Goal: Task Accomplishment & Management: Use online tool/utility

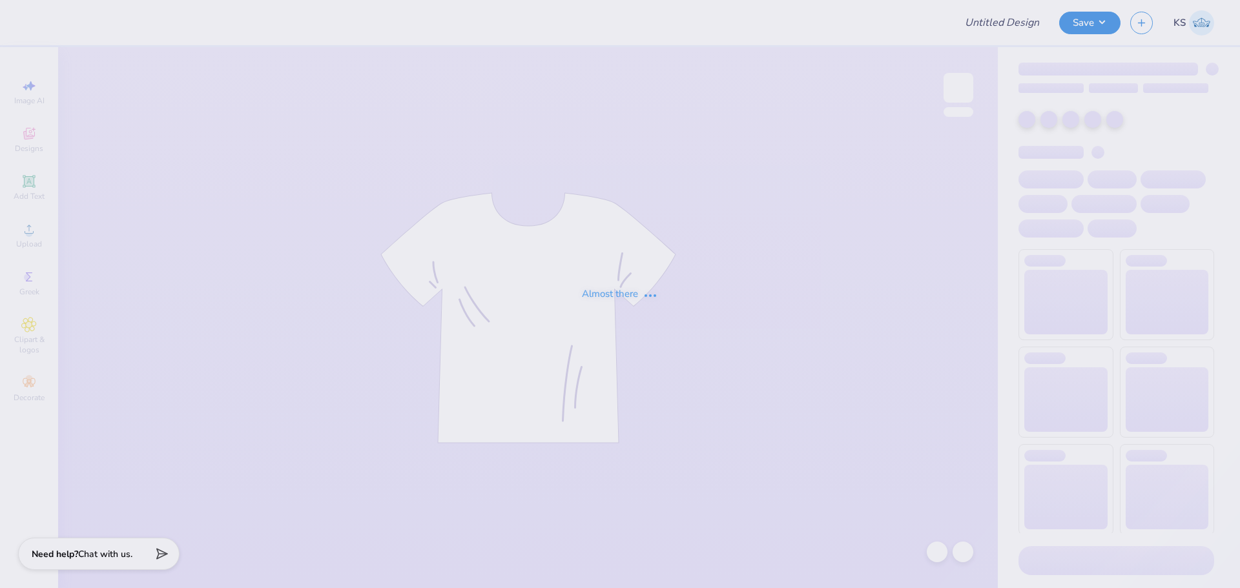
type input "DPHIE Hoco 2025"
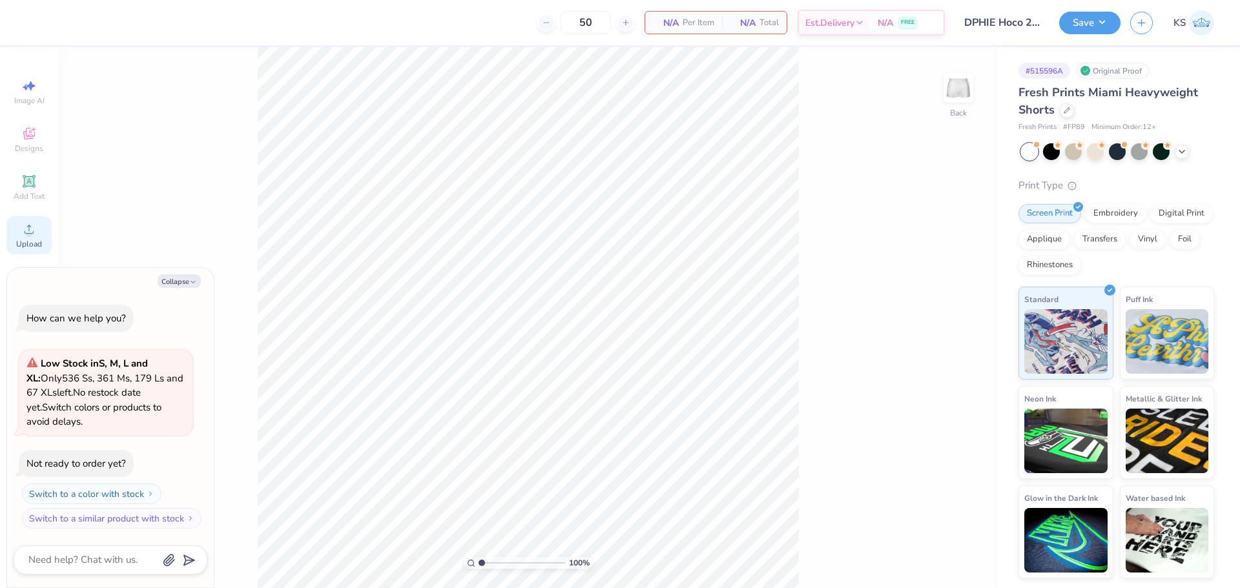
click at [28, 233] on icon at bounding box center [29, 229] width 9 height 9
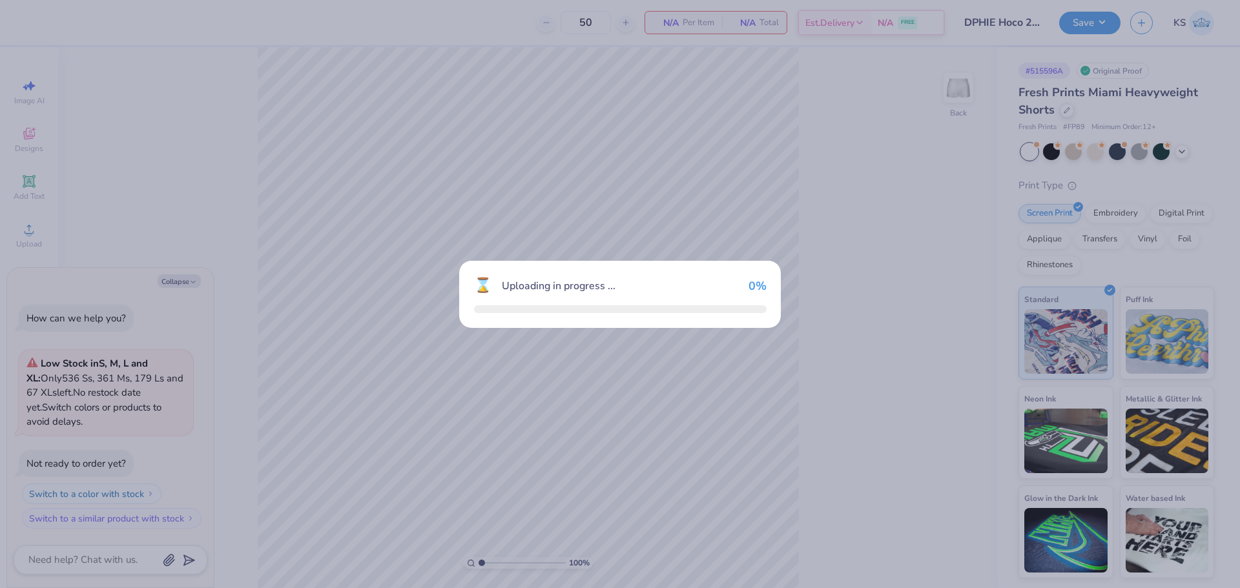
type textarea "x"
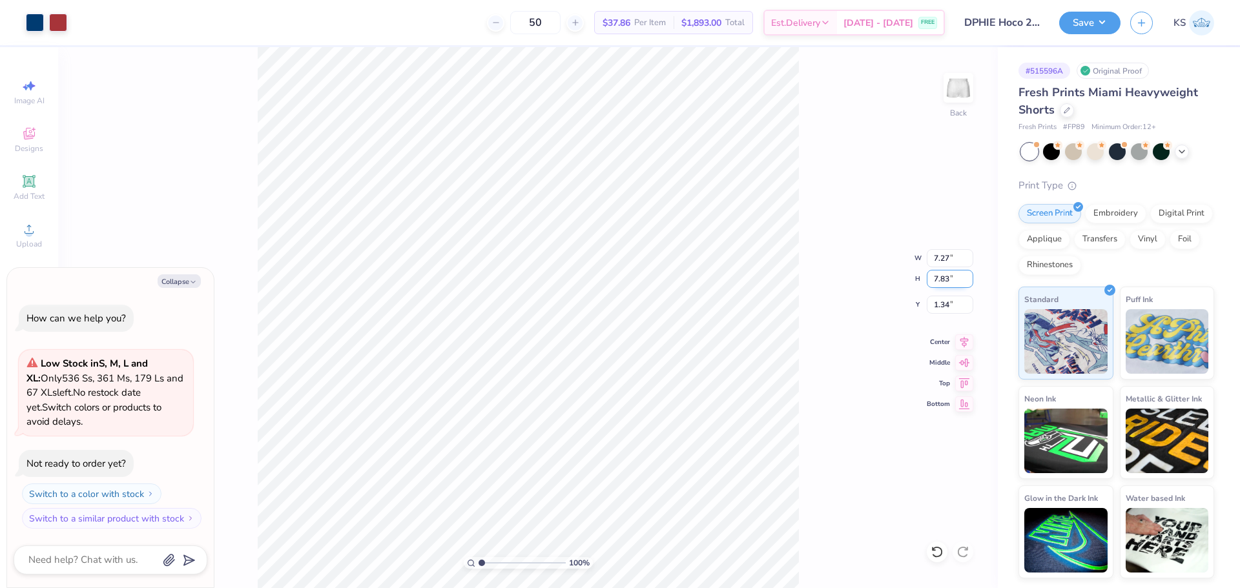
click at [949, 278] on input "7.83" at bounding box center [949, 279] width 46 height 18
type input "6"
type textarea "x"
type input "5.57"
type input "6.00"
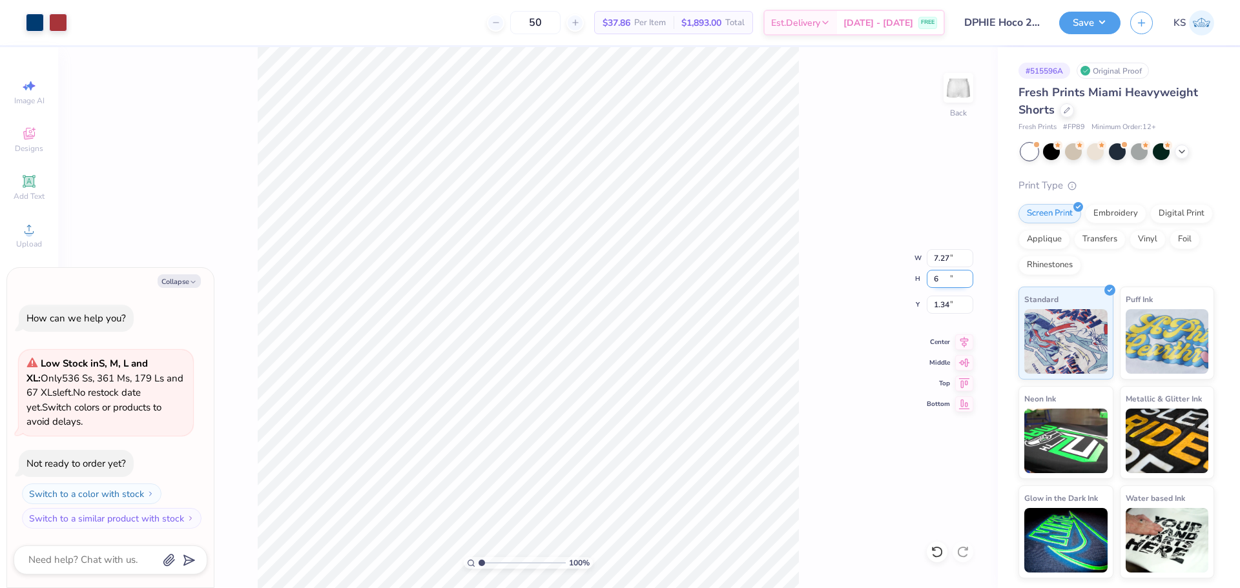
type input "2.25"
type textarea "x"
type input "3.13"
click at [949, 303] on input "3.13" at bounding box center [949, 305] width 46 height 18
click at [965, 338] on icon at bounding box center [964, 339] width 18 height 15
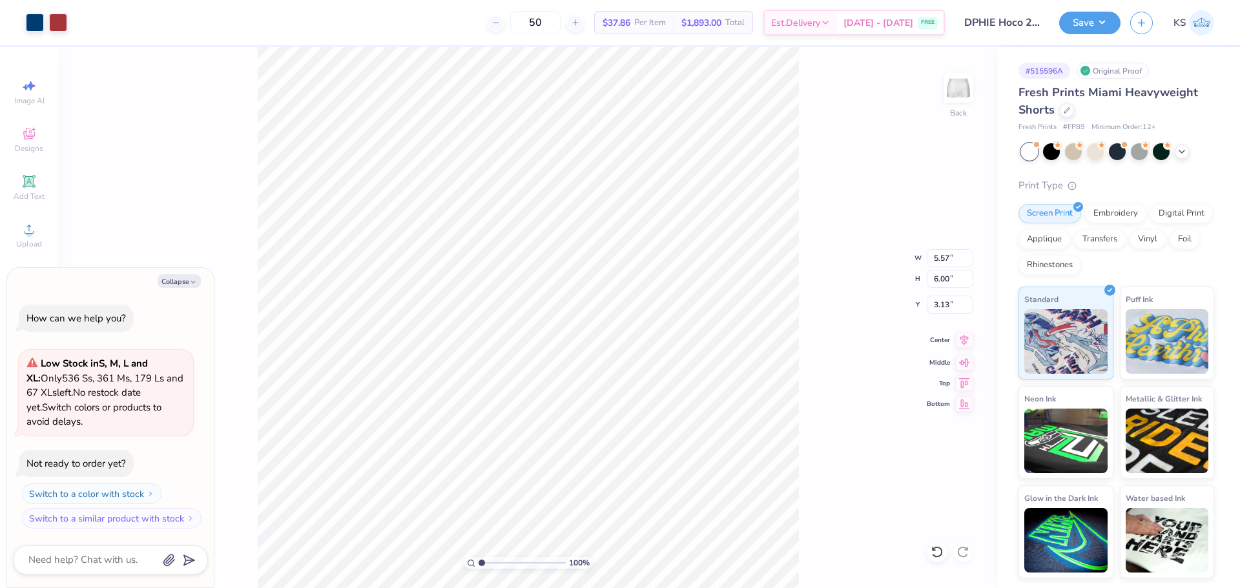
type textarea "x"
click at [950, 309] on input "3.13" at bounding box center [949, 305] width 46 height 18
type input "4"
type textarea "x"
click at [950, 309] on input "4.00" at bounding box center [949, 305] width 46 height 18
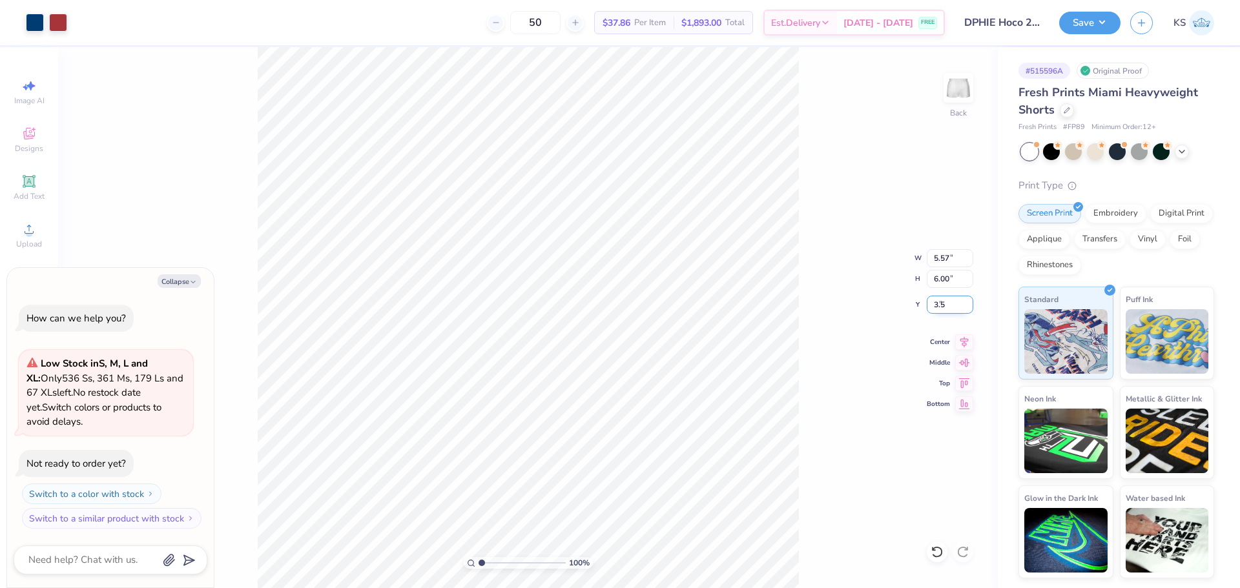
type input "3.5"
type textarea "x"
type input "3.50"
click at [882, 372] on div "100 % Back W 5.57 5.57 " H 6.00 6.00 " Y 3.50 3.50 " Center Middle Top Bottom" at bounding box center [527, 317] width 939 height 541
type textarea "x"
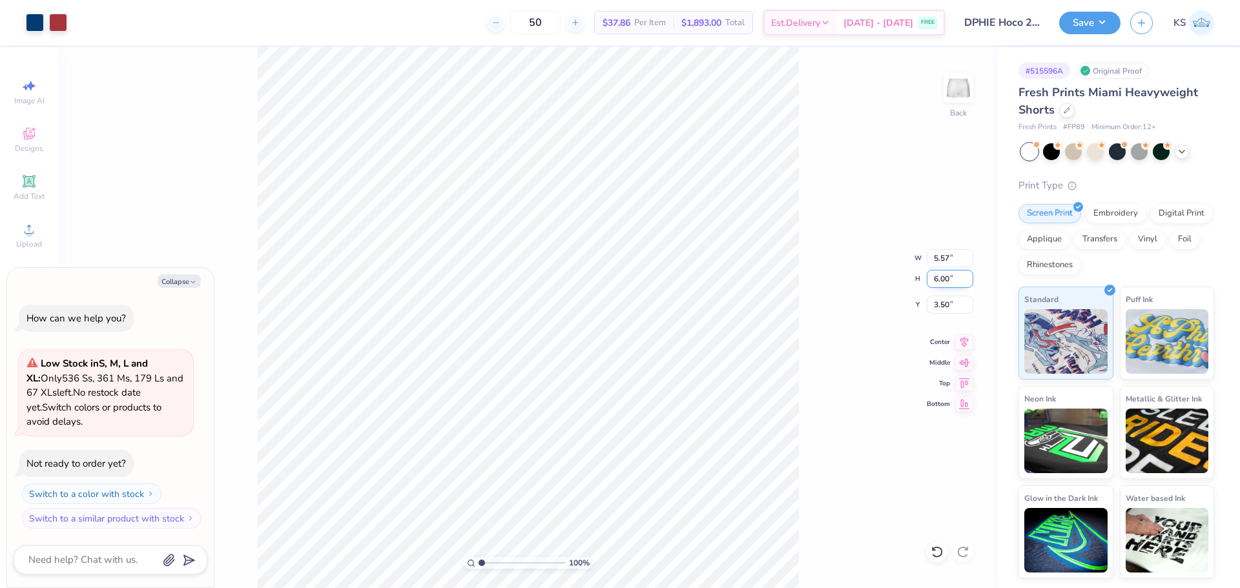
click at [950, 279] on input "6.00" at bounding box center [949, 279] width 46 height 18
type input "5"
type textarea "x"
type input "4.65"
type input "5.00"
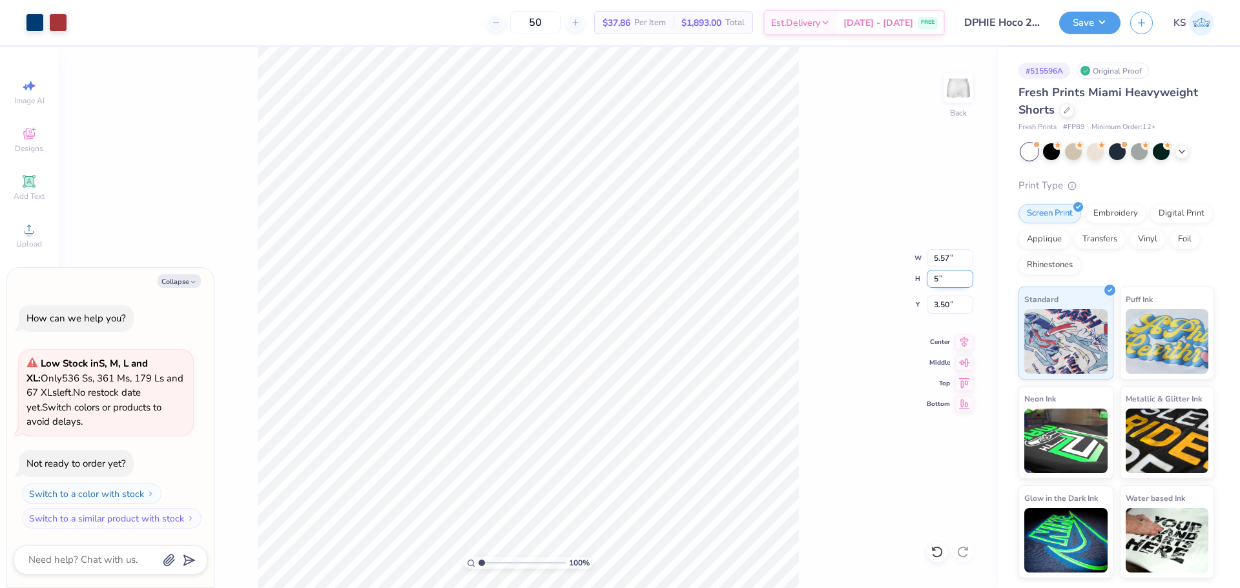
type input "4.00"
click at [965, 338] on icon at bounding box center [964, 339] width 18 height 15
click at [852, 403] on div "100 % Back W 4.65 4.65 " H 5.00 5.00 " Y 4.00 4.00 " Center Middle Top Bottom" at bounding box center [527, 317] width 939 height 541
type textarea "x"
type input "4.59"
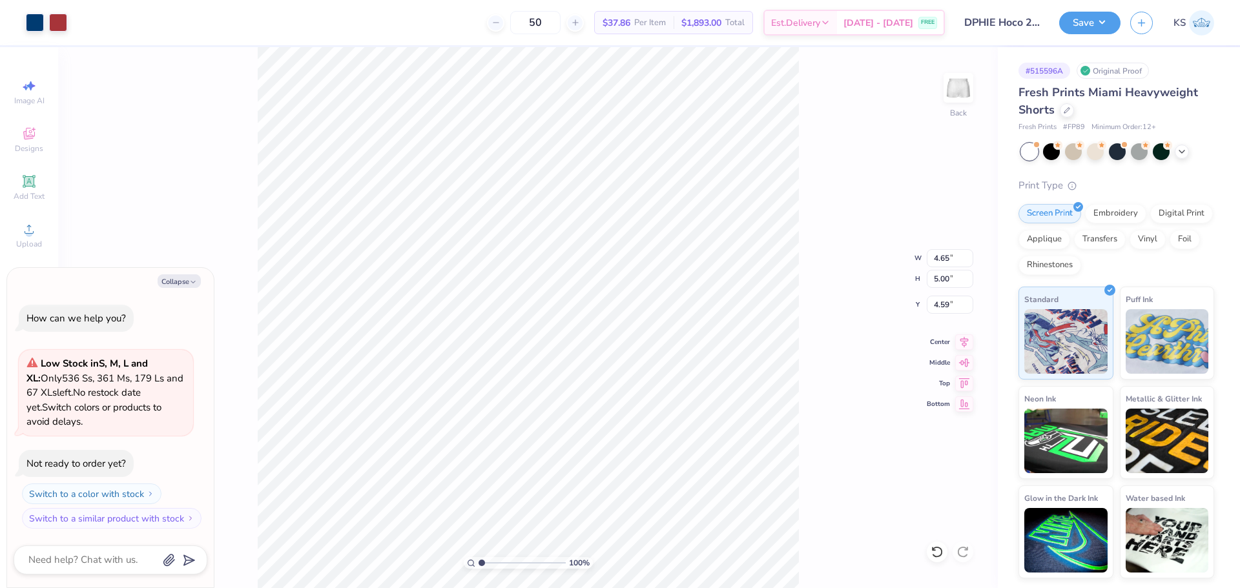
click at [855, 431] on div "100 % Back W 4.65 4.65 " H 5.00 5.00 " Y 4.59 4.59 " Center Middle Top Bottom" at bounding box center [527, 317] width 939 height 541
type textarea "x"
type input "4.57"
click at [968, 342] on icon at bounding box center [964, 339] width 18 height 15
click at [883, 418] on div "100 % Back W 4.65 4.65 " H 5.00 5.00 " Y 4.57 4.57 " Center Middle Top Bottom" at bounding box center [527, 317] width 939 height 541
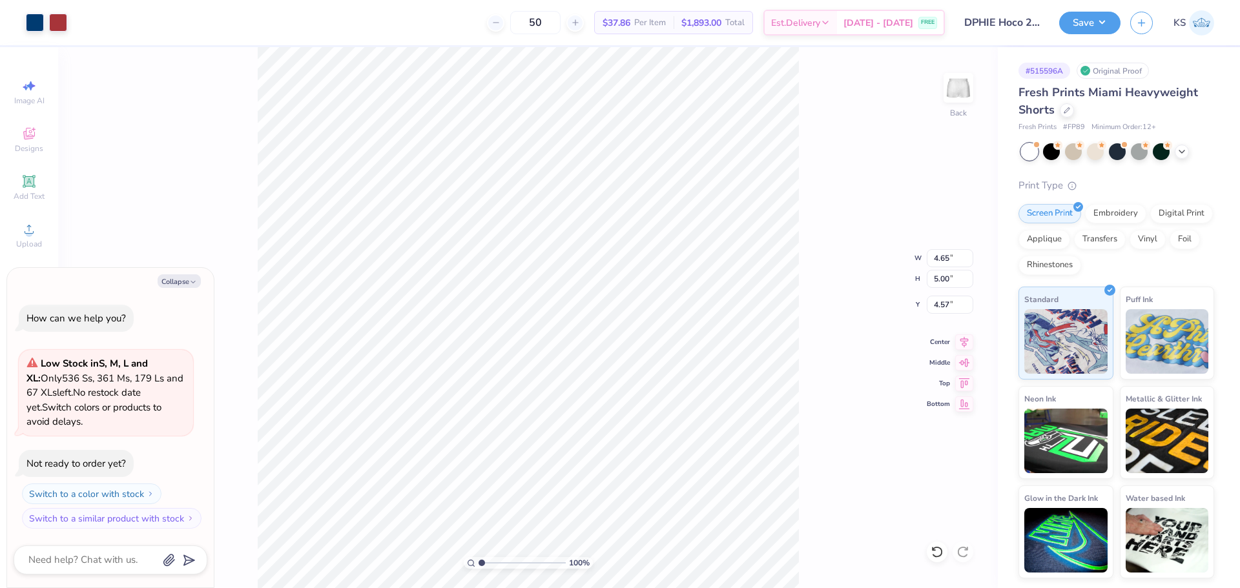
type textarea "x"
type input "3.72"
click at [505, 559] on input "range" at bounding box center [521, 563] width 87 height 12
click at [226, 170] on div "372 % Back" at bounding box center [527, 317] width 939 height 541
click at [937, 553] on icon at bounding box center [936, 552] width 13 height 13
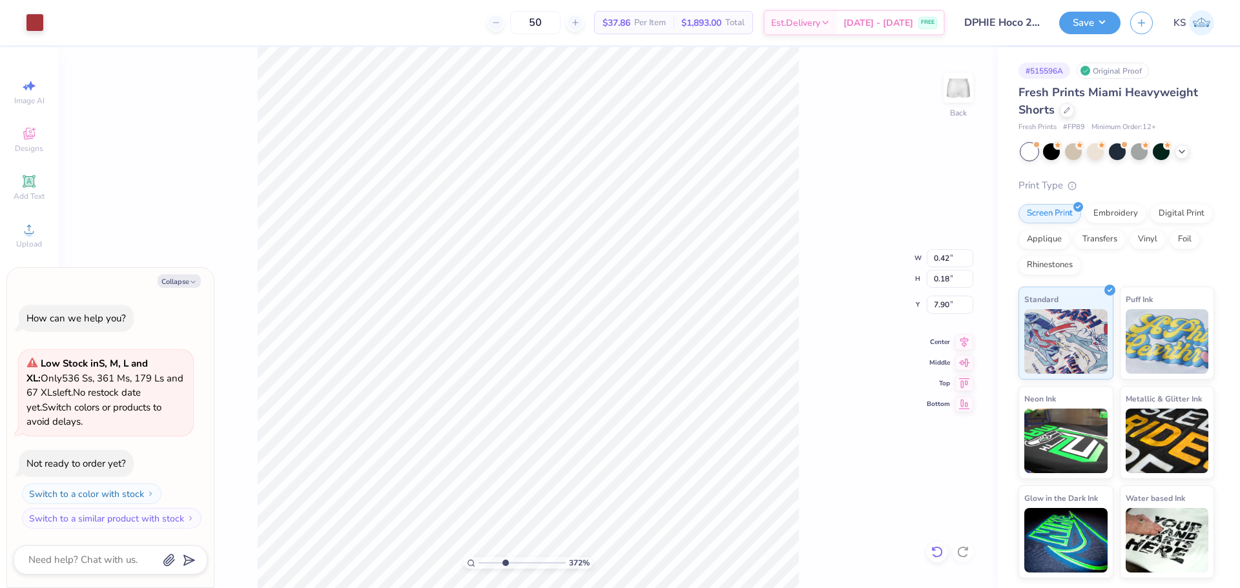
type textarea "x"
drag, startPoint x: 507, startPoint y: 561, endPoint x: 475, endPoint y: 557, distance: 32.5
type input "1"
click at [478, 563] on input "range" at bounding box center [521, 563] width 87 height 12
type textarea "x"
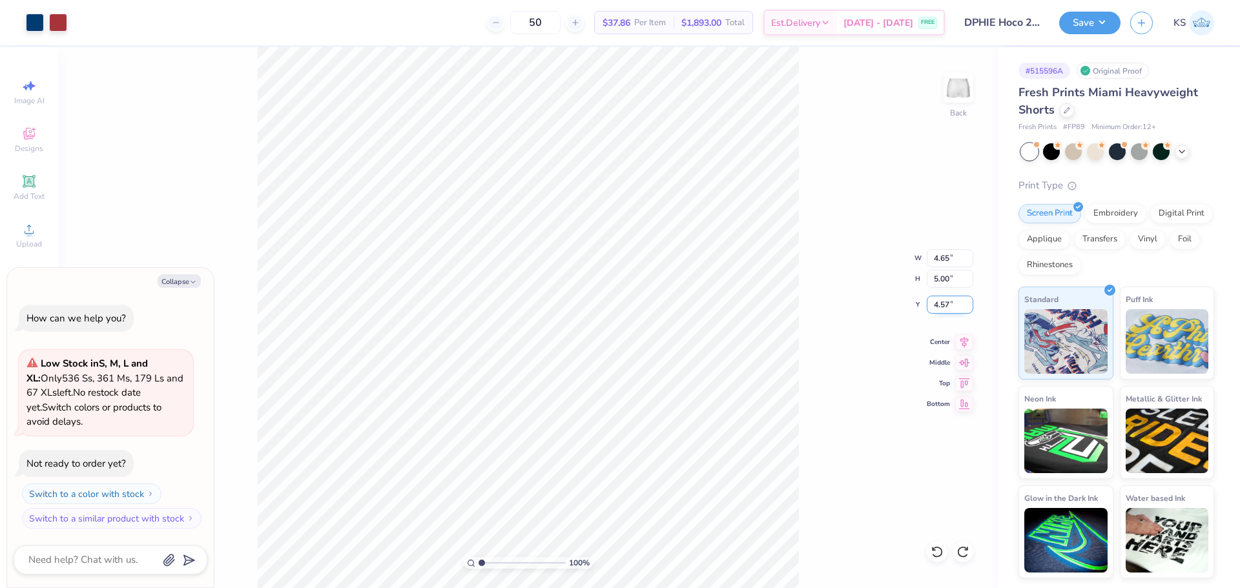
drag, startPoint x: 945, startPoint y: 305, endPoint x: 963, endPoint y: 306, distance: 18.7
click at [963, 306] on input "4.57" at bounding box center [949, 305] width 46 height 18
type input "4.5"
type textarea "x"
type input "4.50"
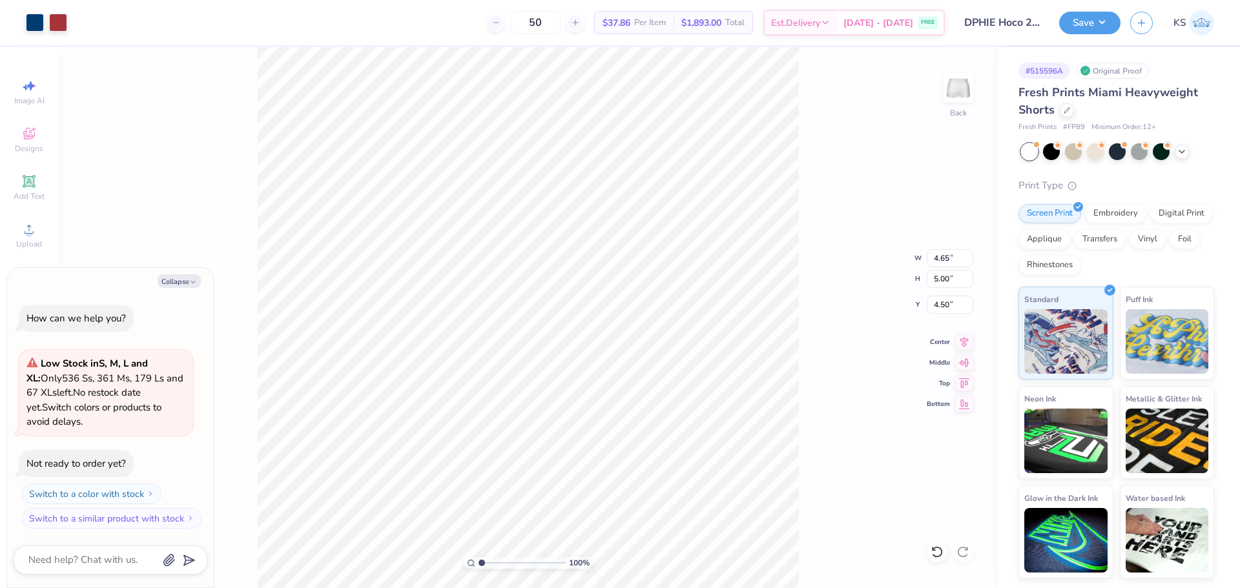
click at [830, 376] on div "100 % Back W 4.65 4.65 " H 5.00 5.00 " Y 4.50 4.50 " Center Middle Top Bottom" at bounding box center [527, 317] width 939 height 541
type textarea "x"
drag, startPoint x: 490, startPoint y: 563, endPoint x: 477, endPoint y: 558, distance: 13.9
click at [478, 558] on input "range" at bounding box center [521, 563] width 87 height 12
drag, startPoint x: 496, startPoint y: 566, endPoint x: 508, endPoint y: 560, distance: 13.6
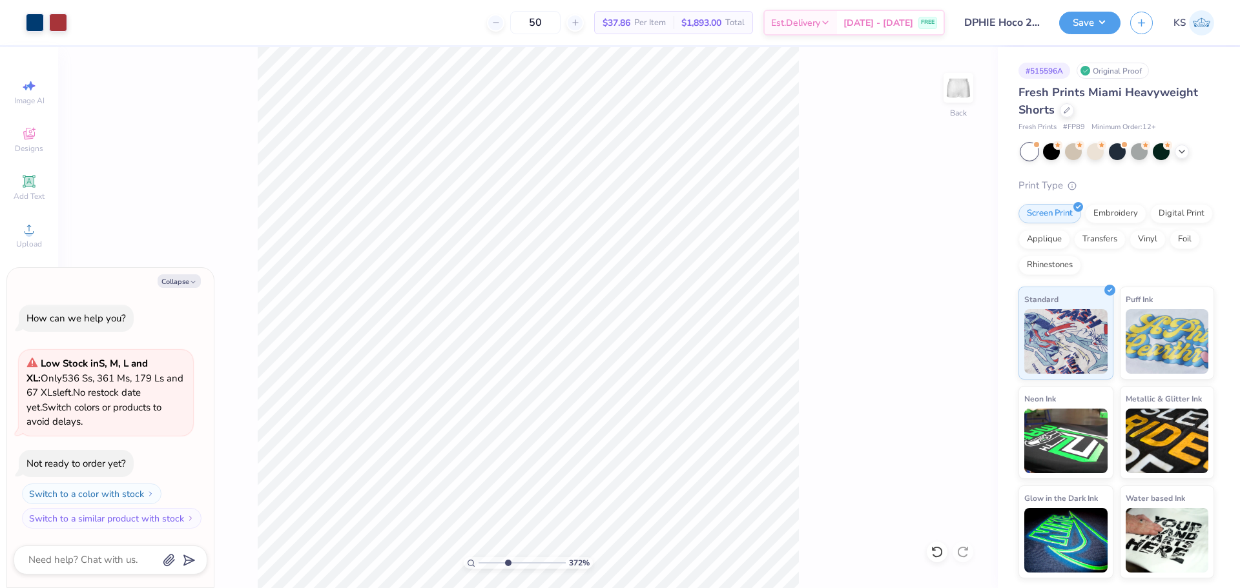
click at [507, 565] on input "range" at bounding box center [521, 563] width 87 height 12
type input "4.02"
type textarea "x"
drag, startPoint x: 509, startPoint y: 560, endPoint x: 468, endPoint y: 555, distance: 41.6
type input "1"
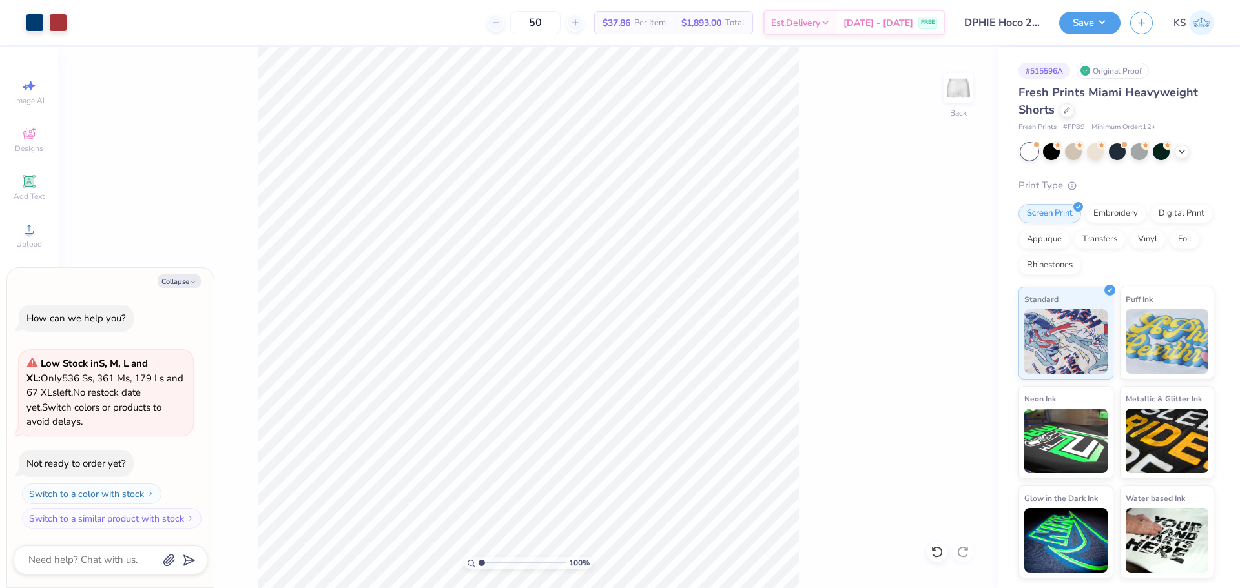
click at [478, 557] on input "range" at bounding box center [521, 563] width 87 height 12
click at [1091, 17] on button "Save" at bounding box center [1089, 21] width 61 height 23
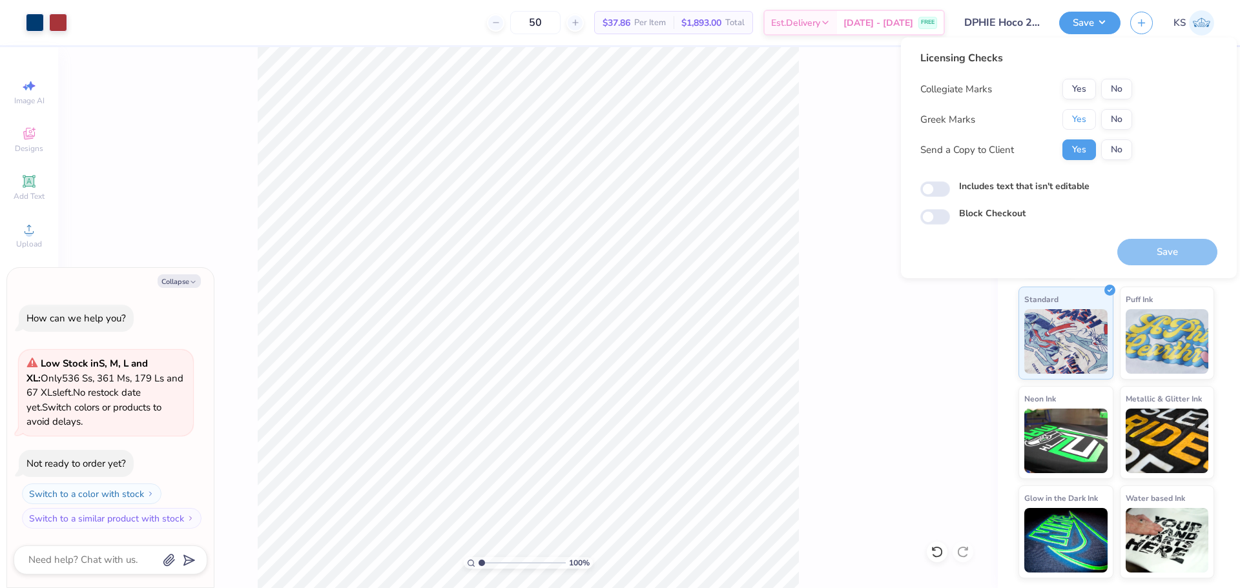
drag, startPoint x: 1087, startPoint y: 116, endPoint x: 1108, endPoint y: 101, distance: 26.9
click at [1089, 115] on button "Yes" at bounding box center [1079, 119] width 34 height 21
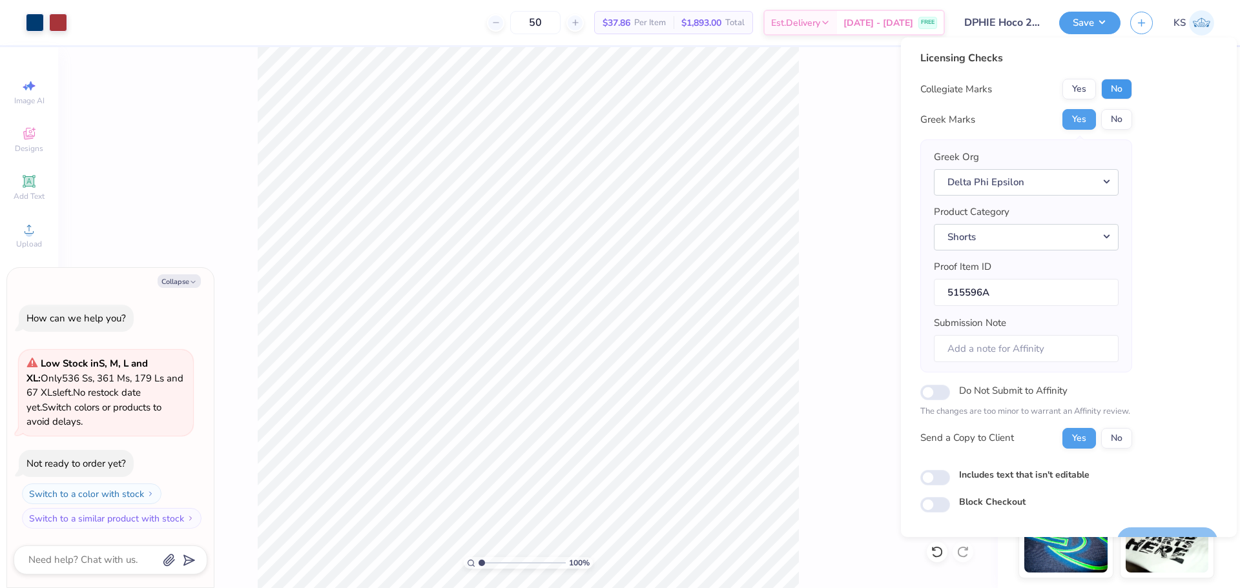
click at [1115, 95] on button "No" at bounding box center [1116, 89] width 31 height 21
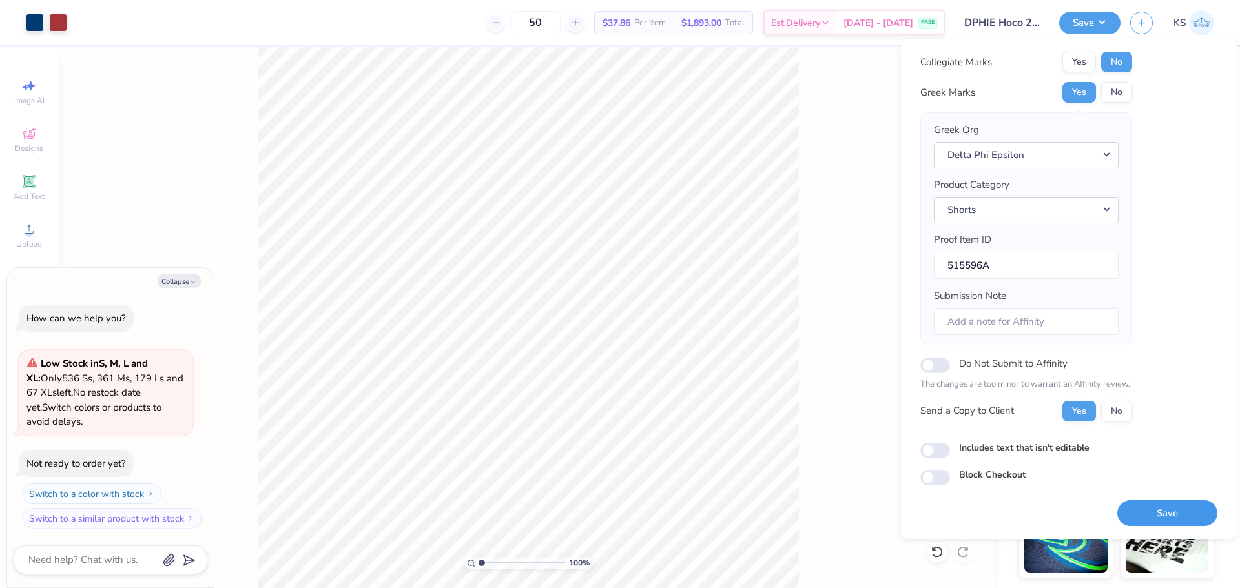
drag, startPoint x: 1151, startPoint y: 507, endPoint x: 1184, endPoint y: 507, distance: 32.9
click at [1151, 507] on button "Save" at bounding box center [1167, 513] width 100 height 26
type textarea "x"
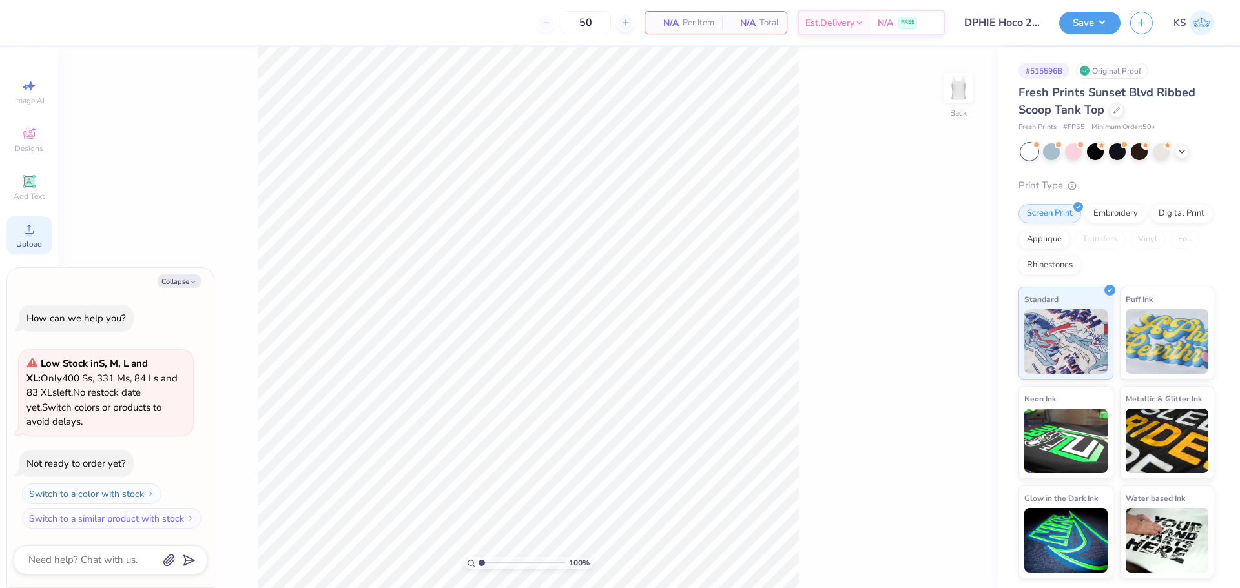
click at [28, 225] on icon at bounding box center [28, 228] width 15 height 15
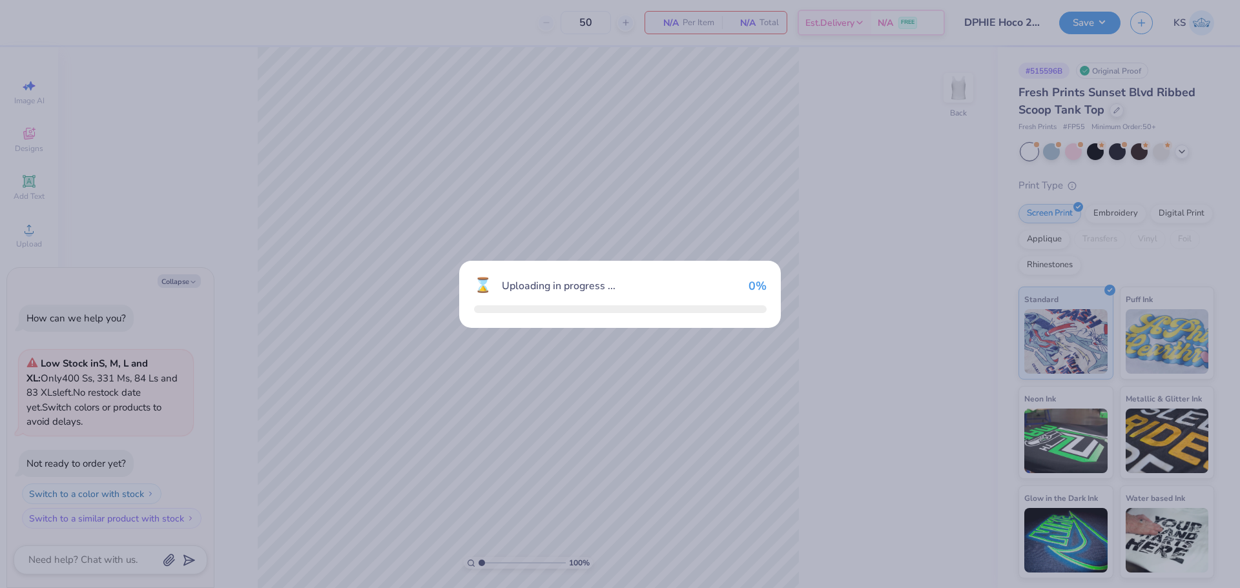
type textarea "x"
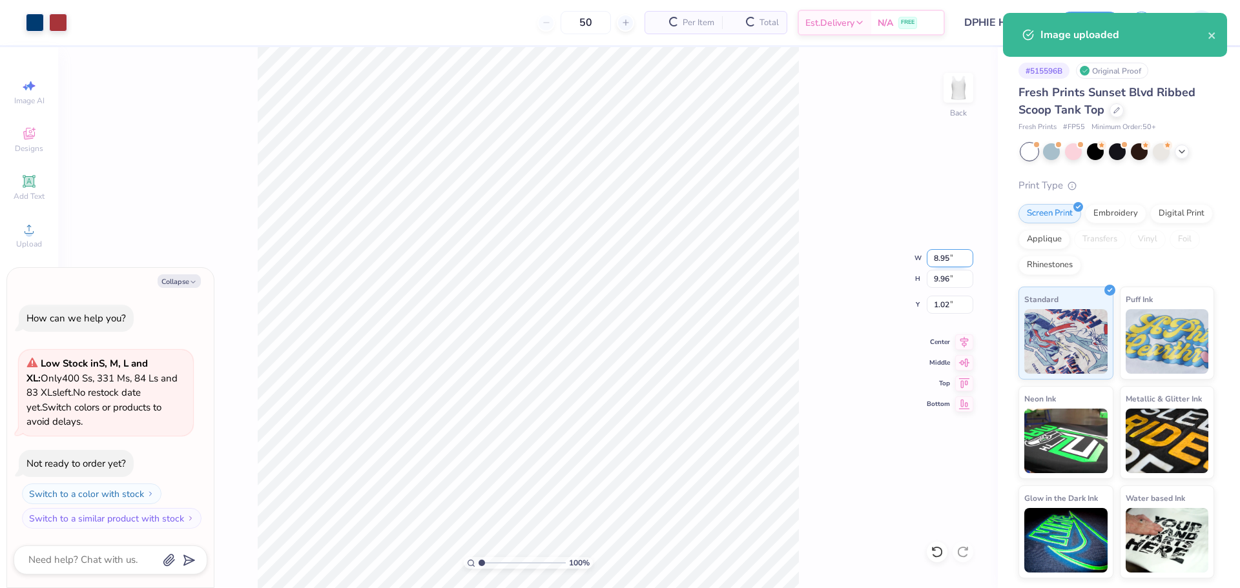
click at [946, 260] on input "8.95" at bounding box center [949, 258] width 46 height 18
type input "7"
type textarea "x"
type input "7.00"
type input "7.79"
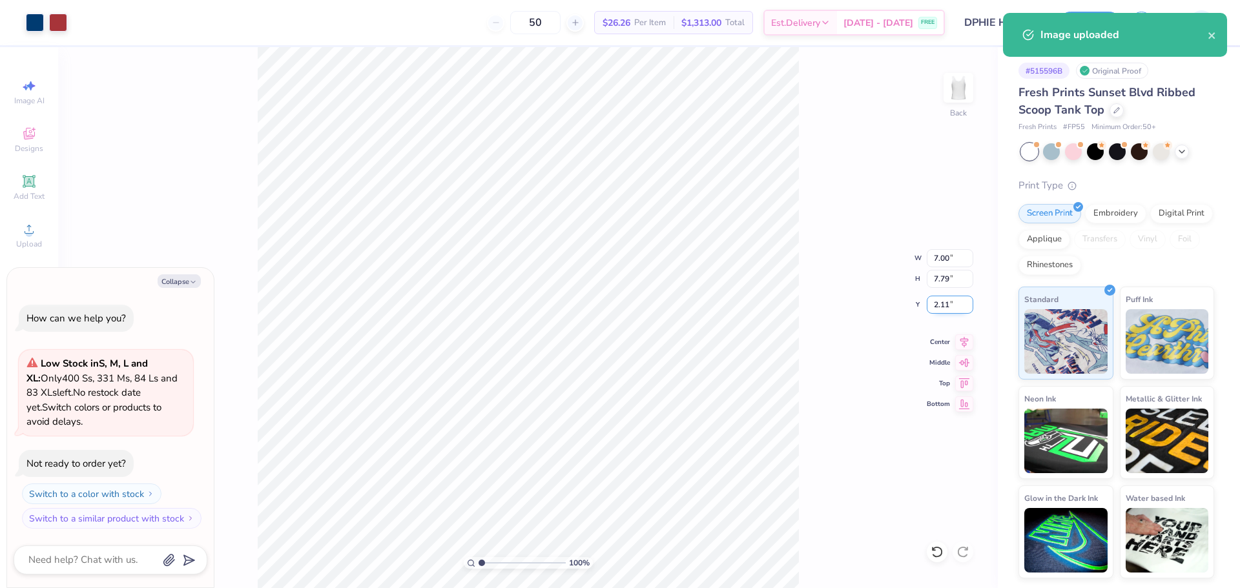
click at [947, 304] on input "2.11" at bounding box center [949, 305] width 46 height 18
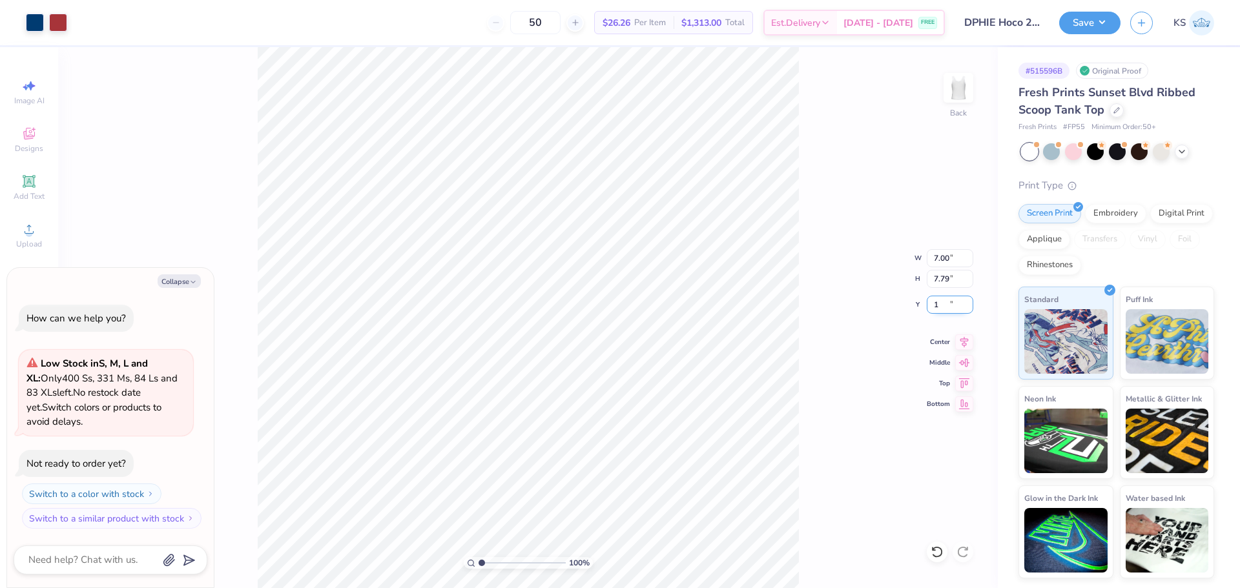
type input "1"
type textarea "x"
type input "1.00"
click at [1081, 19] on button "Save" at bounding box center [1089, 21] width 61 height 23
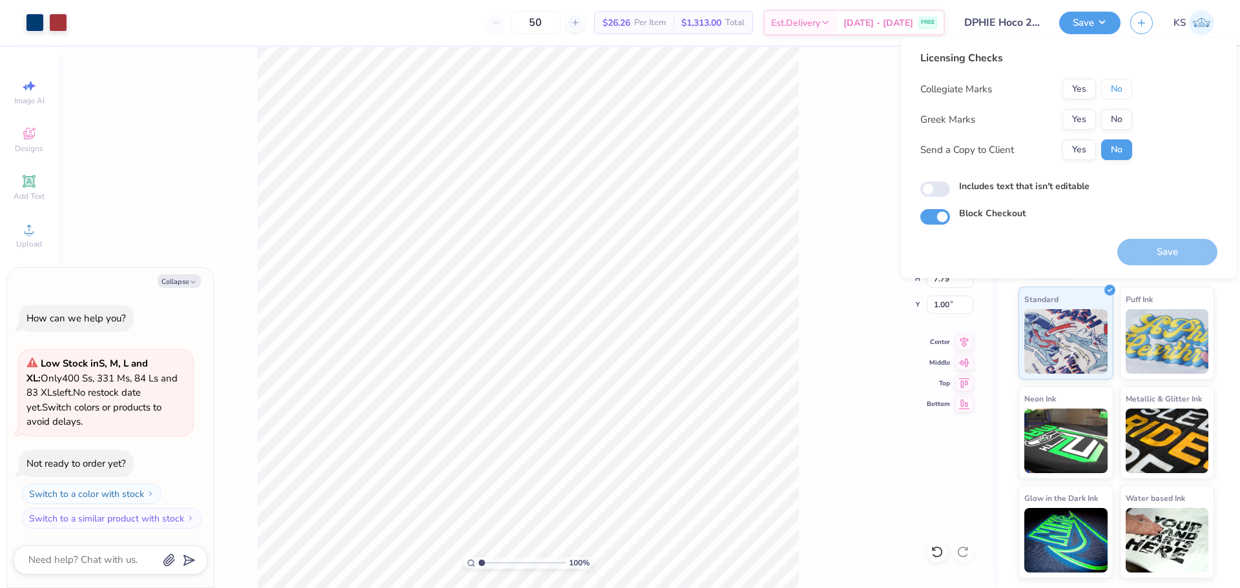
drag, startPoint x: 1123, startPoint y: 82, endPoint x: 1099, endPoint y: 107, distance: 34.3
click at [1123, 83] on button "No" at bounding box center [1116, 89] width 31 height 21
click at [1089, 117] on button "Yes" at bounding box center [1079, 119] width 34 height 21
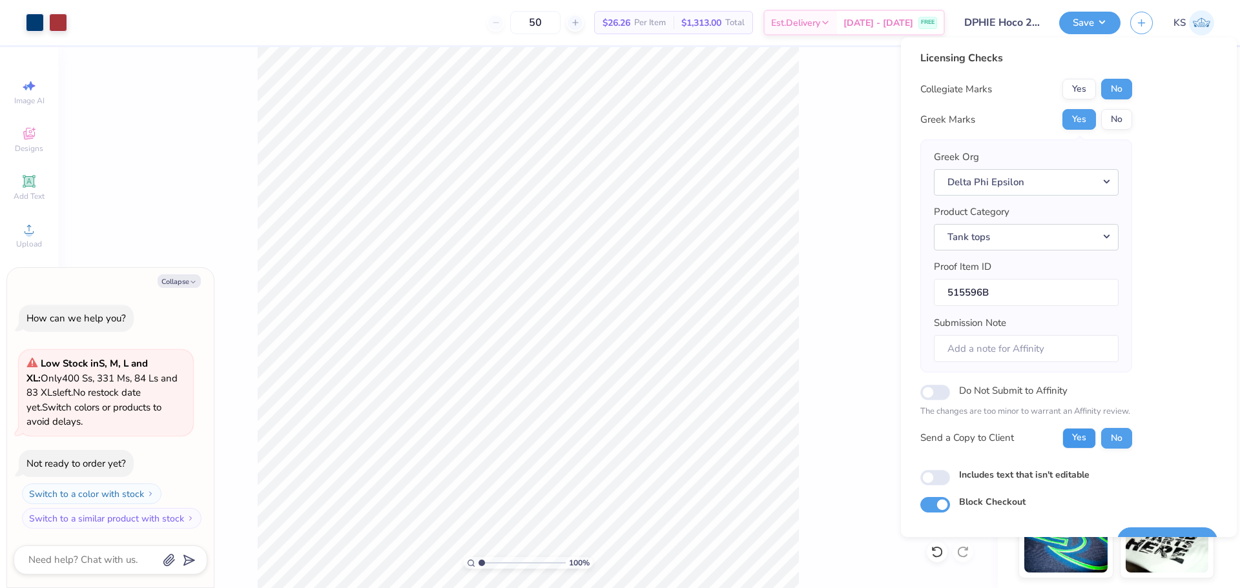
click at [1085, 429] on button "Yes" at bounding box center [1079, 438] width 34 height 21
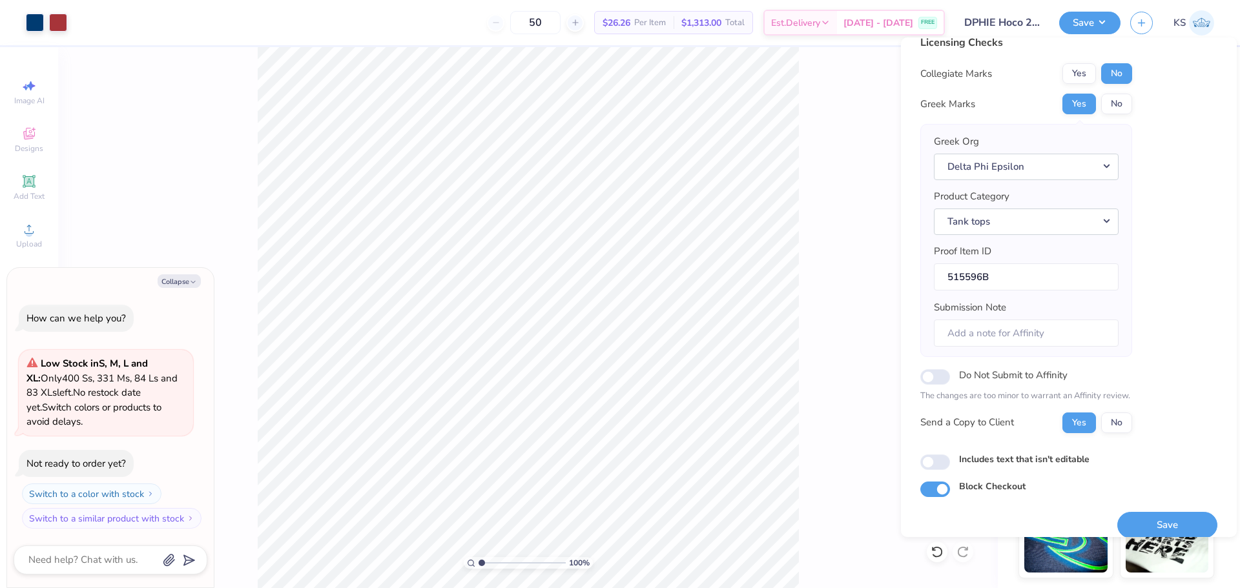
scroll to position [29, 0]
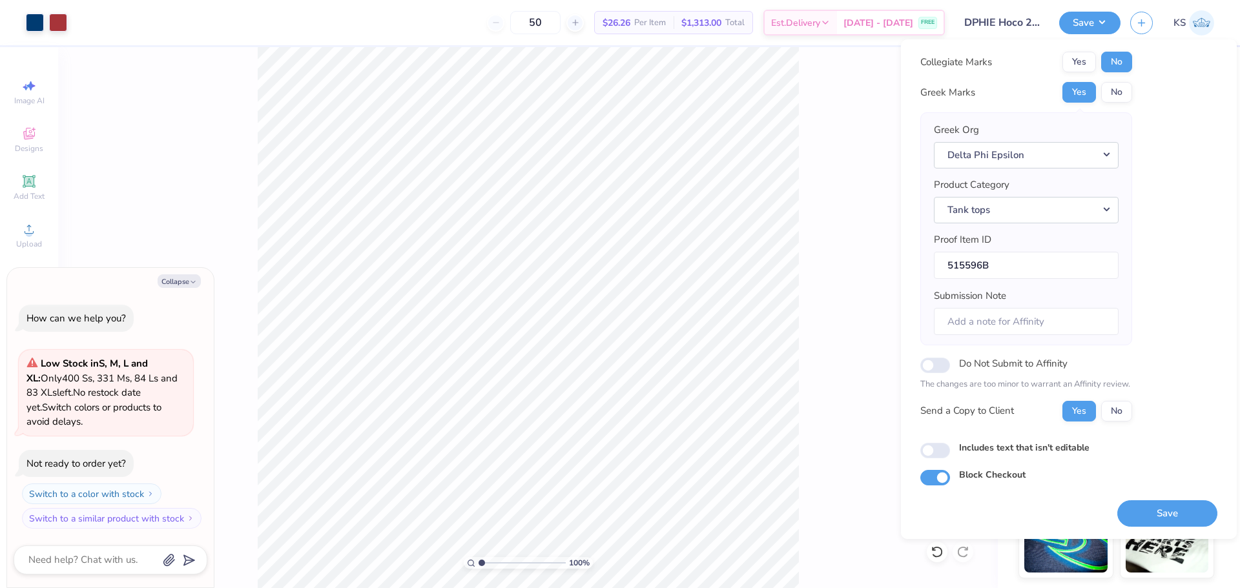
drag, startPoint x: 1133, startPoint y: 511, endPoint x: 1105, endPoint y: 485, distance: 38.4
click at [1134, 511] on button "Save" at bounding box center [1167, 513] width 100 height 26
type textarea "x"
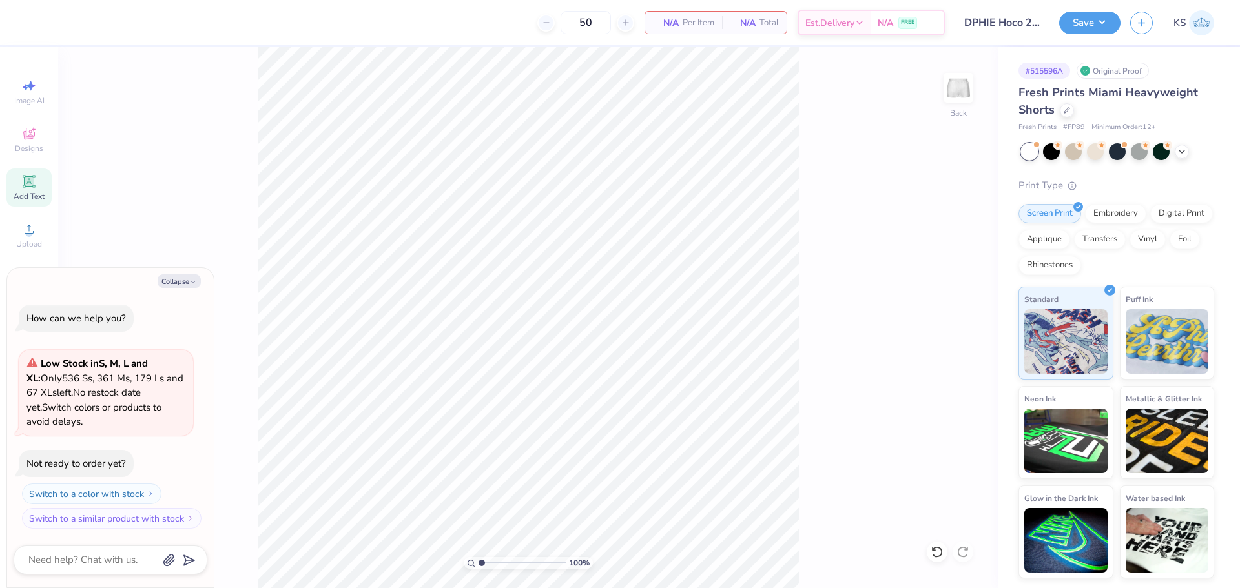
click at [39, 179] on div "Add Text" at bounding box center [28, 188] width 45 height 38
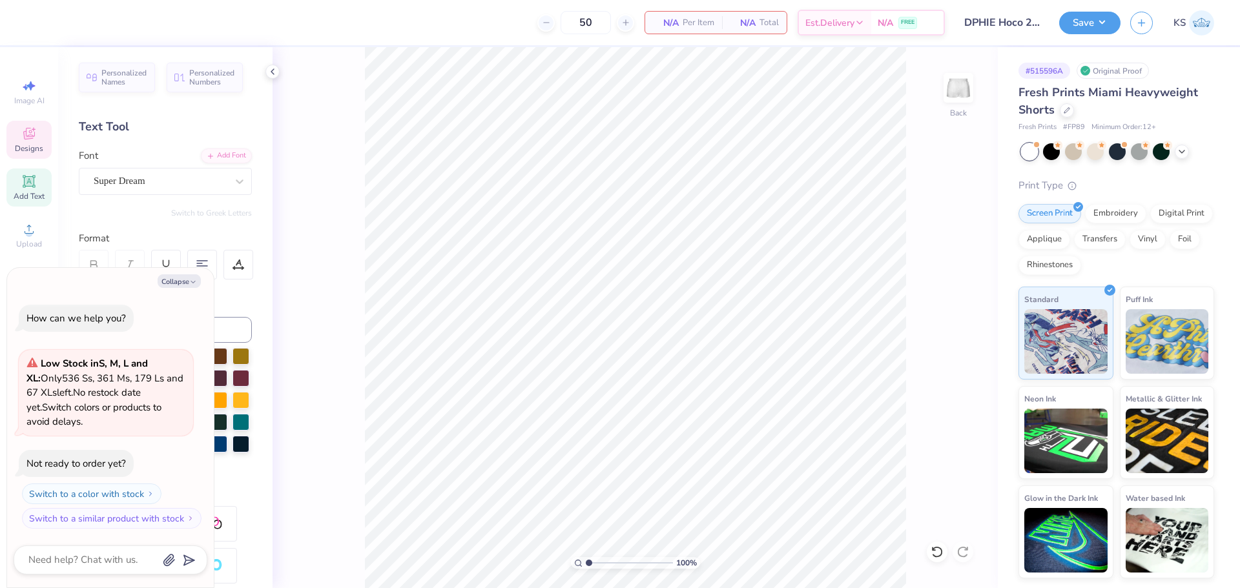
click at [38, 145] on span "Designs" at bounding box center [29, 148] width 28 height 10
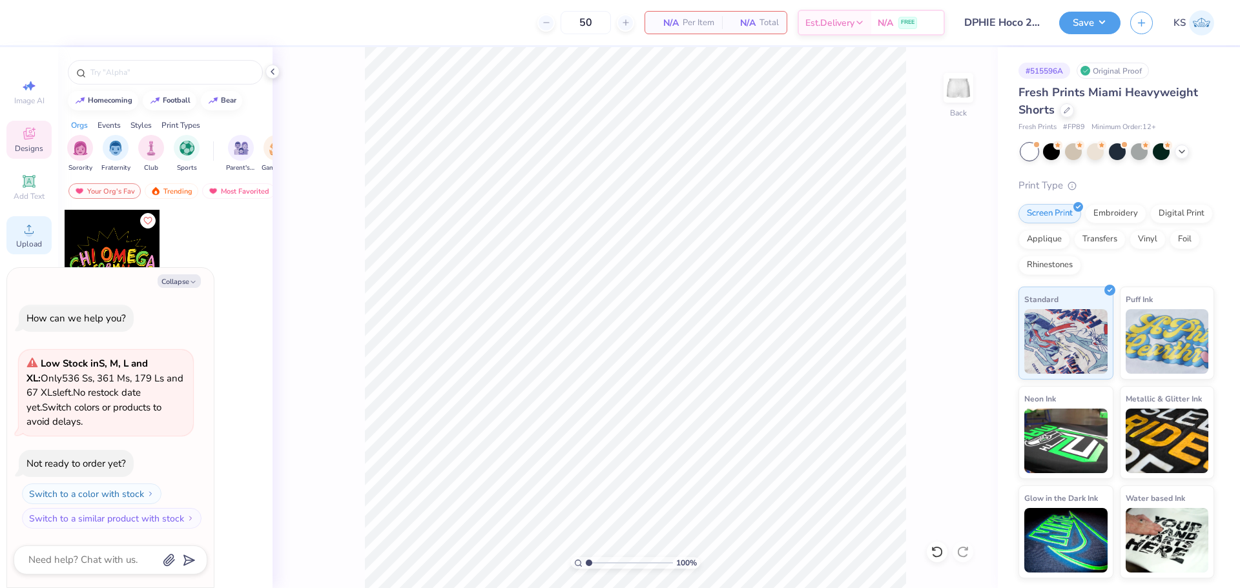
click at [31, 235] on circle at bounding box center [28, 233] width 7 height 7
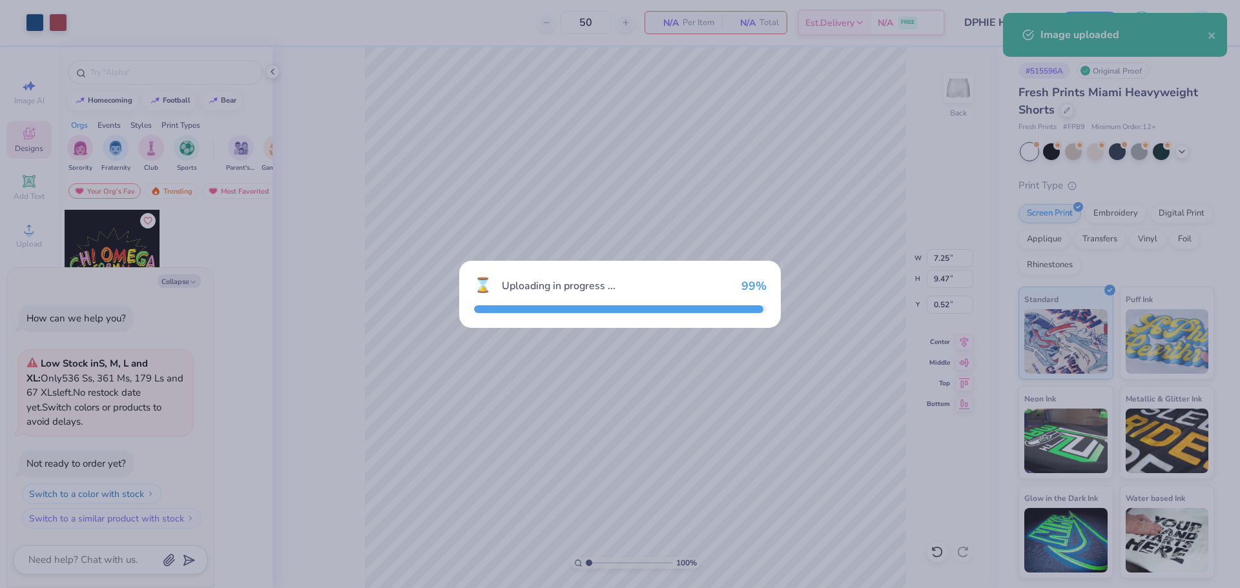
type textarea "x"
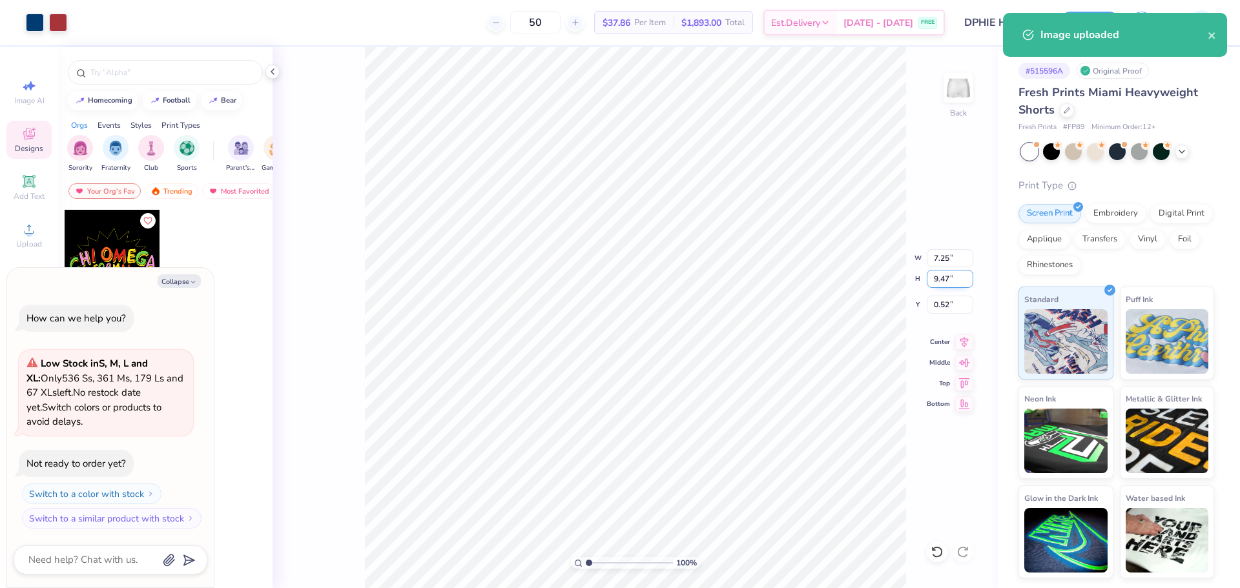
click at [948, 281] on input "9.47" at bounding box center [949, 279] width 46 height 18
type input "5"
type textarea "x"
type input "3.83"
type input "5.00"
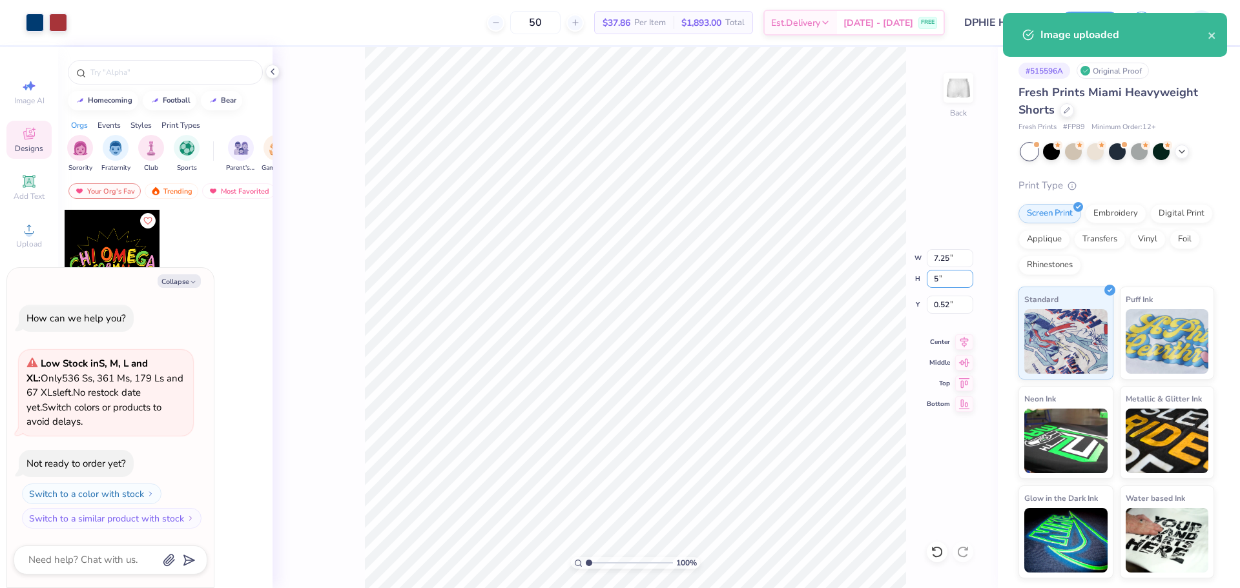
type input "2.75"
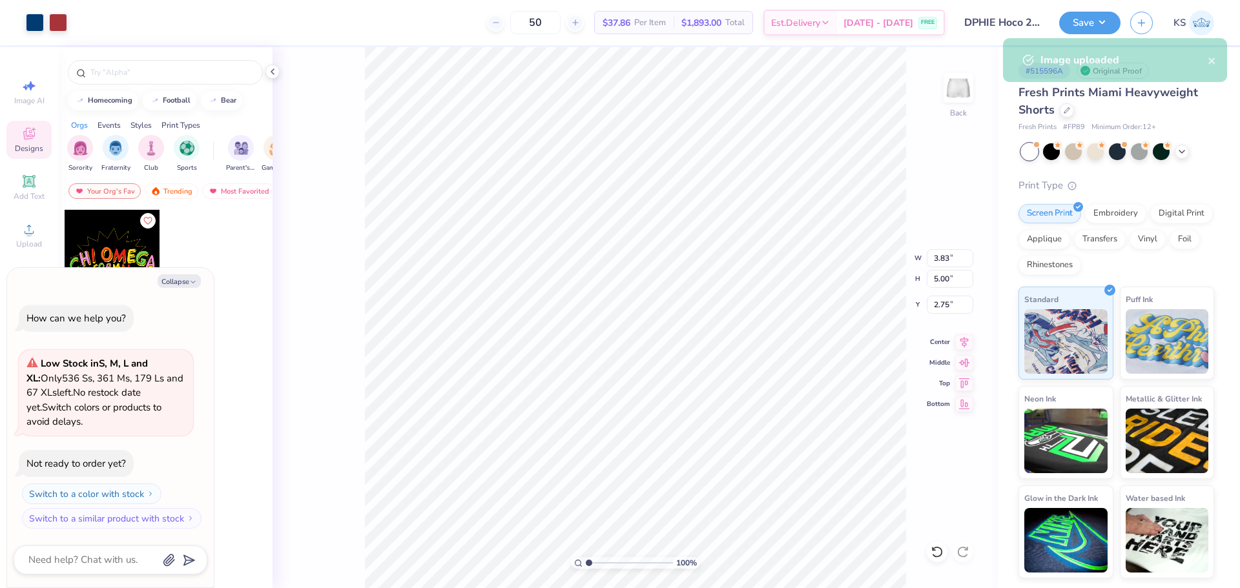
type textarea "x"
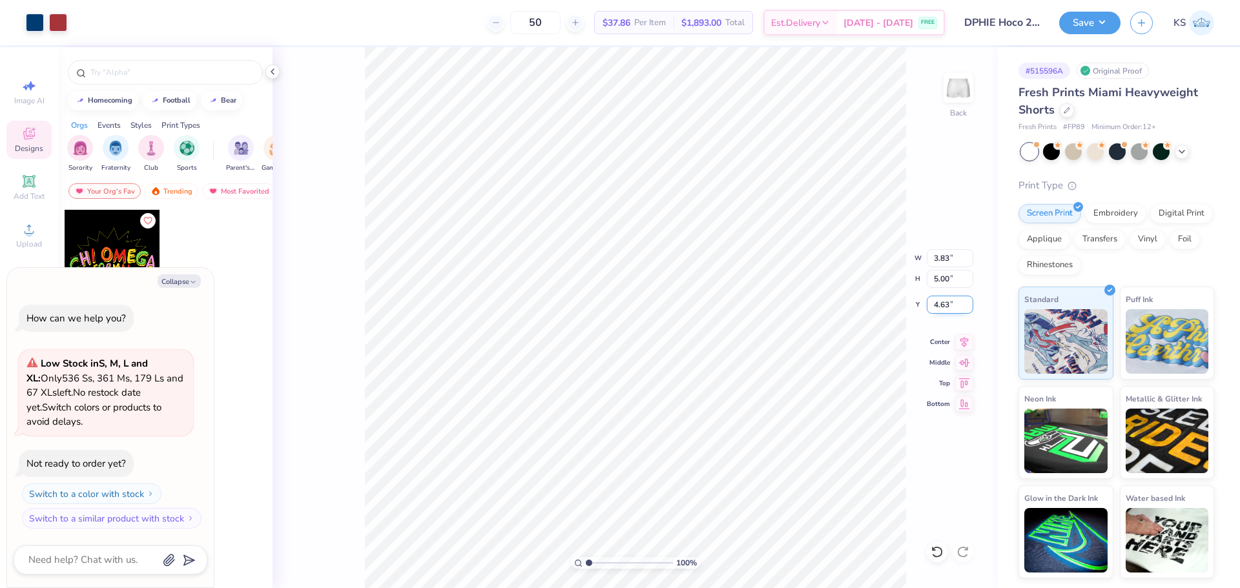
click at [948, 305] on input "4.63" at bounding box center [949, 305] width 46 height 18
type input "2.5"
type textarea "x"
type input "2.50"
drag, startPoint x: 936, startPoint y: 304, endPoint x: 914, endPoint y: 305, distance: 22.6
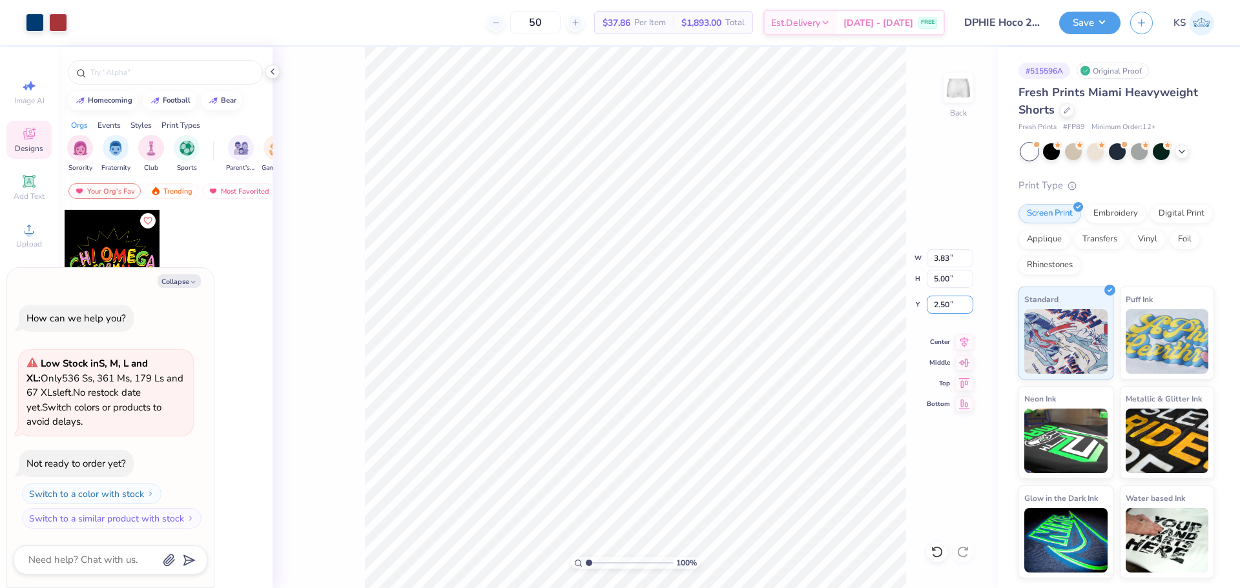
click at [914, 305] on div "100 % Back W 3.83 3.83 " H 5.00 5.00 " Y 2.50 2.50 " Center Middle Top Bottom" at bounding box center [634, 317] width 725 height 541
type textarea "x"
click at [937, 305] on input "2.50" at bounding box center [949, 305] width 46 height 18
type input "4.50"
type textarea "x"
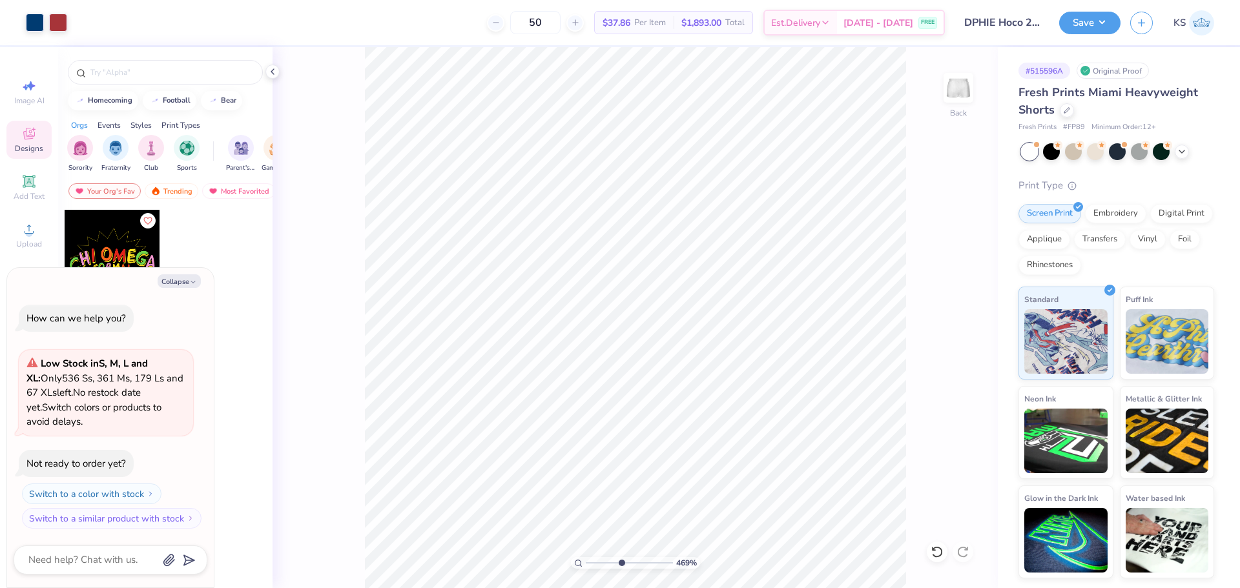
drag, startPoint x: 595, startPoint y: 566, endPoint x: 622, endPoint y: 559, distance: 28.0
type input "4.69"
click at [620, 564] on input "range" at bounding box center [629, 563] width 87 height 12
click at [358, 214] on div "469 % Back" at bounding box center [634, 317] width 725 height 541
click at [938, 547] on icon at bounding box center [936, 552] width 11 height 12
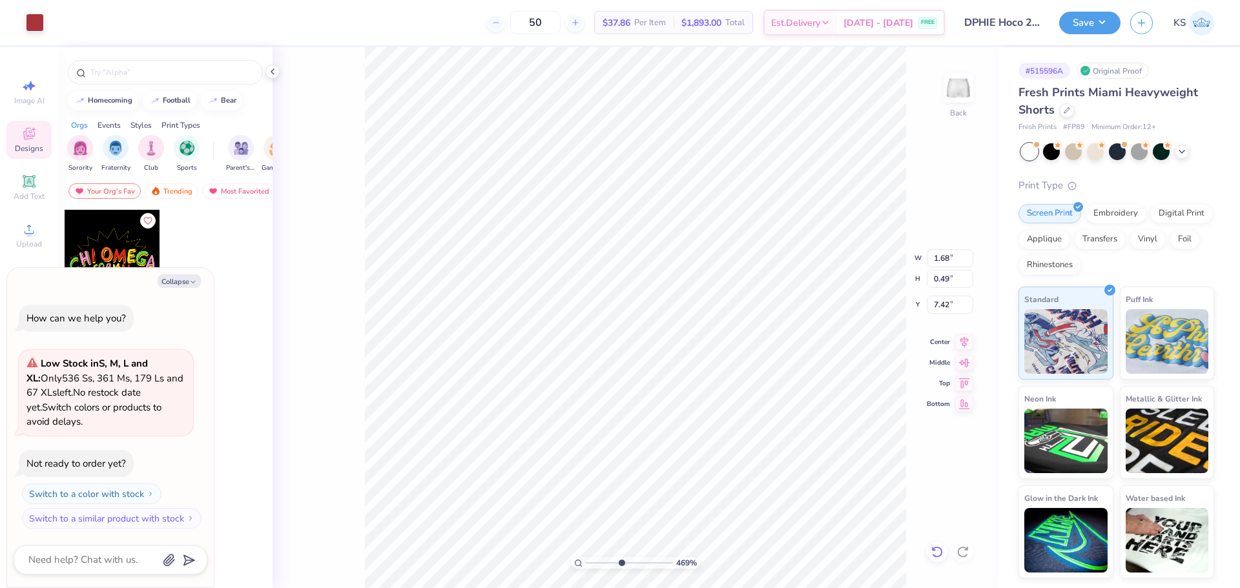
type textarea "x"
drag, startPoint x: 595, startPoint y: 554, endPoint x: 531, endPoint y: 546, distance: 65.0
type input "1"
click at [586, 557] on input "range" at bounding box center [629, 563] width 87 height 12
click at [1098, 24] on button "Save" at bounding box center [1089, 21] width 61 height 23
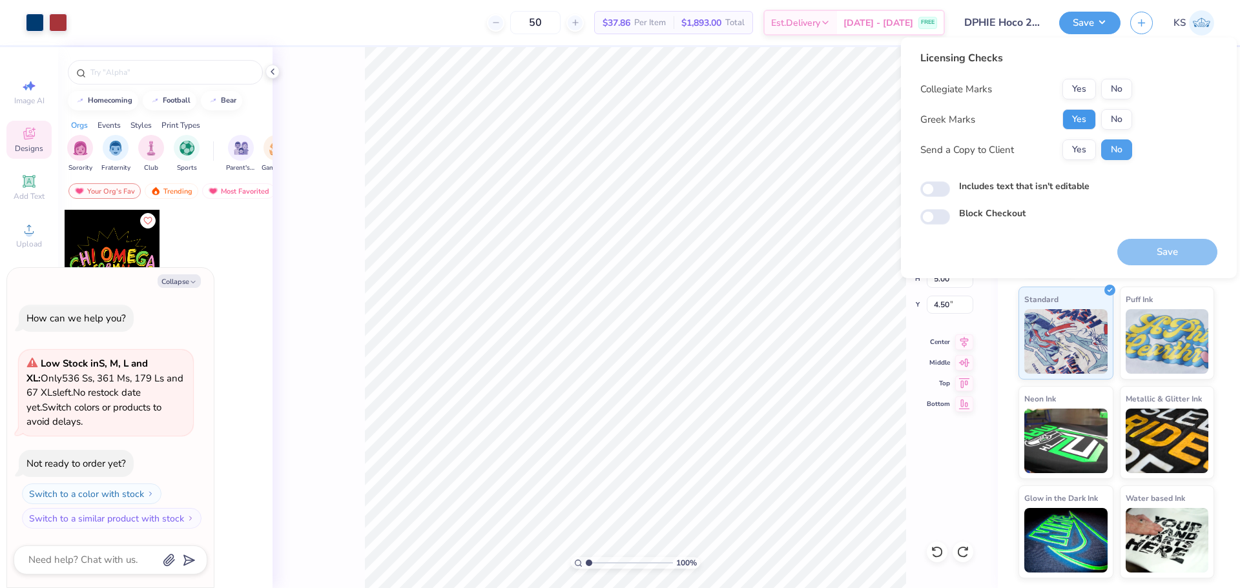
click at [1088, 119] on button "Yes" at bounding box center [1079, 119] width 34 height 21
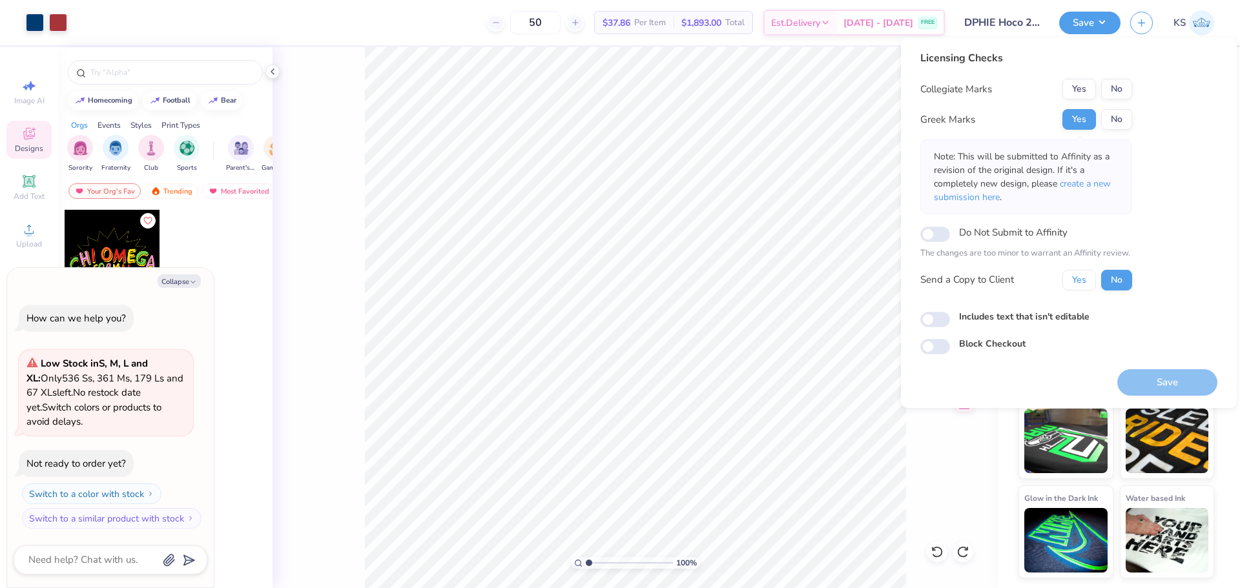
drag, startPoint x: 1076, startPoint y: 278, endPoint x: 1104, endPoint y: 190, distance: 92.1
click at [1077, 278] on button "Yes" at bounding box center [1079, 280] width 34 height 21
click at [1121, 92] on button "No" at bounding box center [1116, 89] width 31 height 21
click at [1154, 381] on button "Save" at bounding box center [1167, 382] width 100 height 26
type textarea "x"
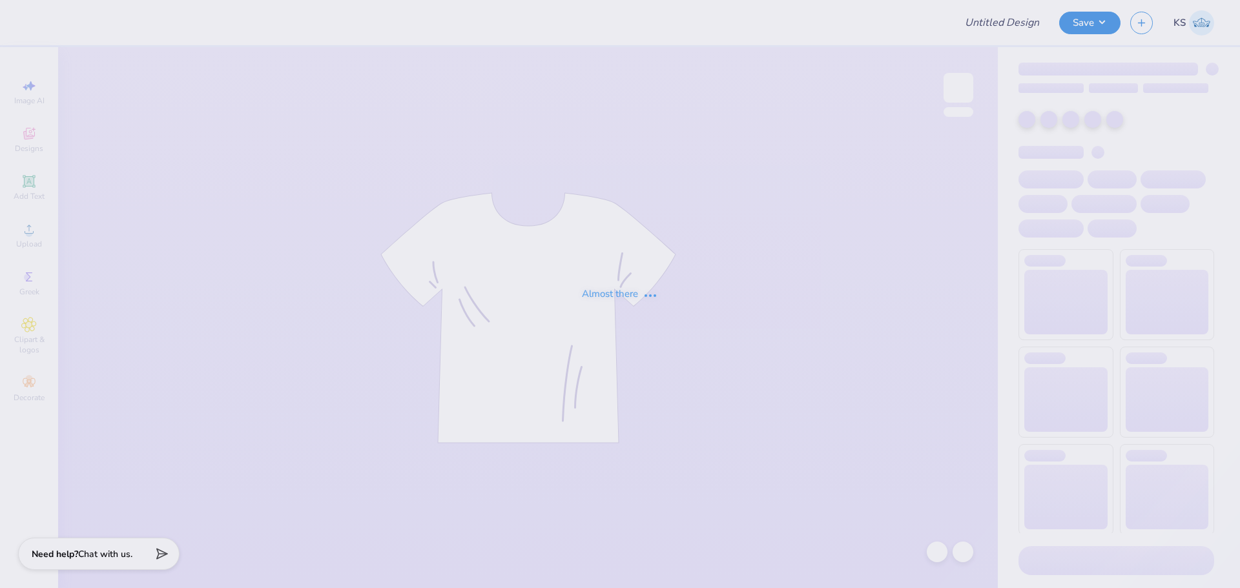
type input "Kass [PERSON_NAME] : The [GEOGRAPHIC_DATA][US_STATE]"
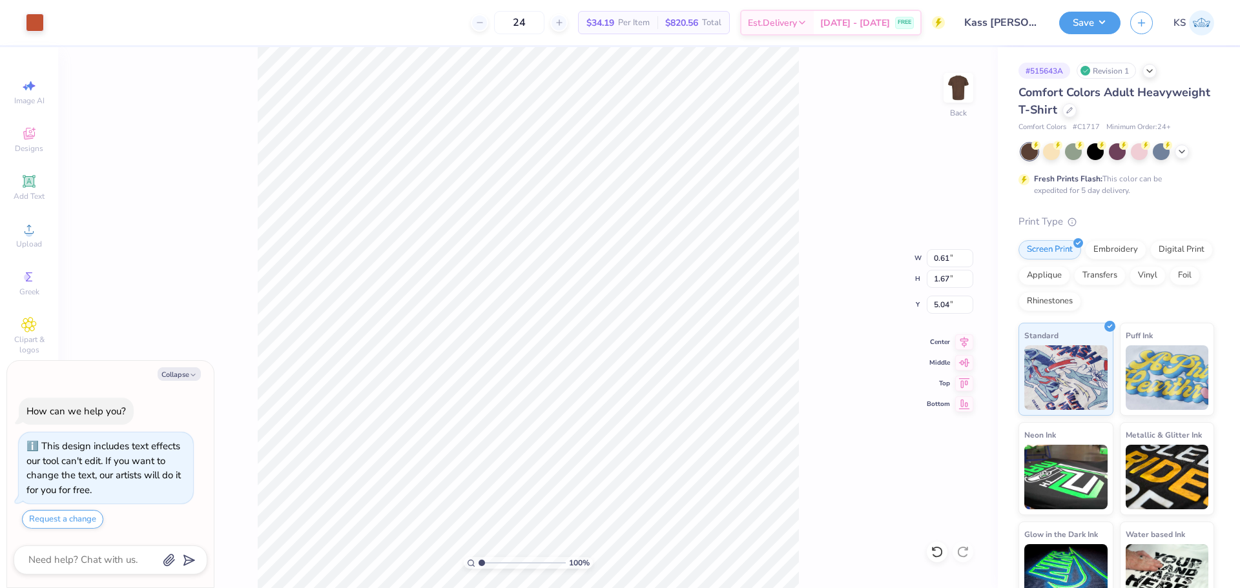
type textarea "x"
type input "6.46"
type textarea "x"
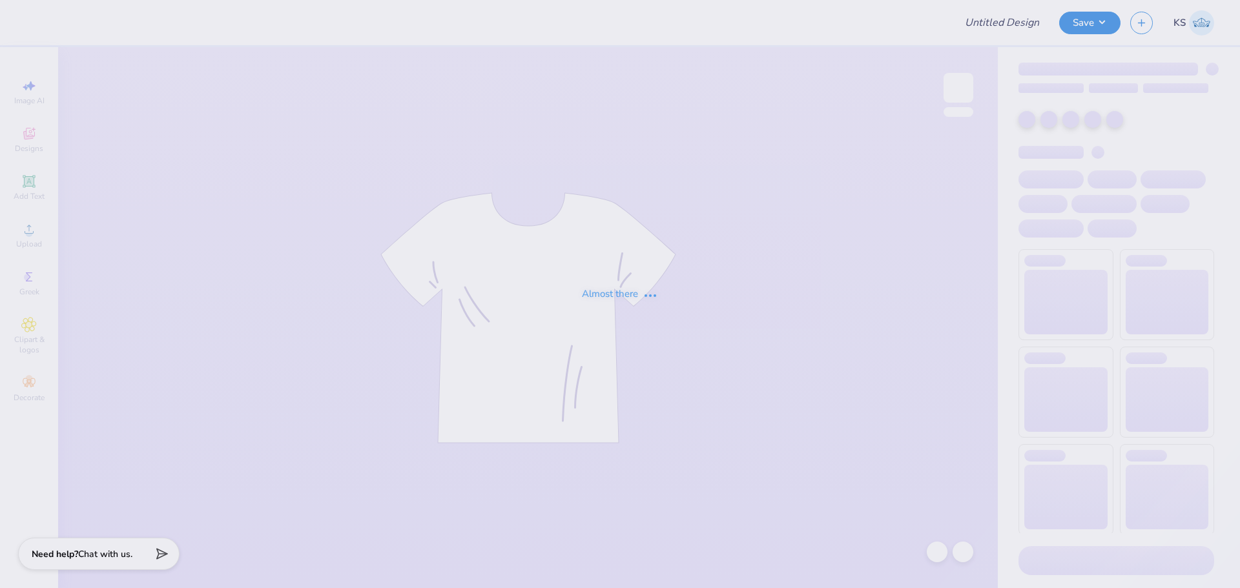
type input "Kass [PERSON_NAME] : The [GEOGRAPHIC_DATA][US_STATE]"
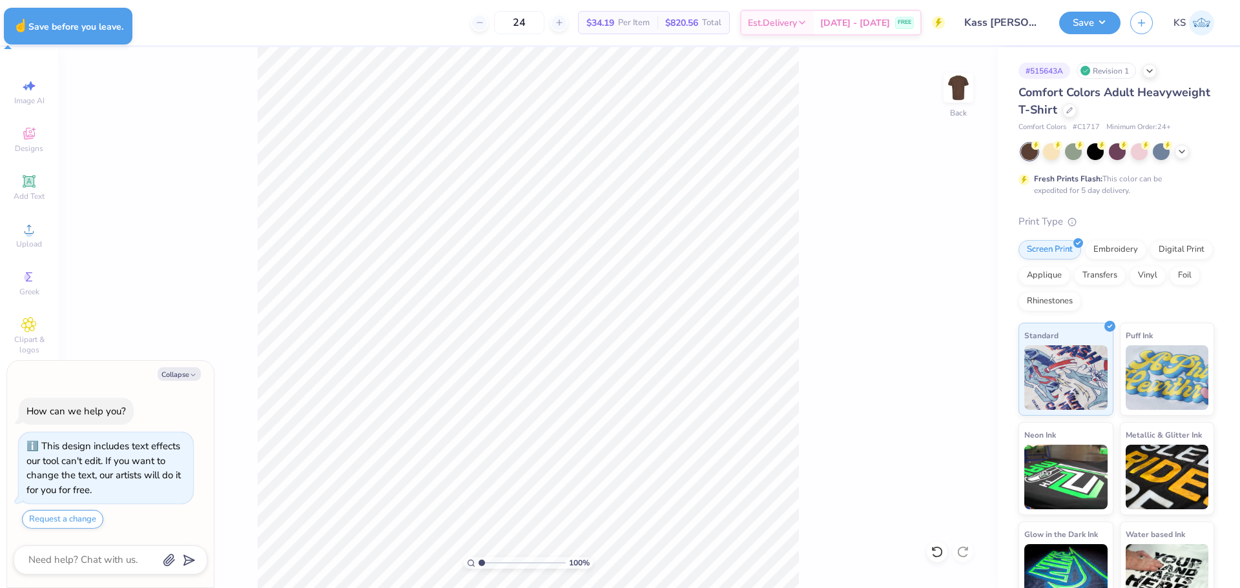
type textarea "x"
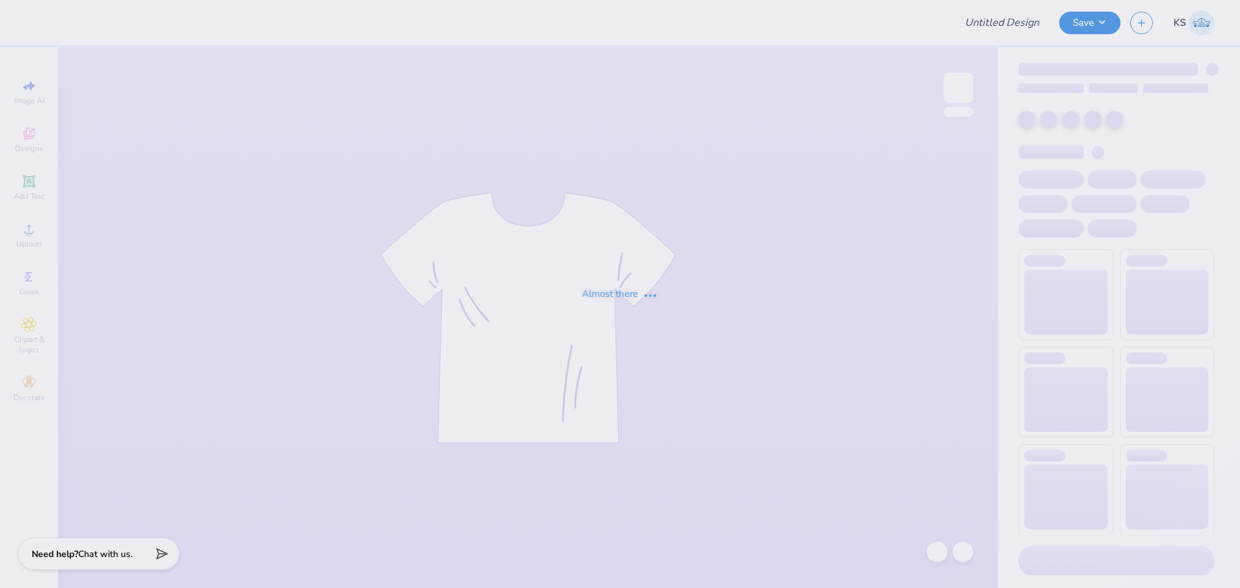
type input "Kass [PERSON_NAME] : The [GEOGRAPHIC_DATA][US_STATE]"
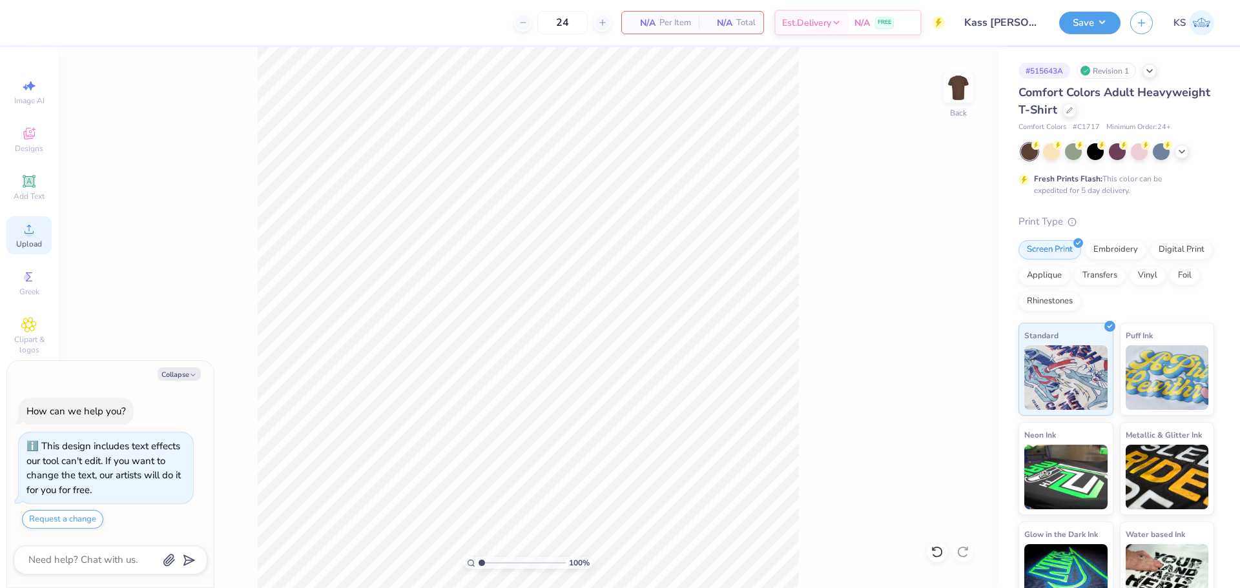
click at [22, 227] on icon at bounding box center [28, 228] width 15 height 15
type textarea "x"
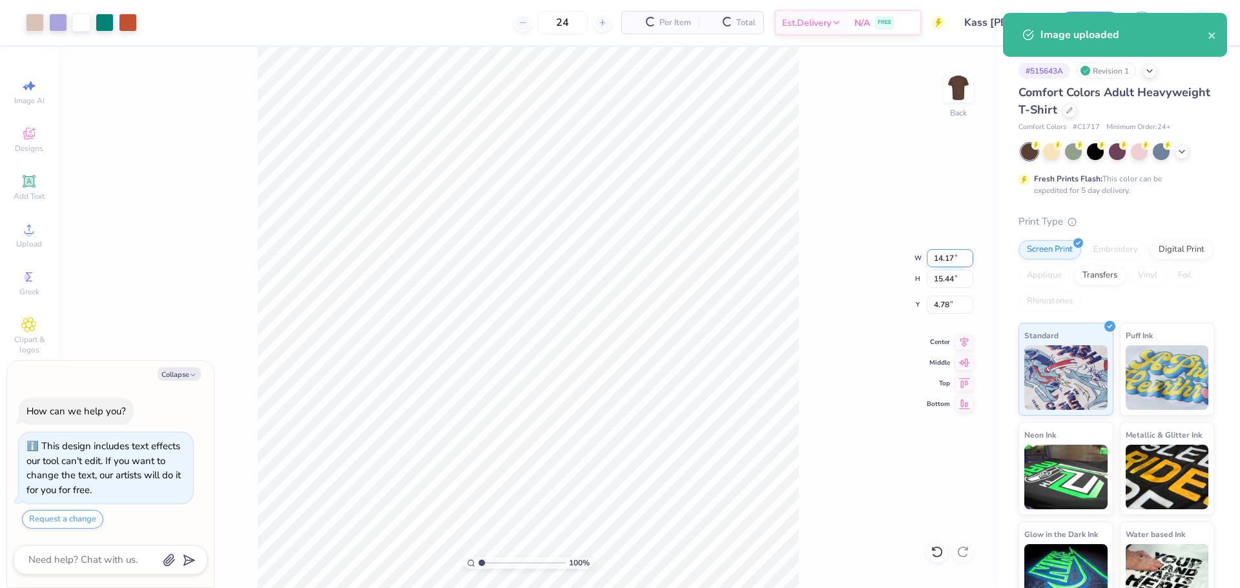
click at [951, 261] on input "14.17" at bounding box center [949, 258] width 46 height 18
type input "12"
type textarea "x"
type input "12.00"
type input "13.07"
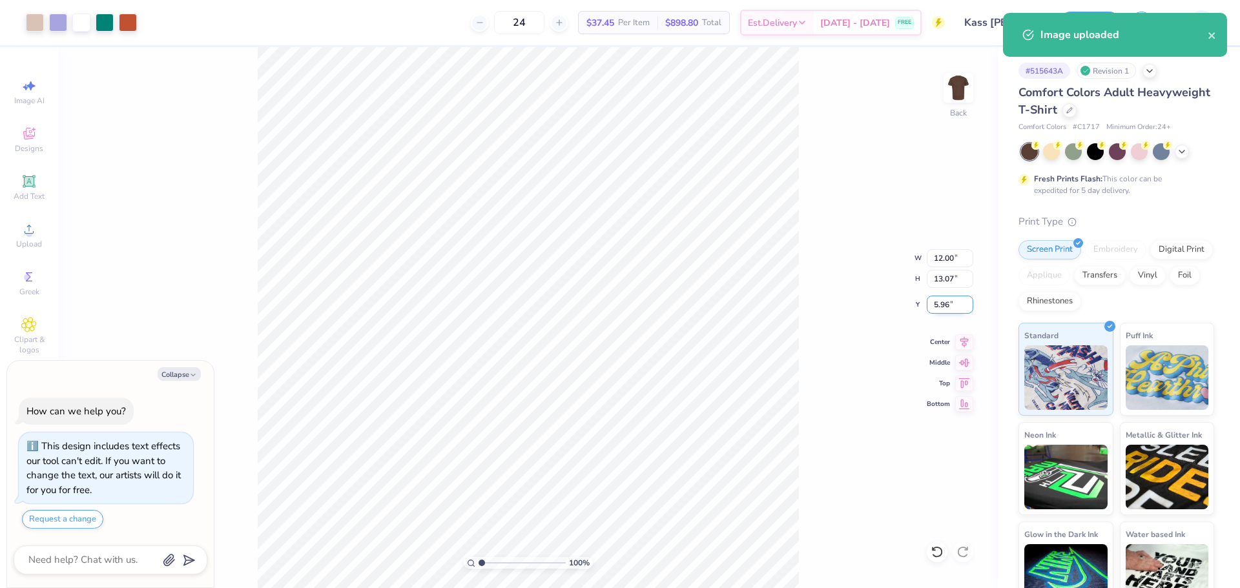
click at [943, 308] on input "5.96" at bounding box center [949, 305] width 46 height 18
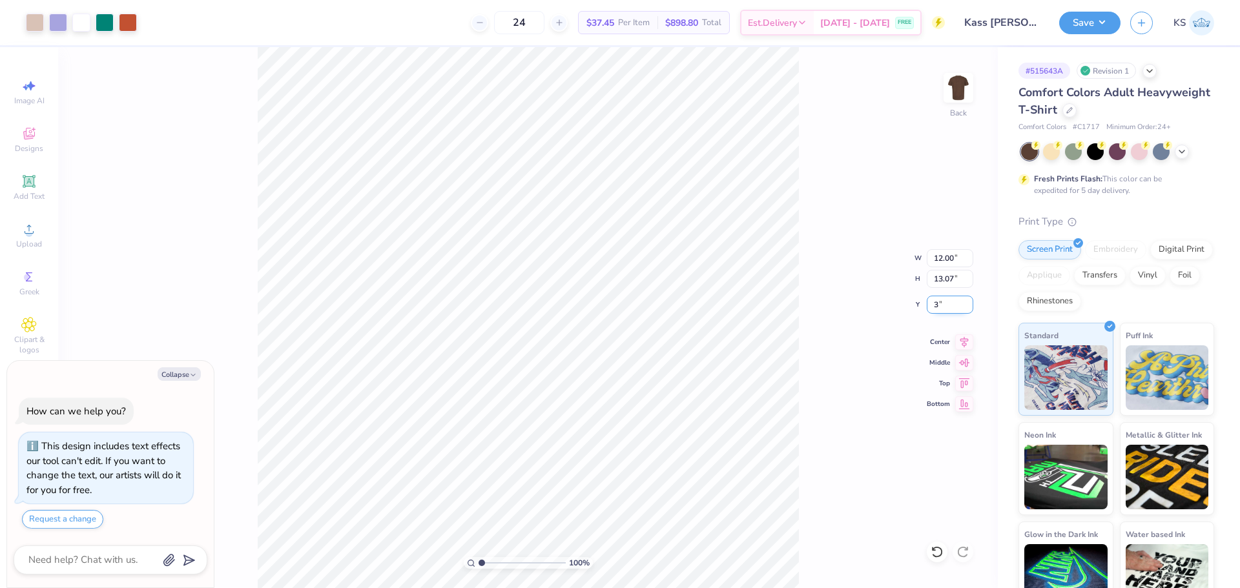
type input "3"
type textarea "x"
type input "3.00"
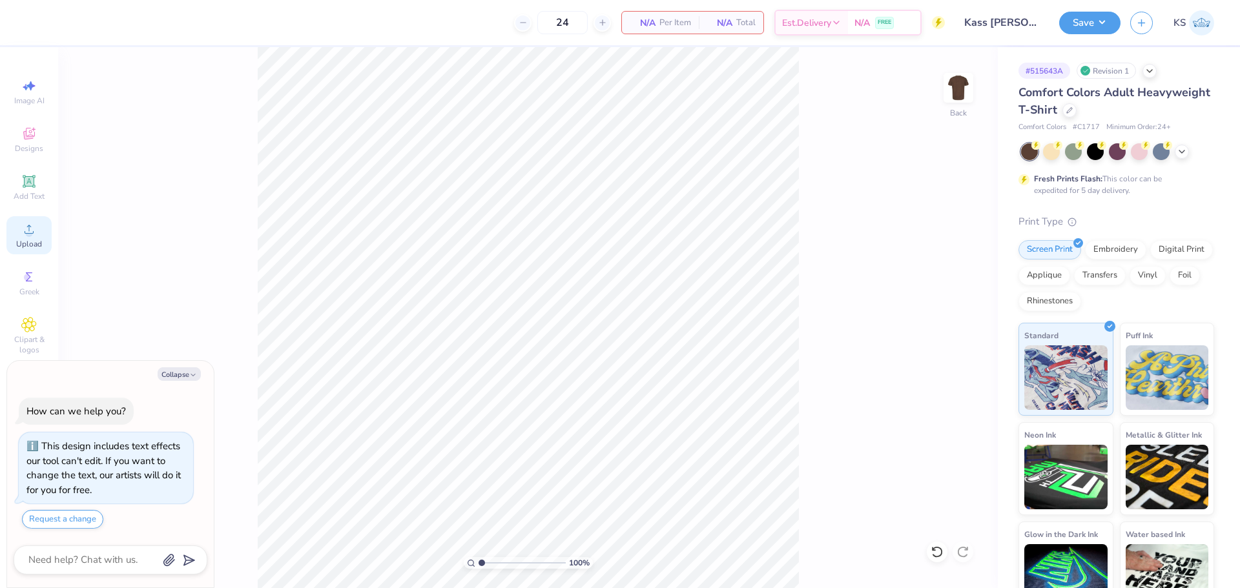
click at [26, 239] on span "Upload" at bounding box center [29, 244] width 26 height 10
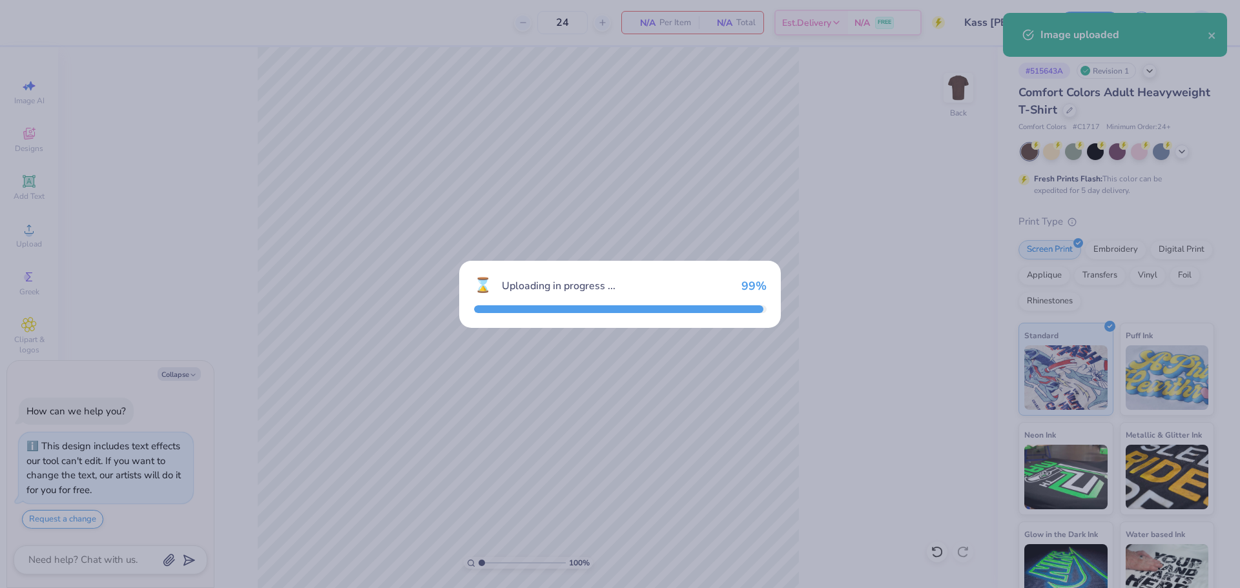
type textarea "x"
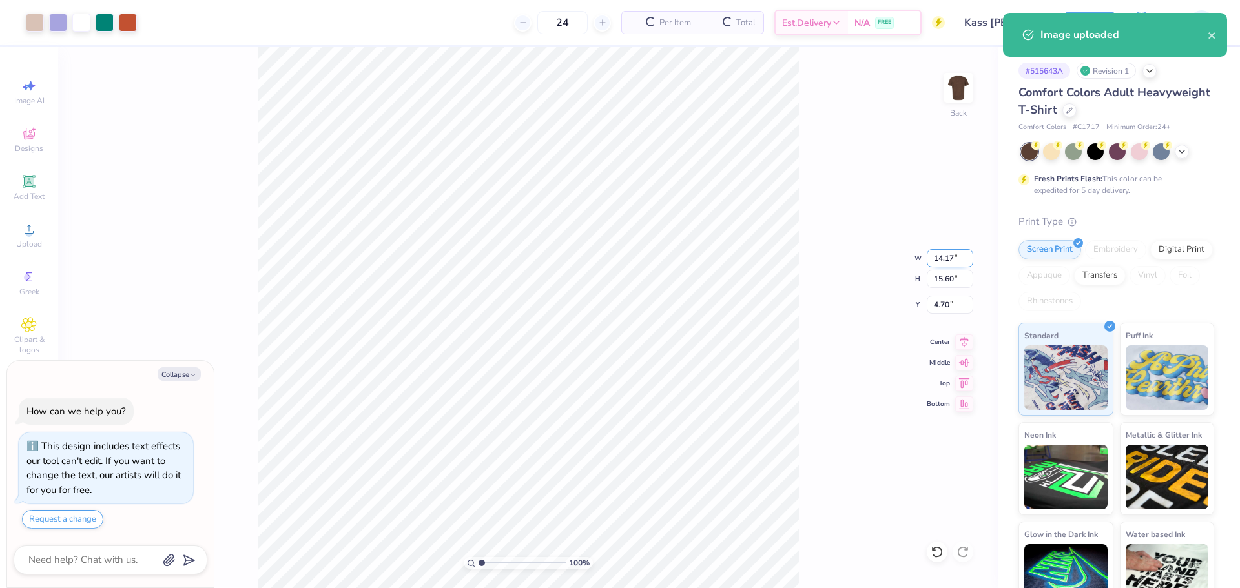
click at [948, 263] on input "14.17" at bounding box center [949, 258] width 46 height 18
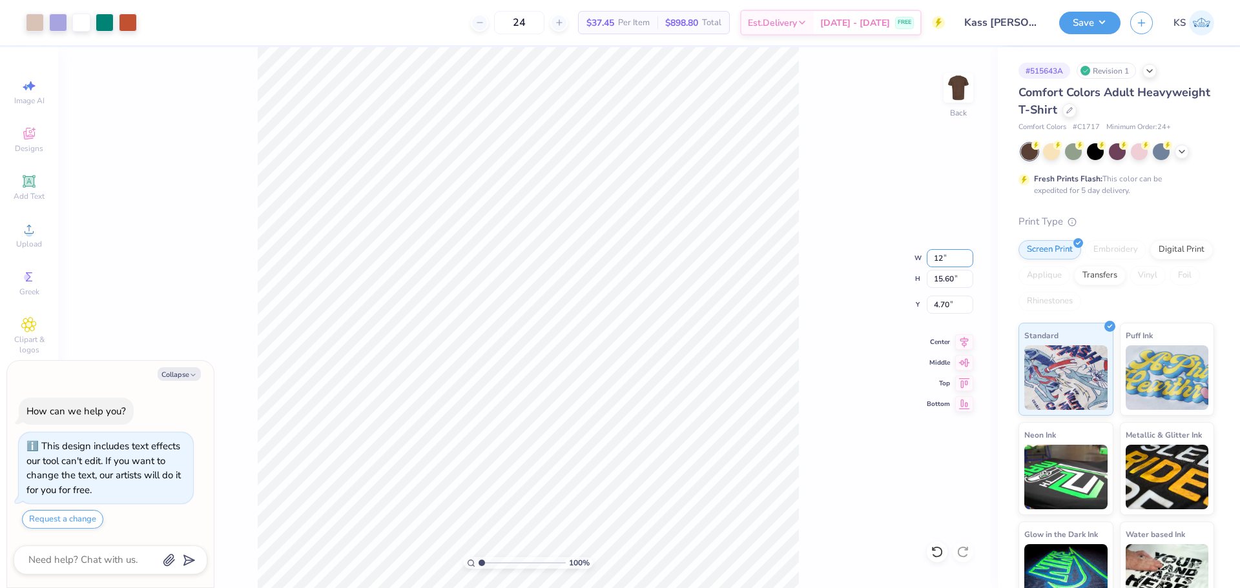
type input "12"
type textarea "x"
type input "12.00"
type input "13.21"
click at [940, 304] on input "5.89" at bounding box center [949, 305] width 46 height 18
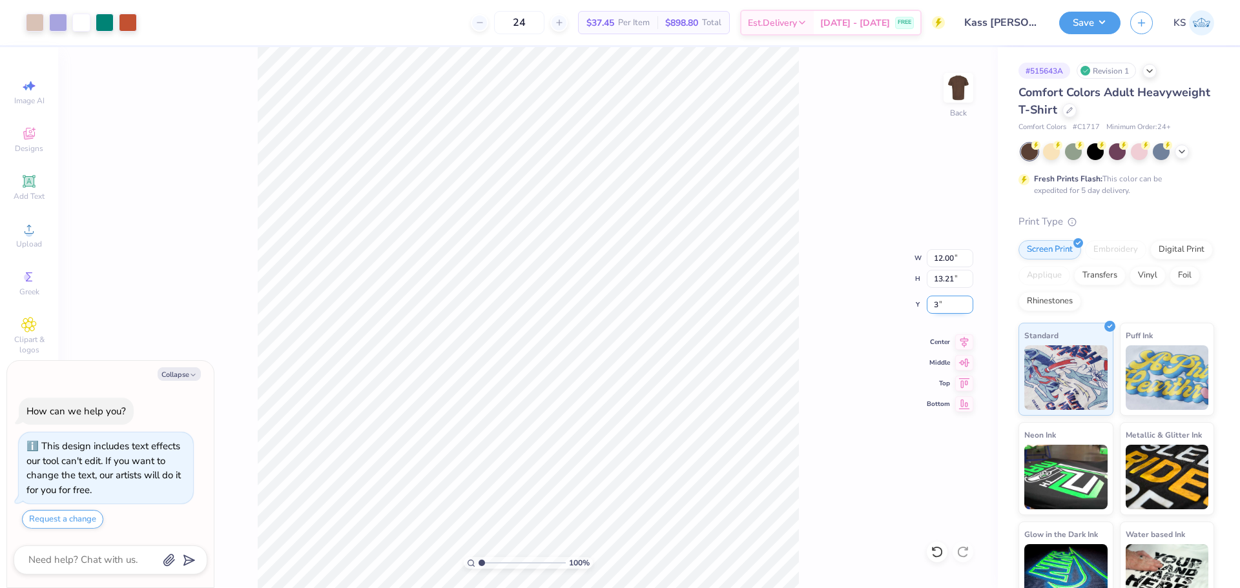
type input "3"
type textarea "x"
type input "3.00"
click at [1088, 34] on div "Save KS" at bounding box center [1149, 22] width 181 height 45
click at [1098, 22] on button "Save" at bounding box center [1089, 21] width 61 height 23
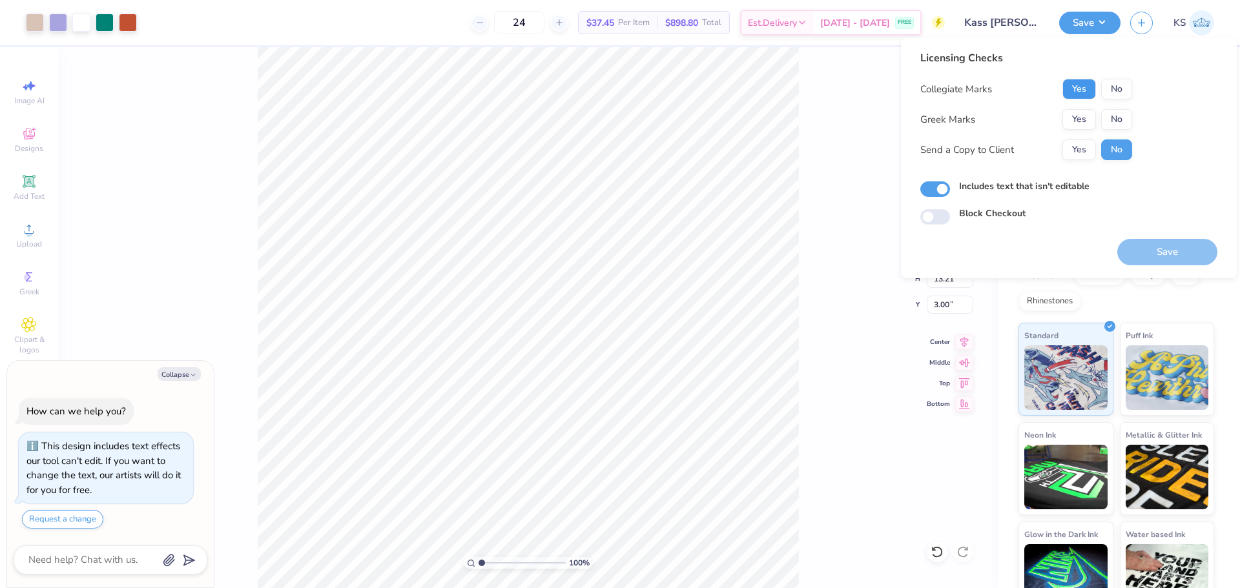
click at [1092, 84] on button "Yes" at bounding box center [1079, 89] width 34 height 21
drag, startPoint x: 1129, startPoint y: 125, endPoint x: 1130, endPoint y: 132, distance: 6.5
click at [1129, 126] on button "No" at bounding box center [1116, 119] width 31 height 21
drag, startPoint x: 1078, startPoint y: 152, endPoint x: 1125, endPoint y: 209, distance: 72.9
click at [1080, 152] on button "Yes" at bounding box center [1079, 149] width 34 height 21
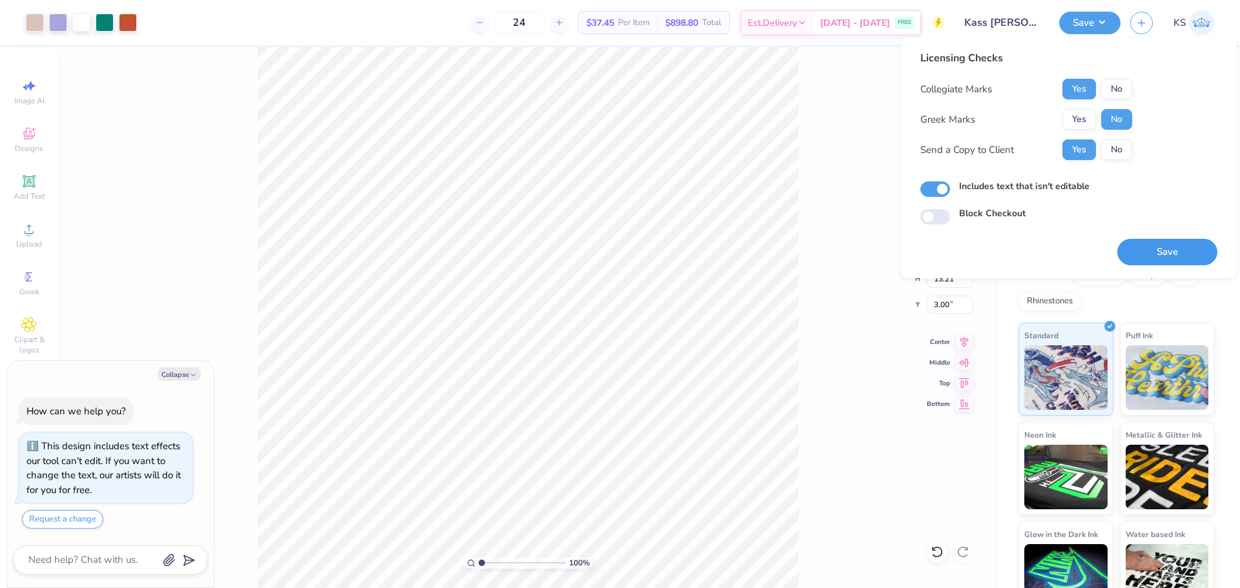
click at [1151, 252] on button "Save" at bounding box center [1167, 252] width 100 height 26
type textarea "x"
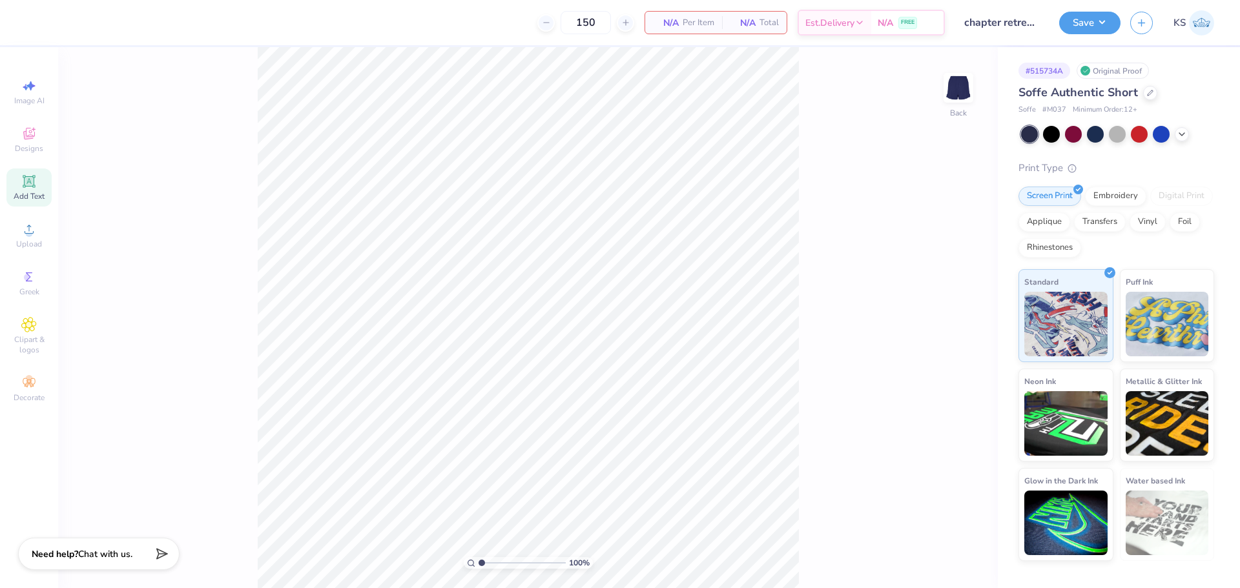
click at [34, 195] on span "Add Text" at bounding box center [29, 196] width 31 height 10
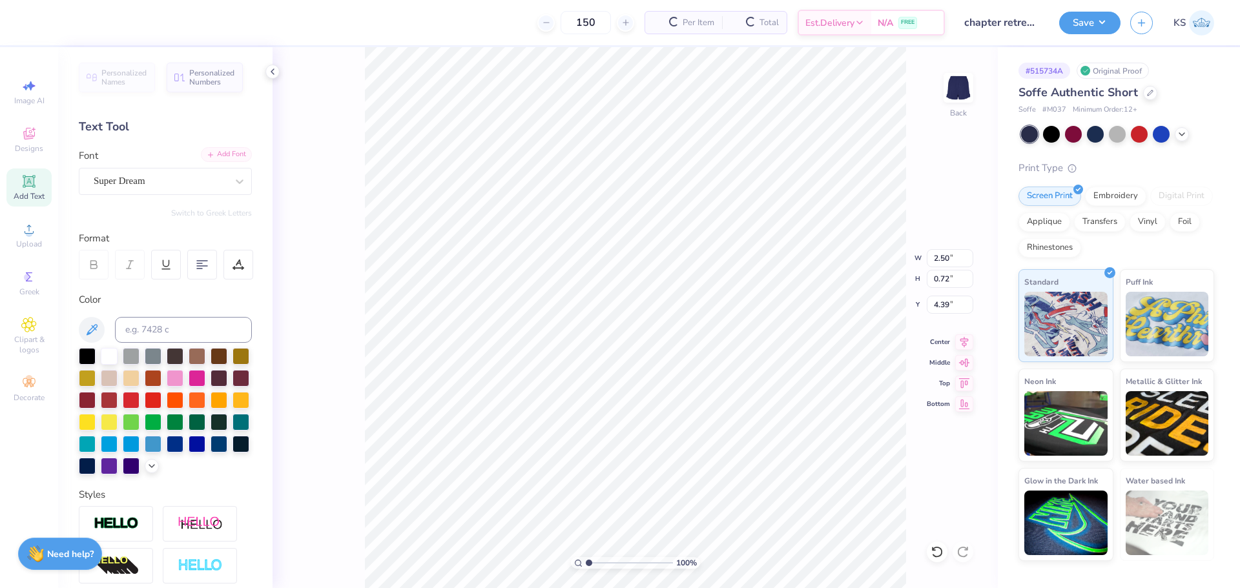
click at [210, 152] on div "Add Font" at bounding box center [226, 154] width 51 height 15
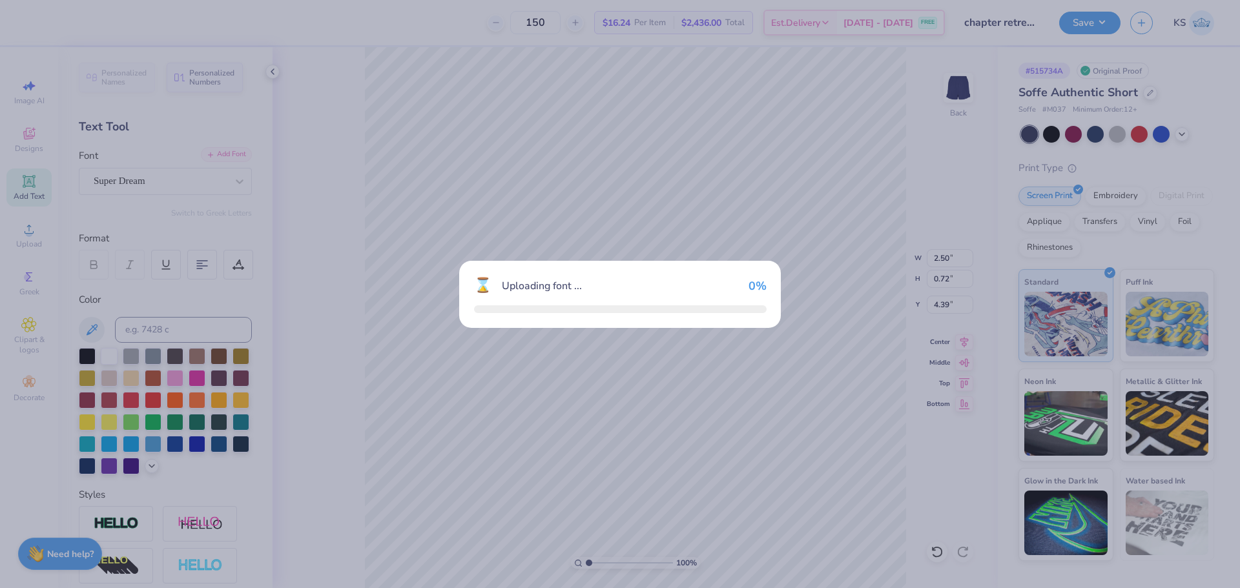
type input "2.56"
type input "0.80"
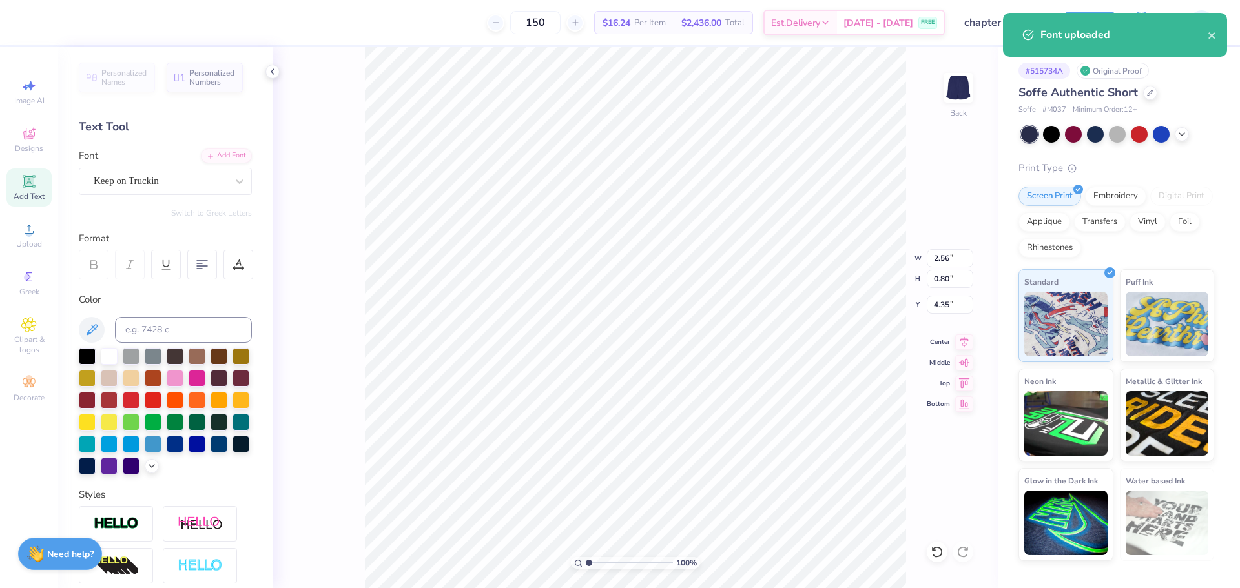
type input "5.63"
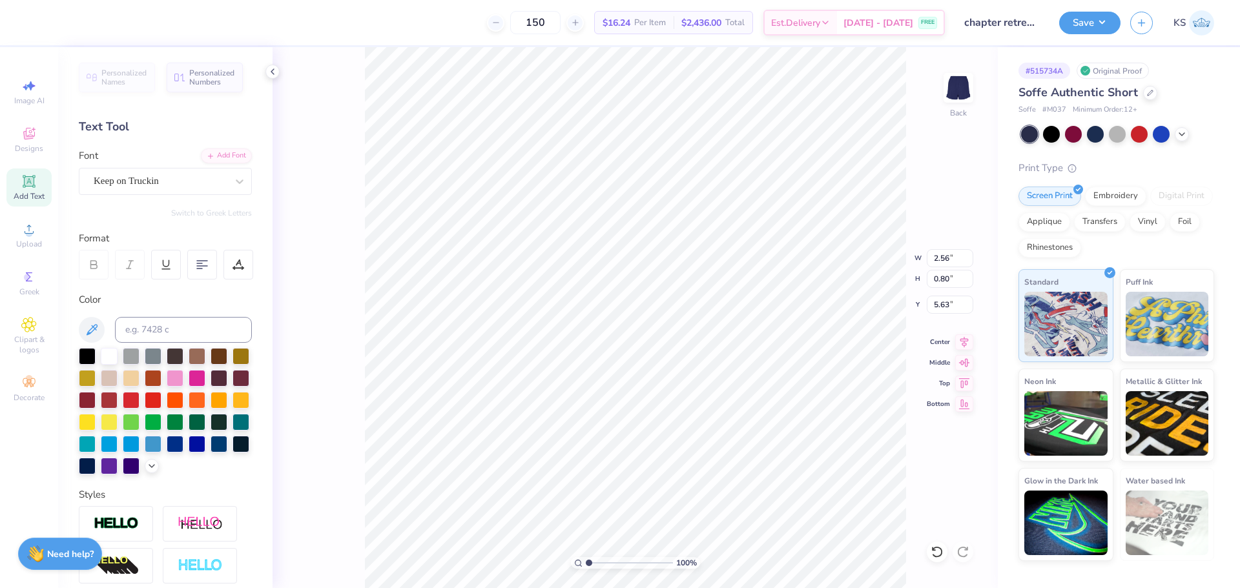
type textarea "ADPi"
click at [945, 259] on input "2.56" at bounding box center [949, 258] width 46 height 18
type input "2.45"
type input "0.81"
type input "3.50"
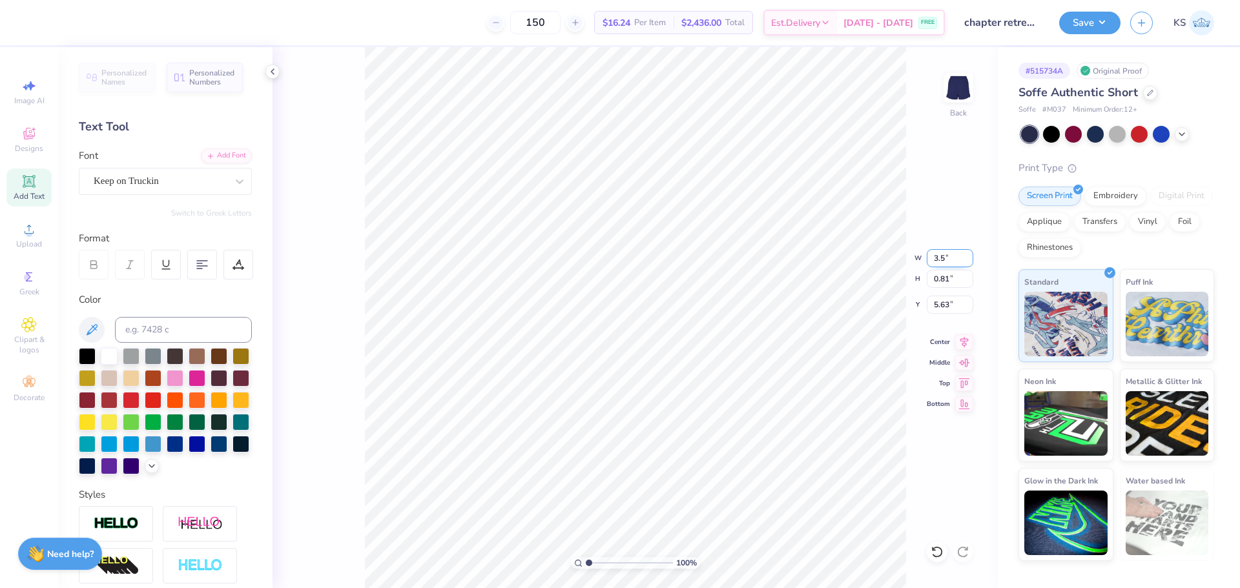
type input "1.15"
click at [948, 310] on input "5.45" at bounding box center [949, 305] width 46 height 18
click at [967, 404] on icon at bounding box center [964, 402] width 11 height 10
click at [946, 307] on input "8.35" at bounding box center [949, 305] width 46 height 18
type input "8.00"
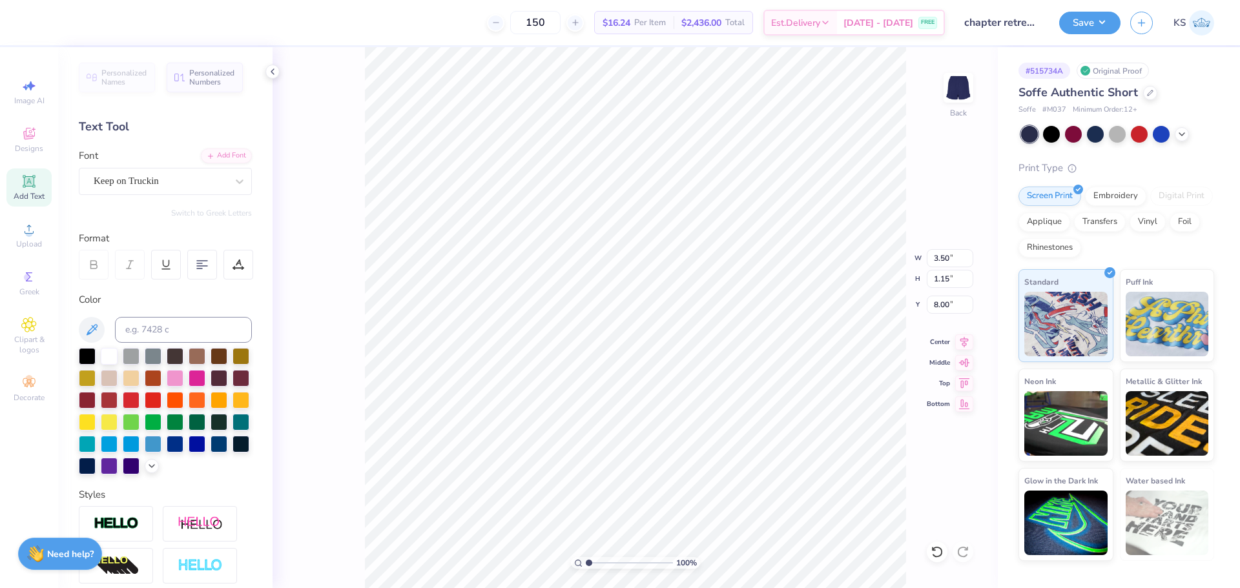
type input "3.48"
type input "1.48"
click at [938, 301] on input "7.83" at bounding box center [949, 305] width 46 height 18
type input "7.50"
type input "7.37"
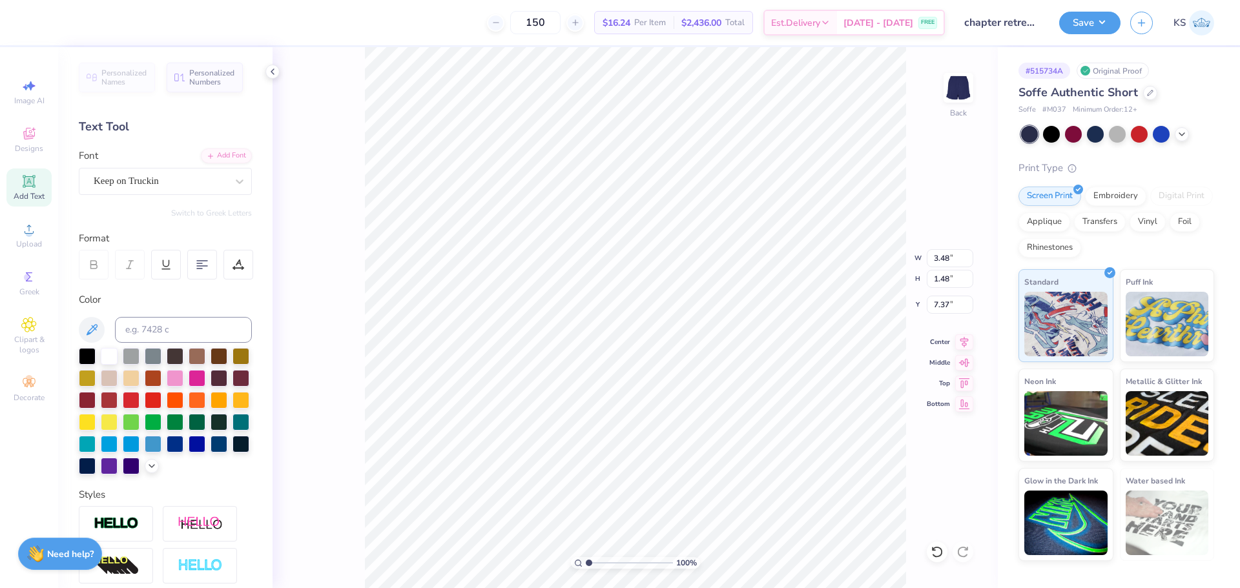
type input "3.45"
type input "1.67"
drag, startPoint x: 941, startPoint y: 309, endPoint x: 958, endPoint y: 308, distance: 16.8
click at [958, 308] on input "7.33" at bounding box center [949, 305] width 46 height 18
type input "7.25"
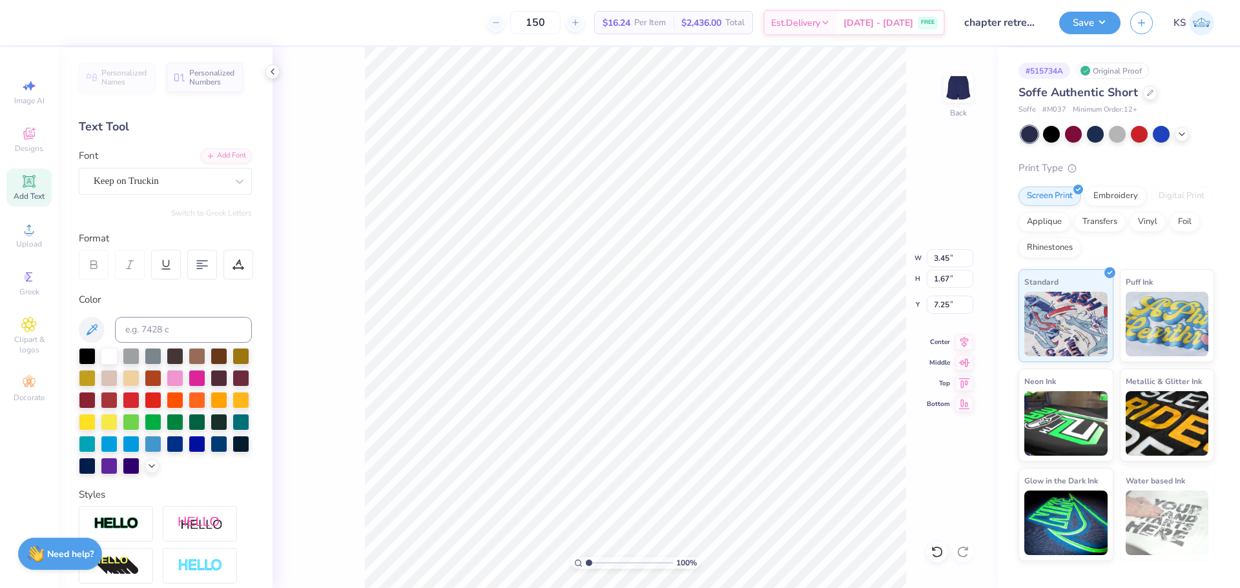
type input "5.16"
type textarea "Camp"
type input "3.61"
type input "1.36"
type input "5.31"
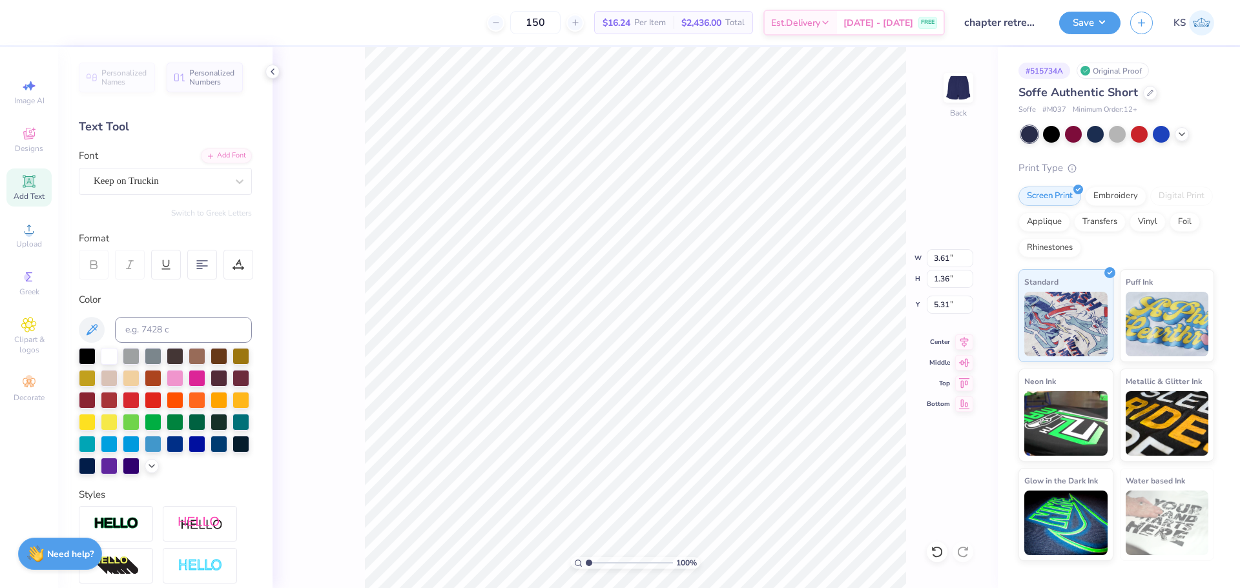
type input "1.67"
type input "0.63"
type input "6.62"
type input "7.27"
type textarea "CampADPi"
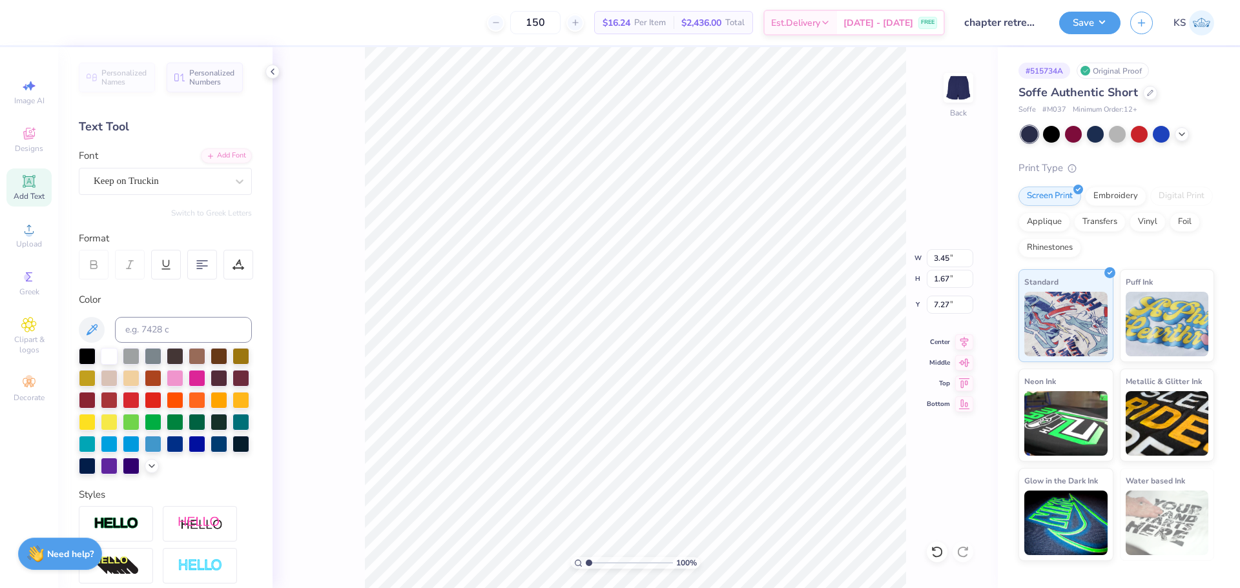
type input "5.98"
type input "1.90"
type input "7.02"
type textarea "CAMPADPi"
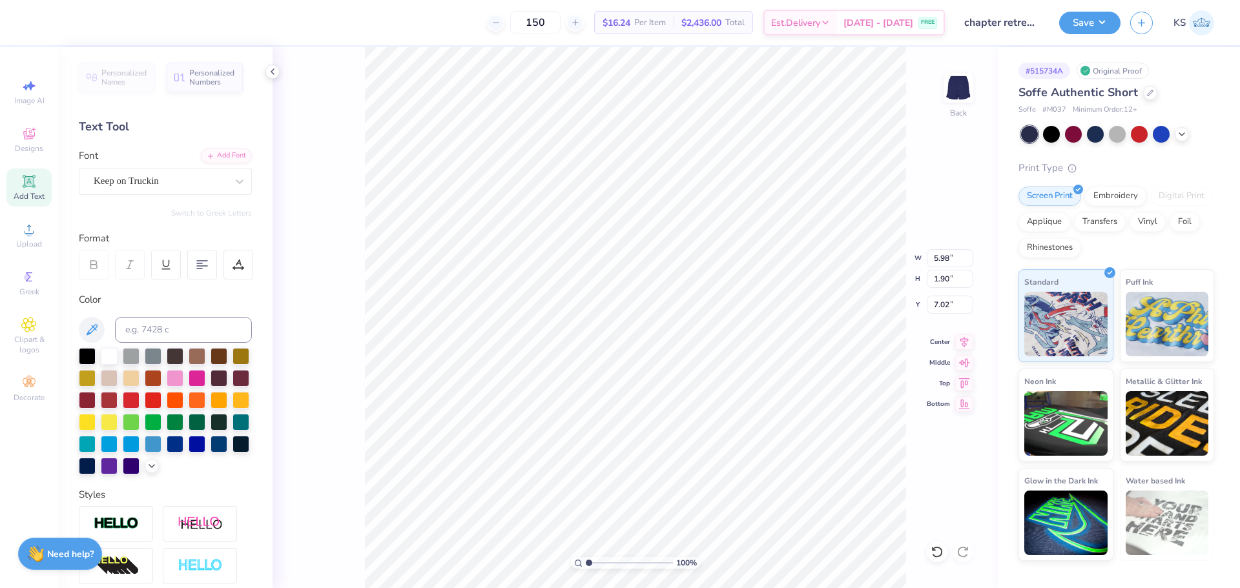
type input "1.84"
type input "7.13"
click at [37, 189] on div "Add Text" at bounding box center [28, 188] width 45 height 38
type input "2.50"
type input "0.72"
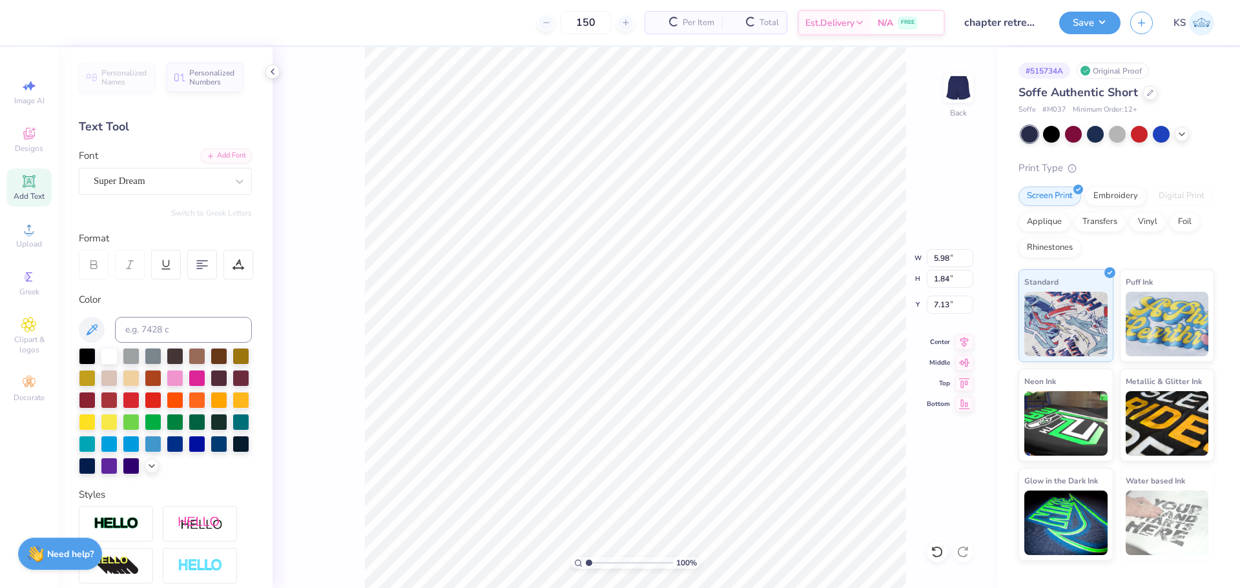
type input "4.39"
click at [155, 185] on div "Super Dream" at bounding box center [160, 181] width 136 height 20
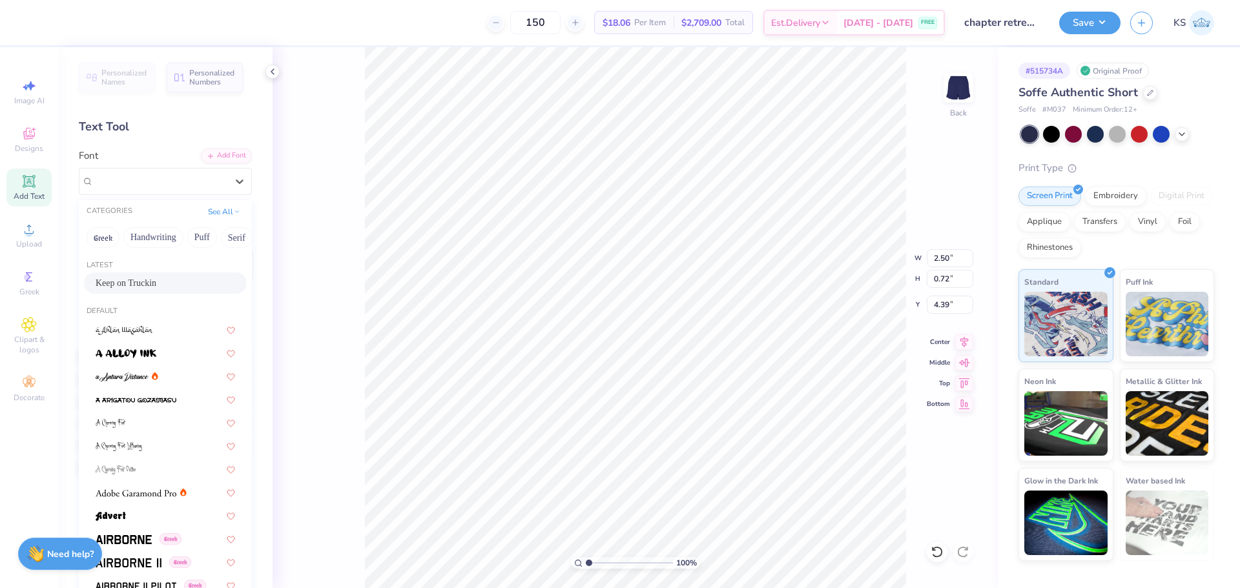
click at [189, 274] on div "Keep on Truckin" at bounding box center [165, 282] width 163 height 21
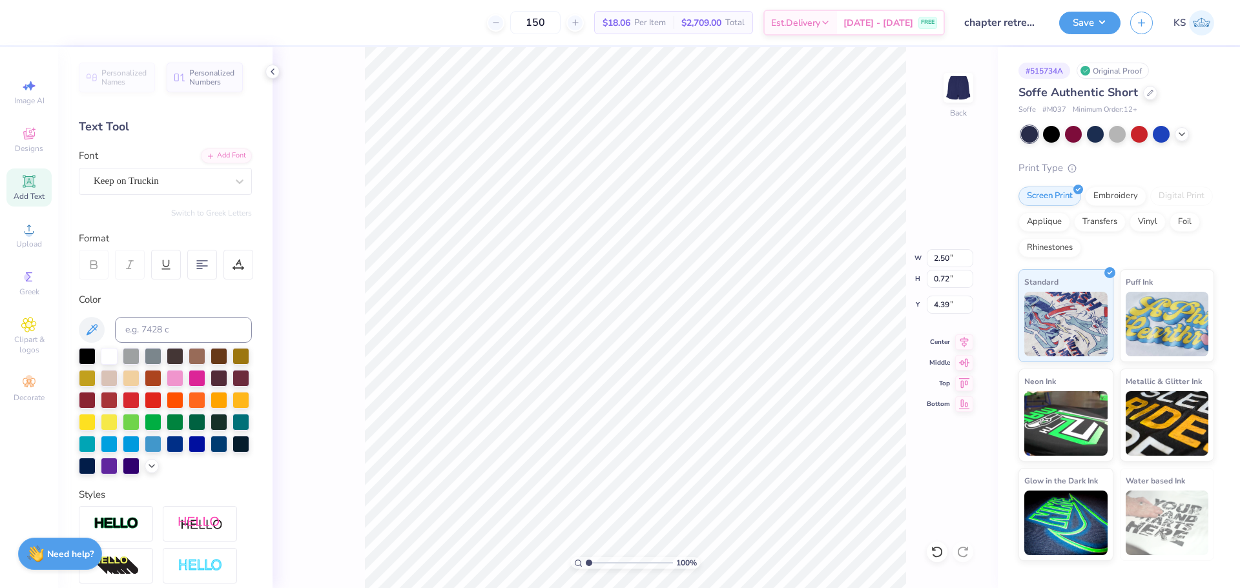
type input "2.56"
type input "0.80"
type input "4.35"
type textarea "CAMP ADPi"
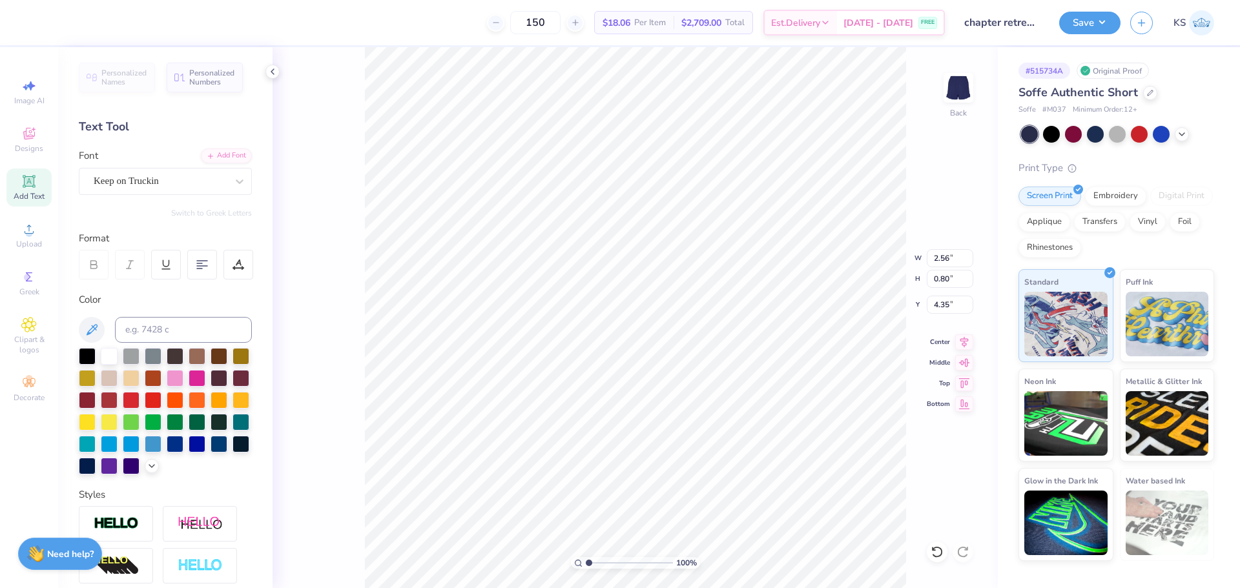
type input "5.73"
type input "0.81"
type input "5.98"
type input "1.84"
type input "7.13"
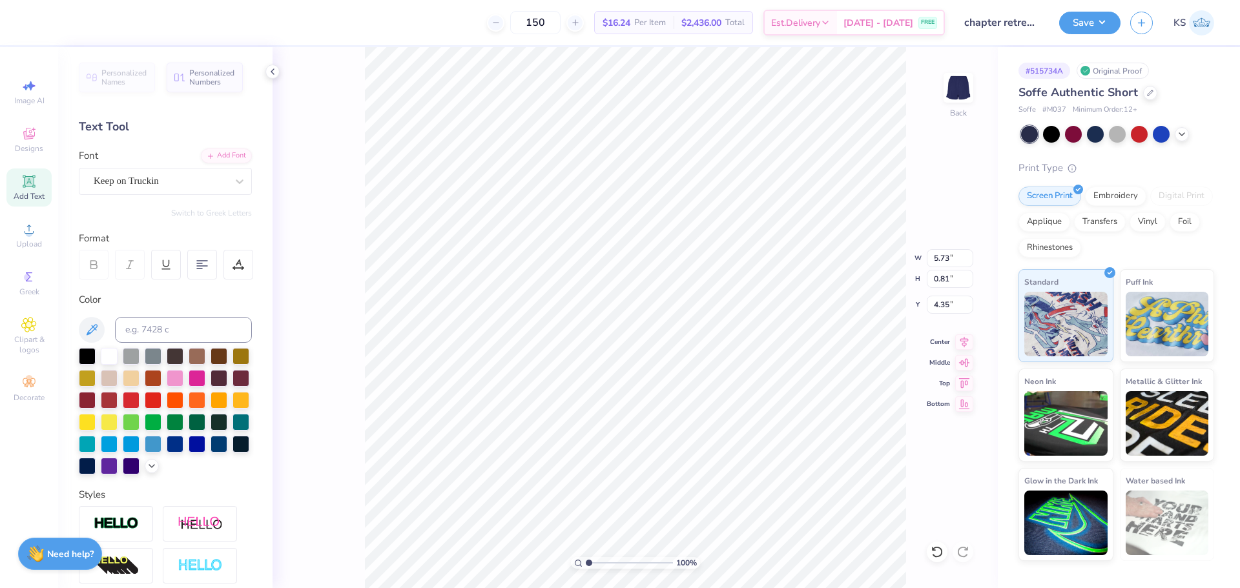
type input "7.43"
click at [952, 255] on input "5.73" at bounding box center [949, 258] width 46 height 18
type input "5.00"
type input "0.70"
click at [954, 307] on input "7.48" at bounding box center [949, 305] width 46 height 18
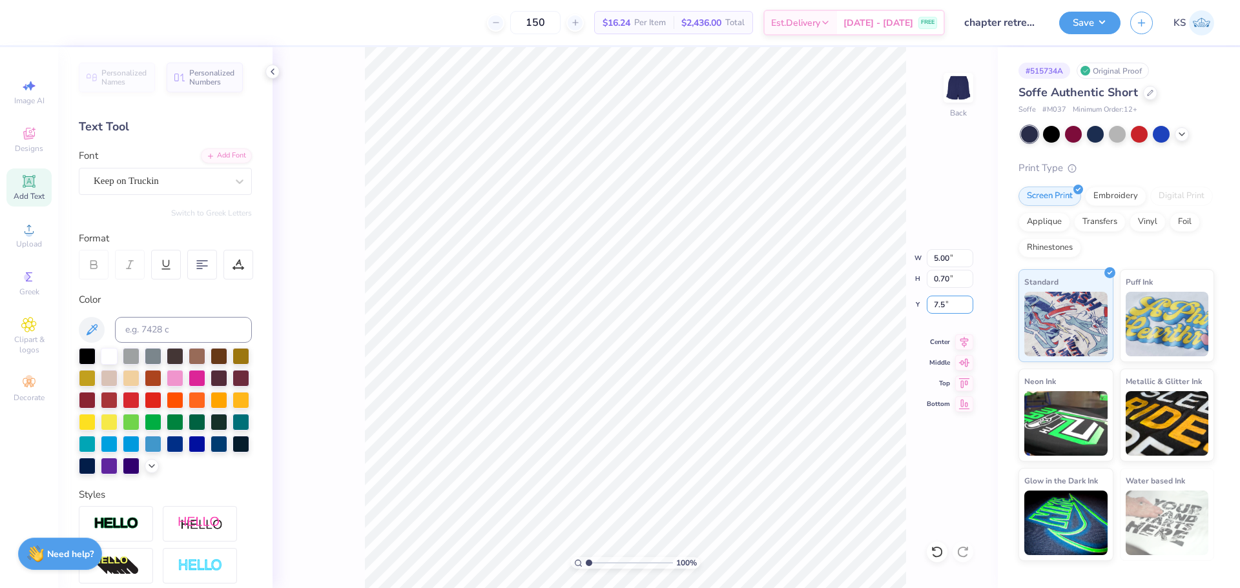
type input "7.50"
type input "4.99"
type input "1.35"
click at [950, 302] on input "7.76" at bounding box center [949, 305] width 46 height 18
type input "7.75"
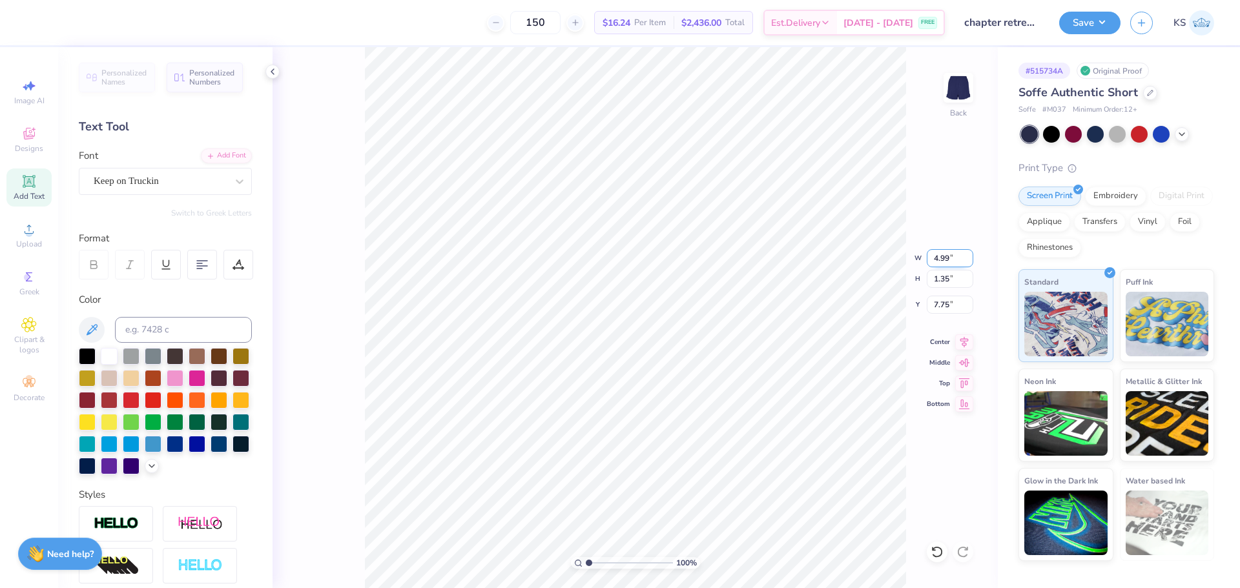
click at [947, 256] on input "4.99" at bounding box center [949, 258] width 46 height 18
type input "5.00"
click at [950, 300] on input "7.75" at bounding box center [949, 305] width 46 height 18
type input "7.75"
click at [1092, 15] on button "Save" at bounding box center [1089, 21] width 61 height 23
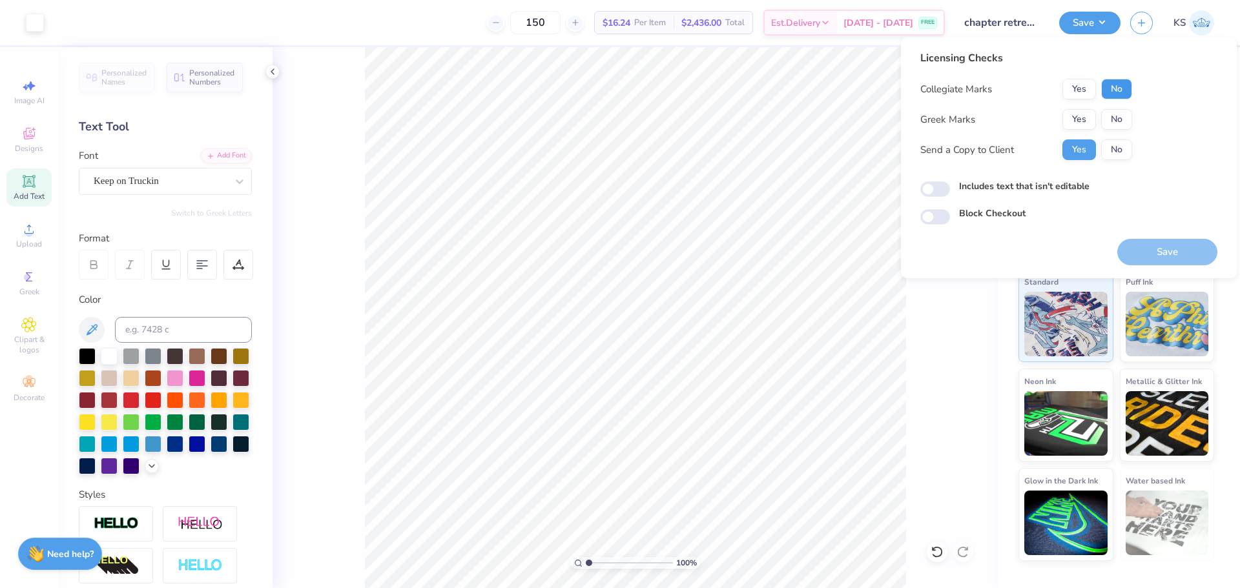
click at [1119, 87] on button "No" at bounding box center [1116, 89] width 31 height 21
click at [1090, 115] on button "Yes" at bounding box center [1079, 119] width 34 height 21
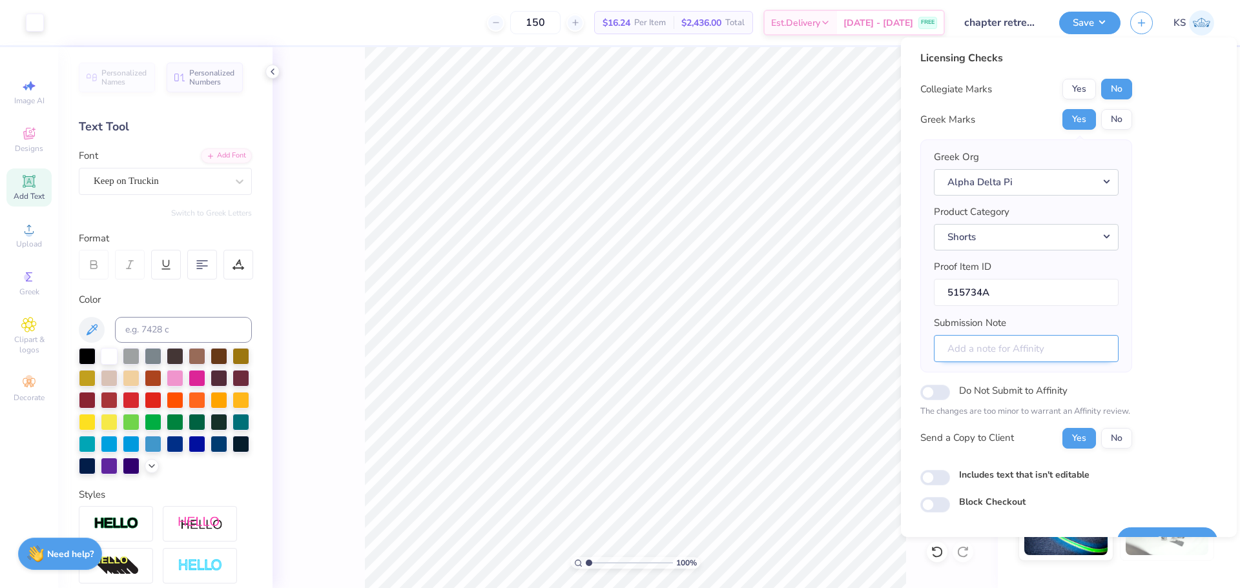
click at [1012, 359] on input "Submission Note" at bounding box center [1026, 349] width 185 height 28
paste input "Event: Chapter Retreat, Chapter: Epsilon Zeta"
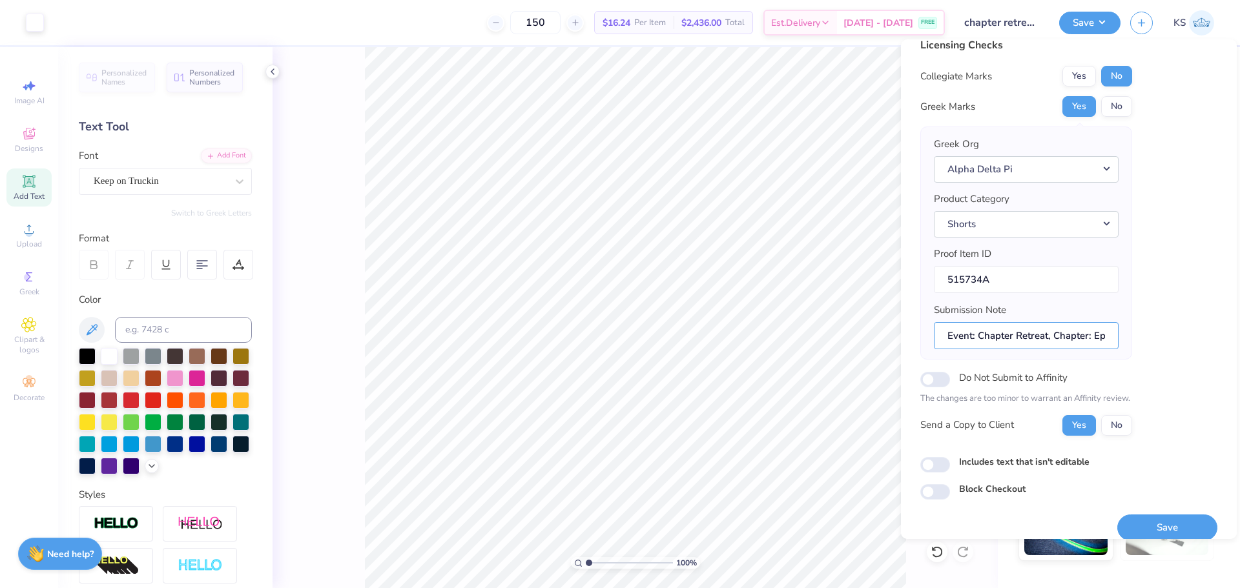
scroll to position [29, 0]
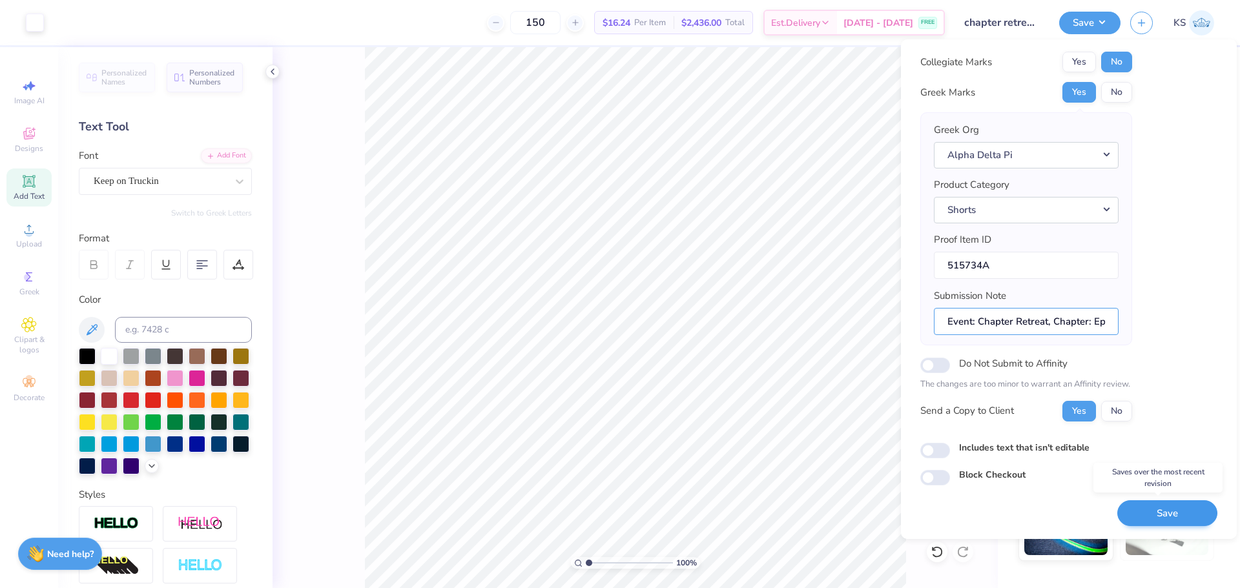
type input "Event: Chapter Retreat, Chapter: Epsilon Zeta"
click at [1150, 515] on button "Save" at bounding box center [1167, 513] width 100 height 26
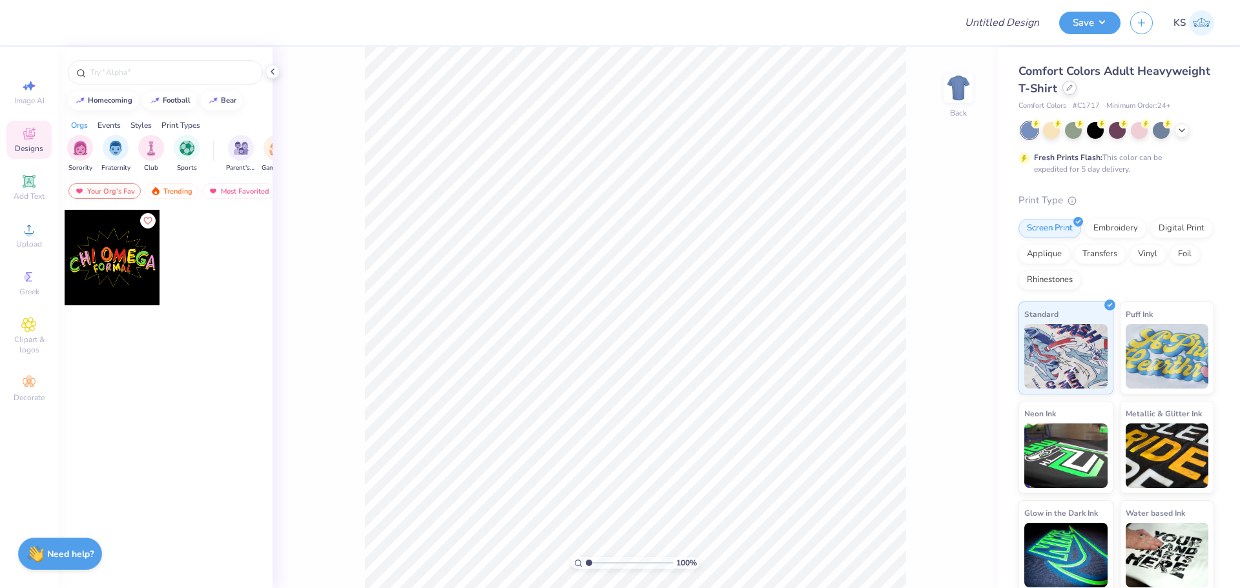
click at [1072, 85] on icon at bounding box center [1069, 88] width 6 height 6
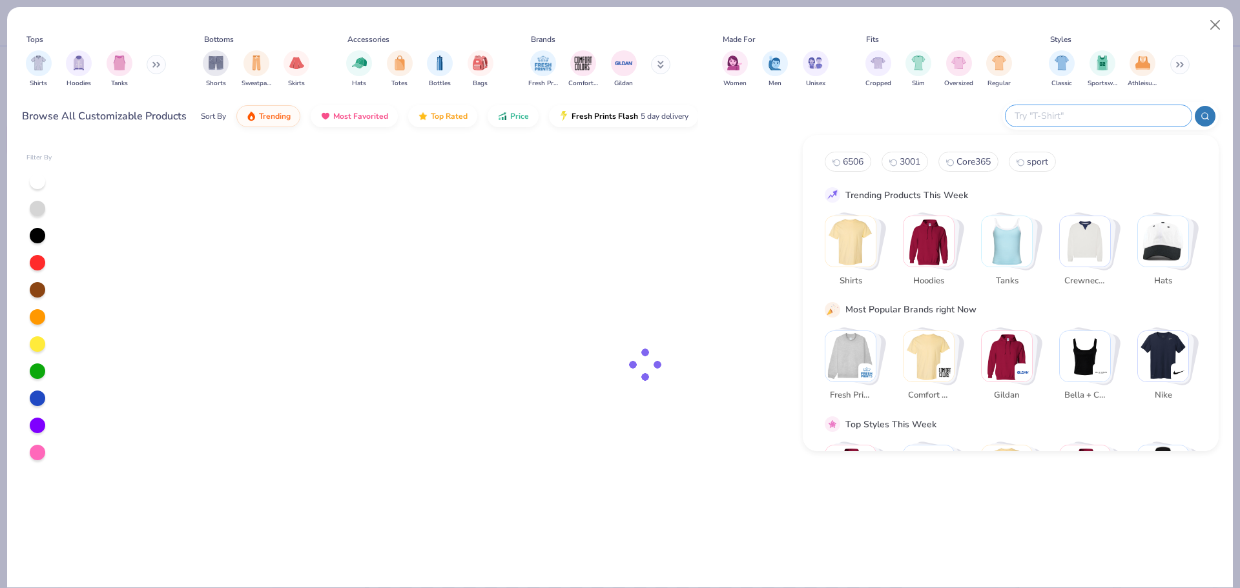
click at [1116, 123] on input "text" at bounding box center [1097, 115] width 169 height 15
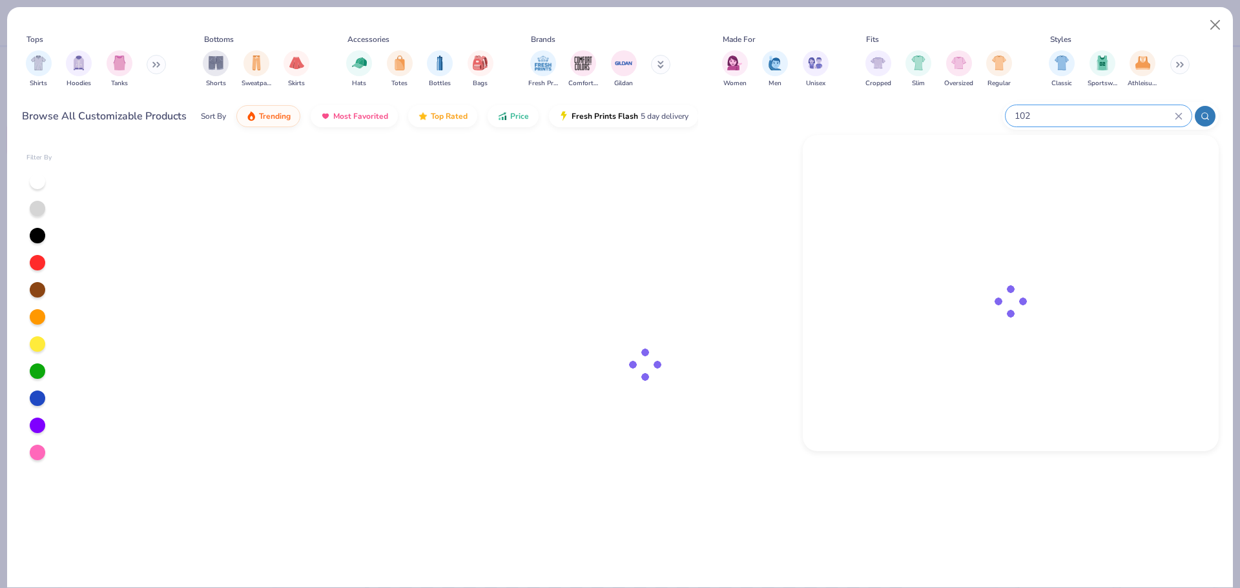
type input "102"
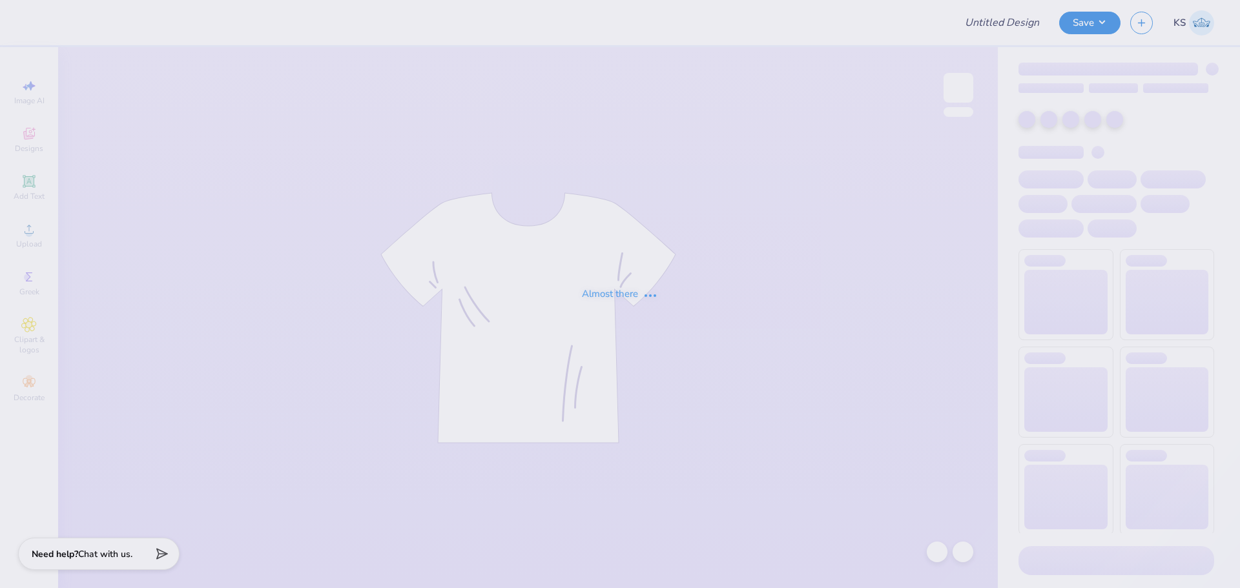
type input "CDC Merch 25-26"
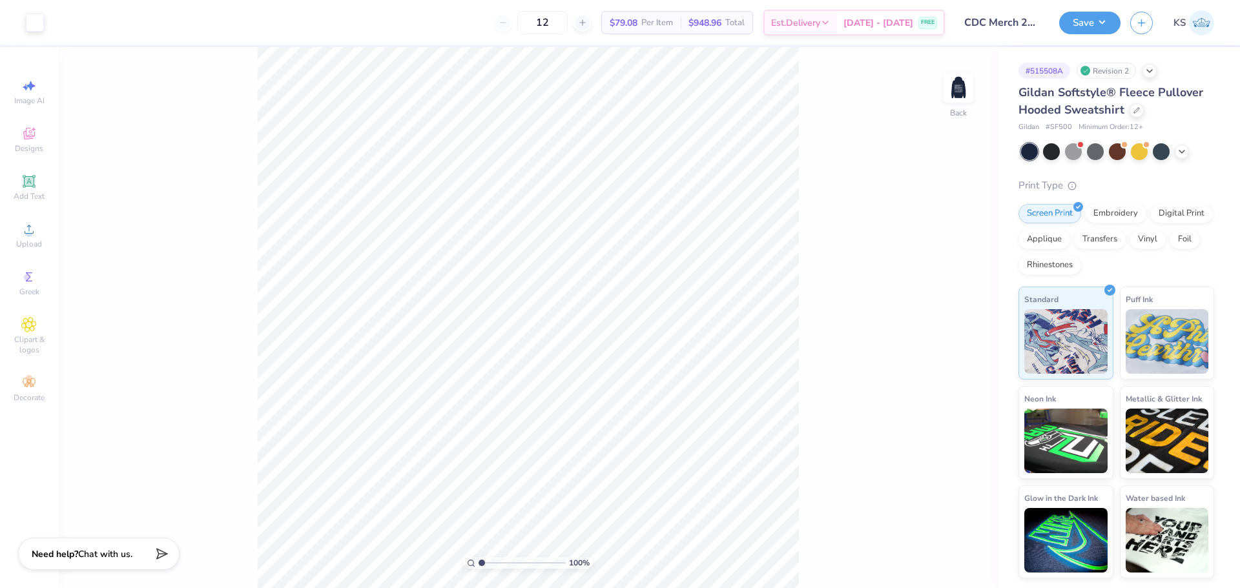
click at [510, 558] on div "100 %" at bounding box center [528, 317] width 541 height 541
click at [500, 564] on input "range" at bounding box center [521, 563] width 87 height 12
drag, startPoint x: 504, startPoint y: 567, endPoint x: 598, endPoint y: 580, distance: 95.7
type input "10"
click at [561, 569] on input "range" at bounding box center [519, 563] width 83 height 12
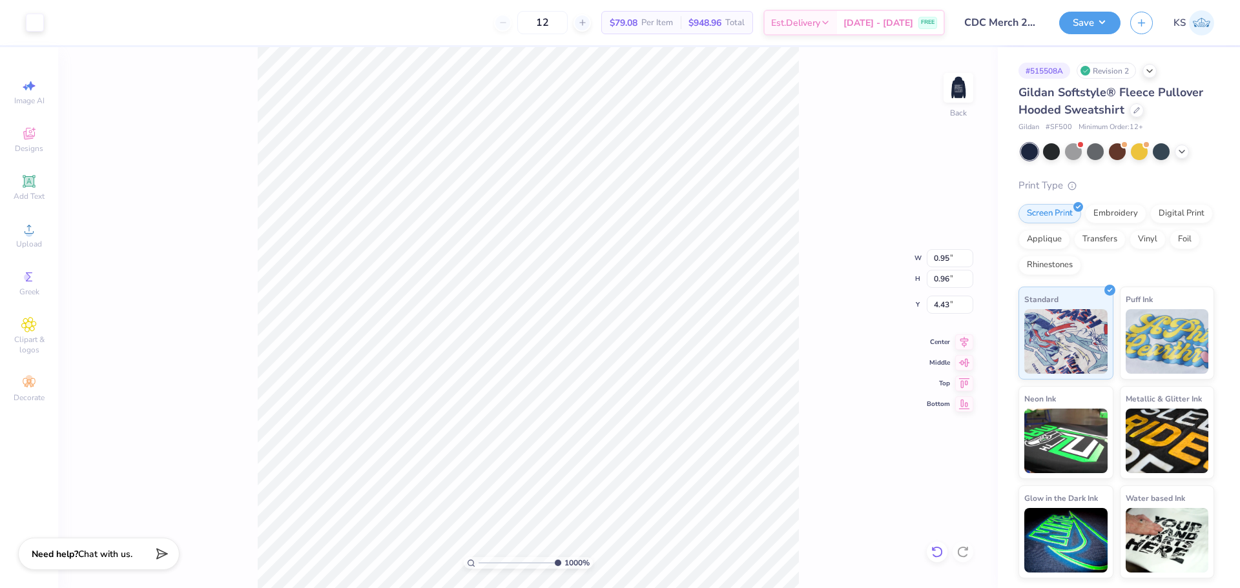
click at [934, 552] on icon at bounding box center [936, 552] width 13 height 13
type input "3.47"
click at [935, 552] on icon at bounding box center [936, 552] width 13 height 13
click at [935, 552] on div "1000 % Back" at bounding box center [527, 317] width 939 height 541
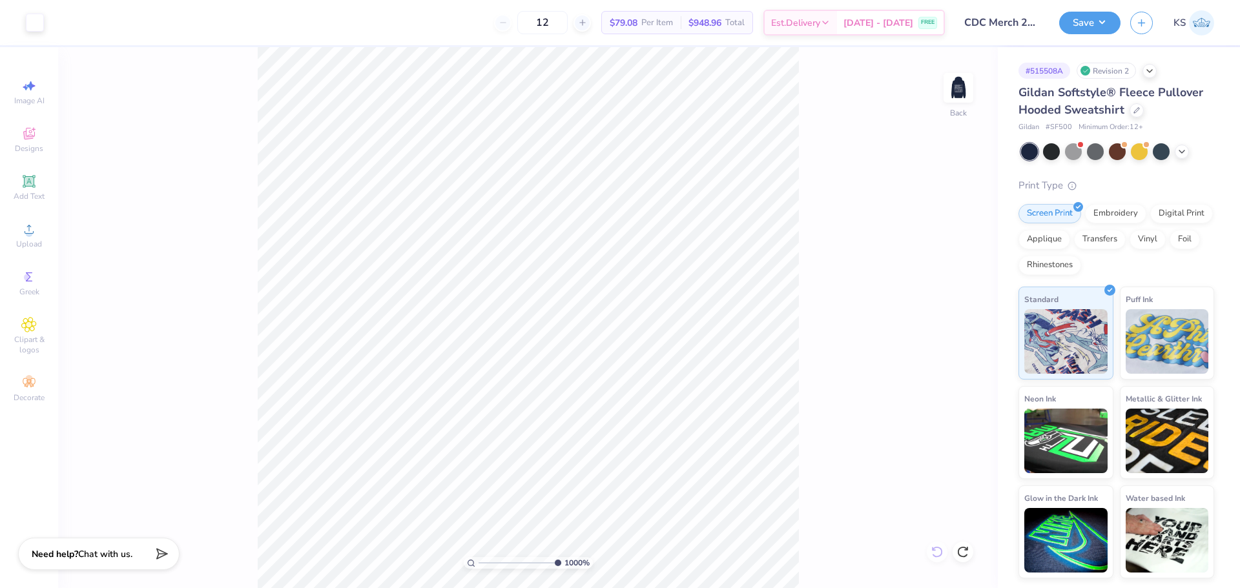
click at [935, 552] on div "1000 % Back" at bounding box center [527, 317] width 939 height 541
drag, startPoint x: 493, startPoint y: 562, endPoint x: 440, endPoint y: 568, distance: 54.0
type input "1"
click at [478, 568] on input "range" at bounding box center [521, 563] width 87 height 12
click at [971, 87] on img at bounding box center [958, 88] width 52 height 52
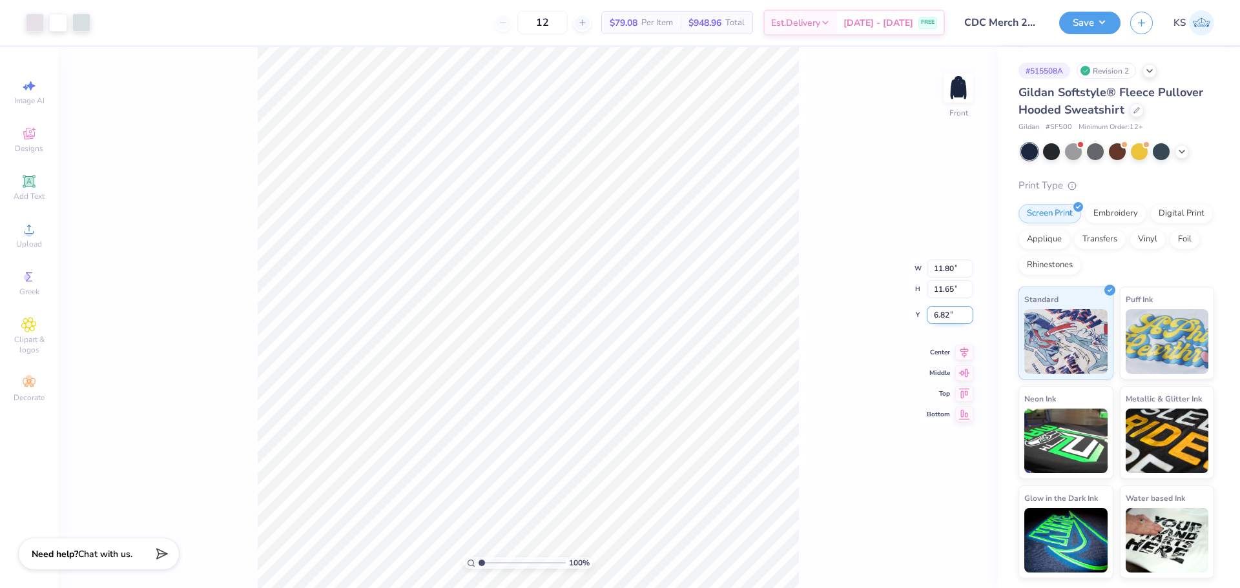
click at [941, 309] on input "6.82" at bounding box center [949, 315] width 46 height 18
click at [837, 355] on div "100 % Front W 11.80 11.80 " H 11.65 11.65 " Y 6.82 6.82 " Center Middle Top Bot…" at bounding box center [527, 317] width 939 height 541
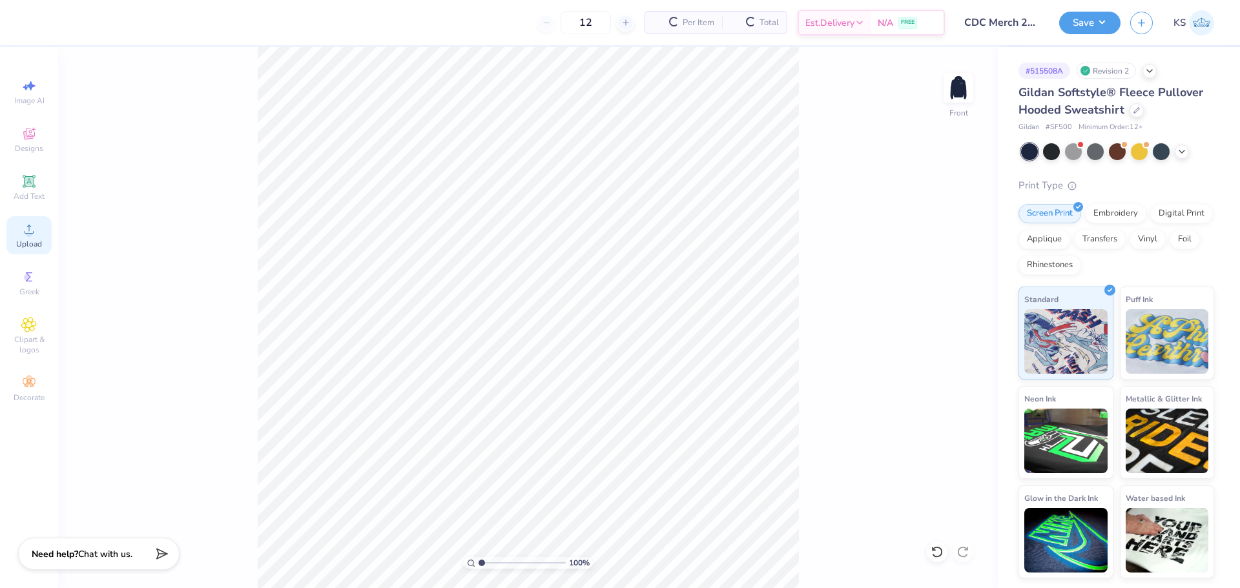
click at [21, 236] on div "Upload" at bounding box center [28, 235] width 45 height 38
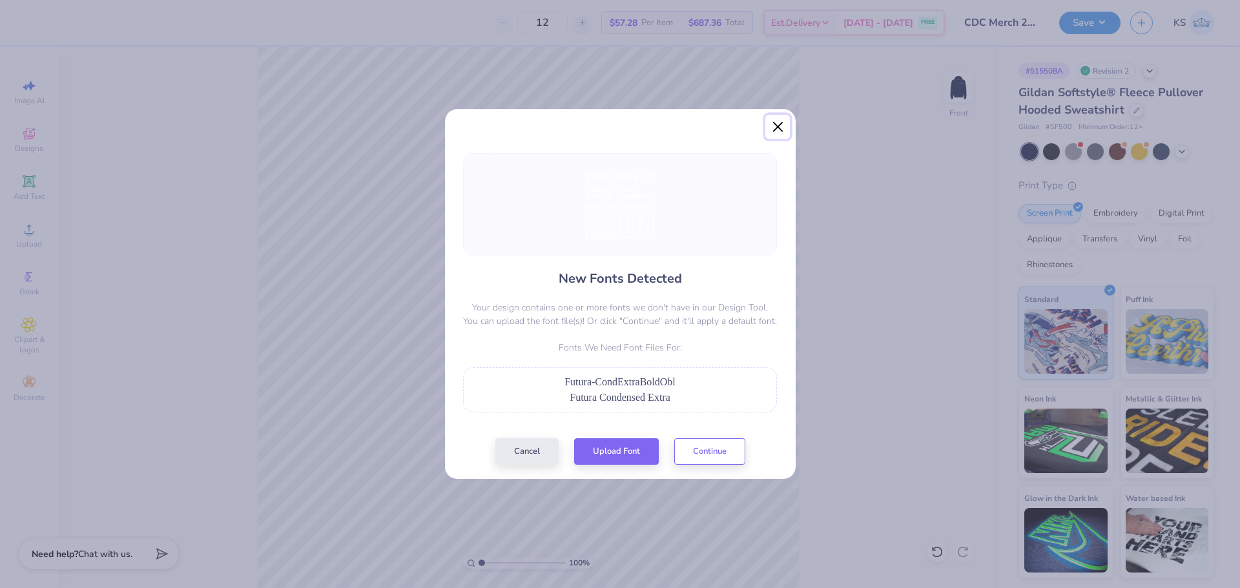
click at [777, 130] on button "Close" at bounding box center [777, 127] width 25 height 25
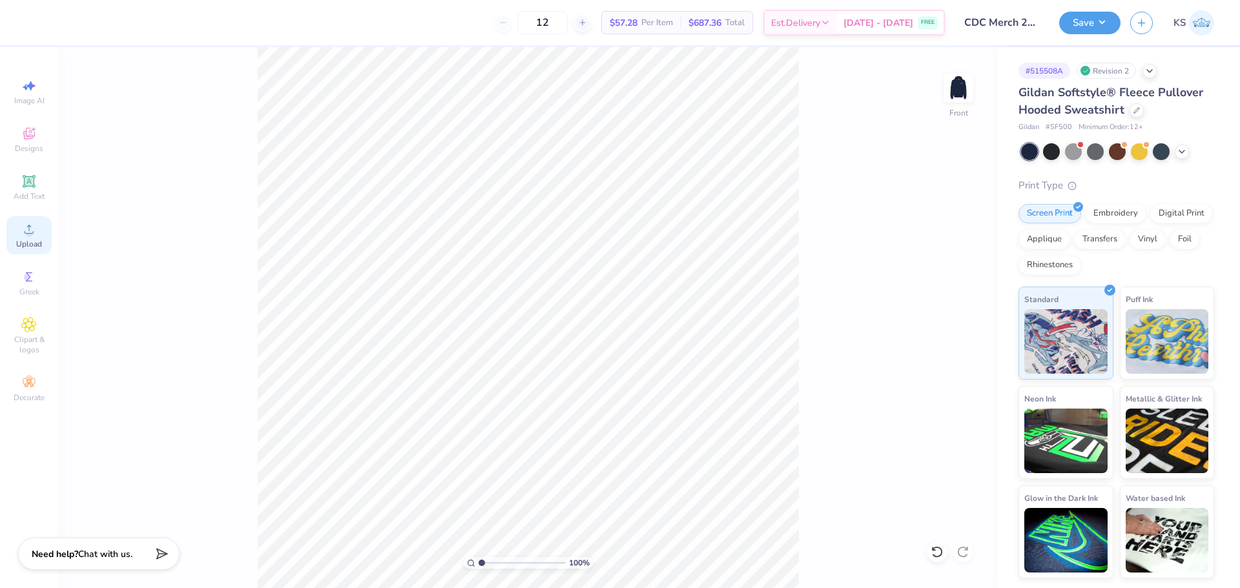
click at [18, 230] on div "Upload" at bounding box center [28, 235] width 45 height 38
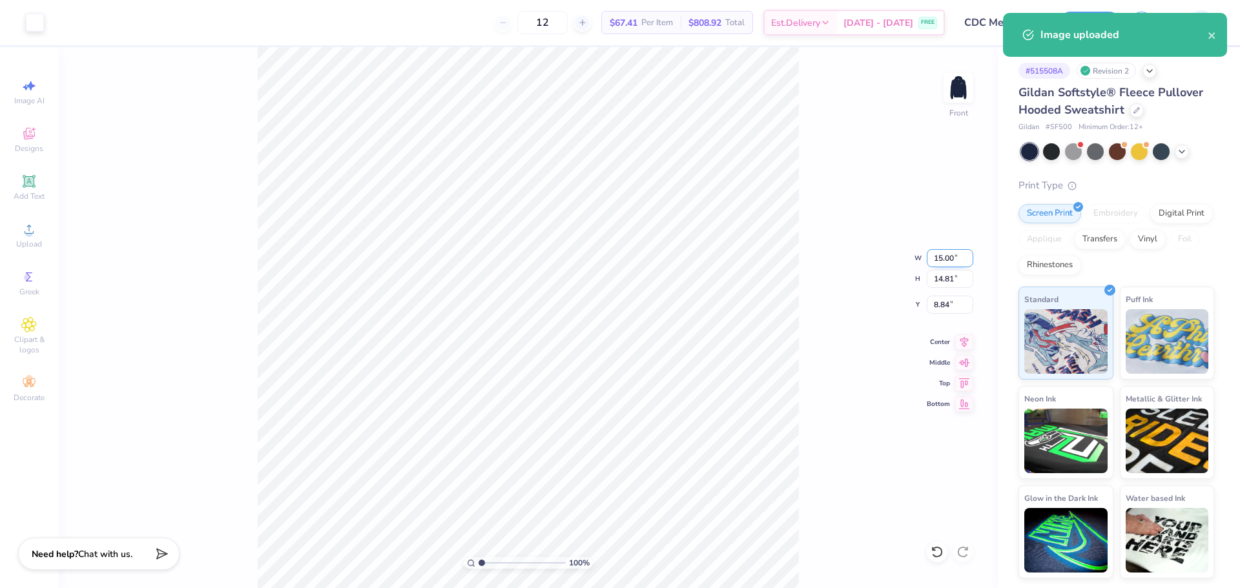
click at [941, 254] on input "15.00" at bounding box center [949, 258] width 46 height 18
type input "11.80"
type input "11.65"
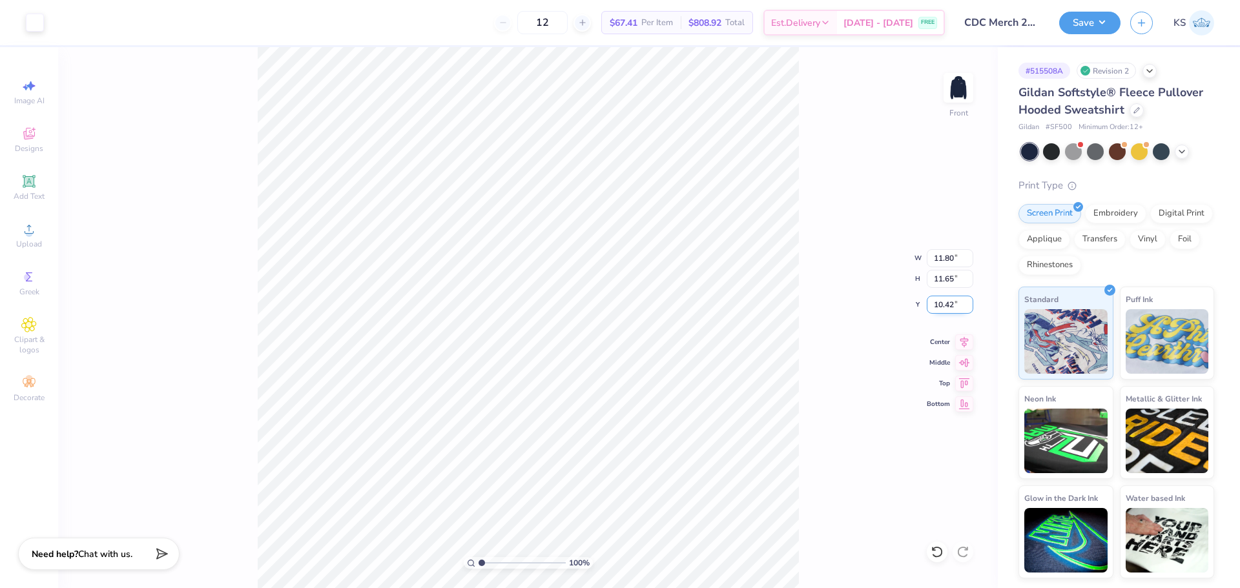
click at [944, 307] on input "10.42" at bounding box center [949, 305] width 46 height 18
type input "6.00"
click at [964, 337] on icon at bounding box center [964, 339] width 18 height 15
click at [802, 350] on div "100 % Front W 11.80 11.80 " H 11.65 11.65 " Y 6.00 6.00 " Center Middle Top Bot…" at bounding box center [527, 317] width 939 height 541
drag, startPoint x: 489, startPoint y: 562, endPoint x: 508, endPoint y: 556, distance: 19.6
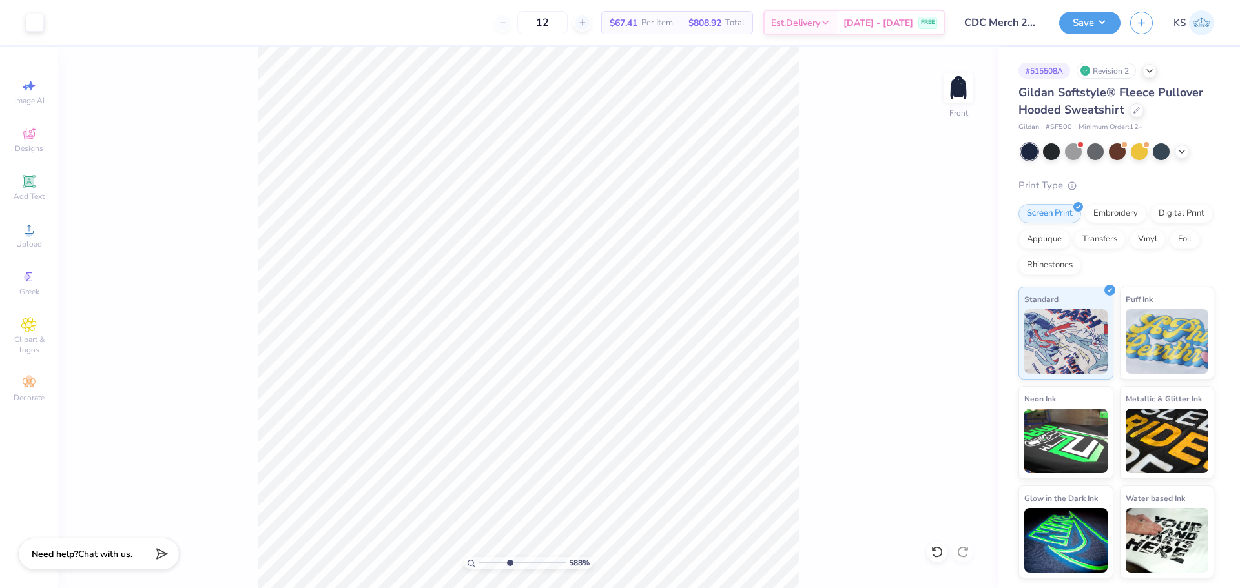
click at [508, 557] on input "range" at bounding box center [521, 563] width 87 height 12
drag, startPoint x: 498, startPoint y: 564, endPoint x: 843, endPoint y: 451, distance: 362.2
click at [478, 557] on input "range" at bounding box center [521, 563] width 87 height 12
drag, startPoint x: 484, startPoint y: 560, endPoint x: 487, endPoint y: 545, distance: 15.8
type input "1.71"
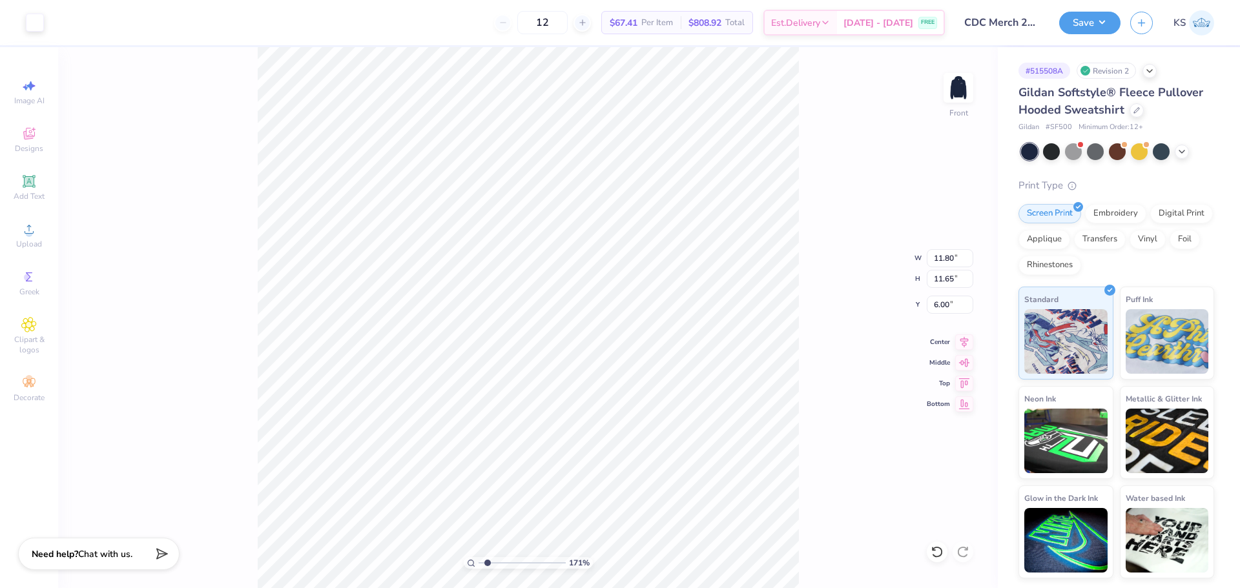
click at [487, 557] on input "range" at bounding box center [521, 563] width 87 height 12
click at [1107, 28] on button "Save" at bounding box center [1089, 21] width 61 height 23
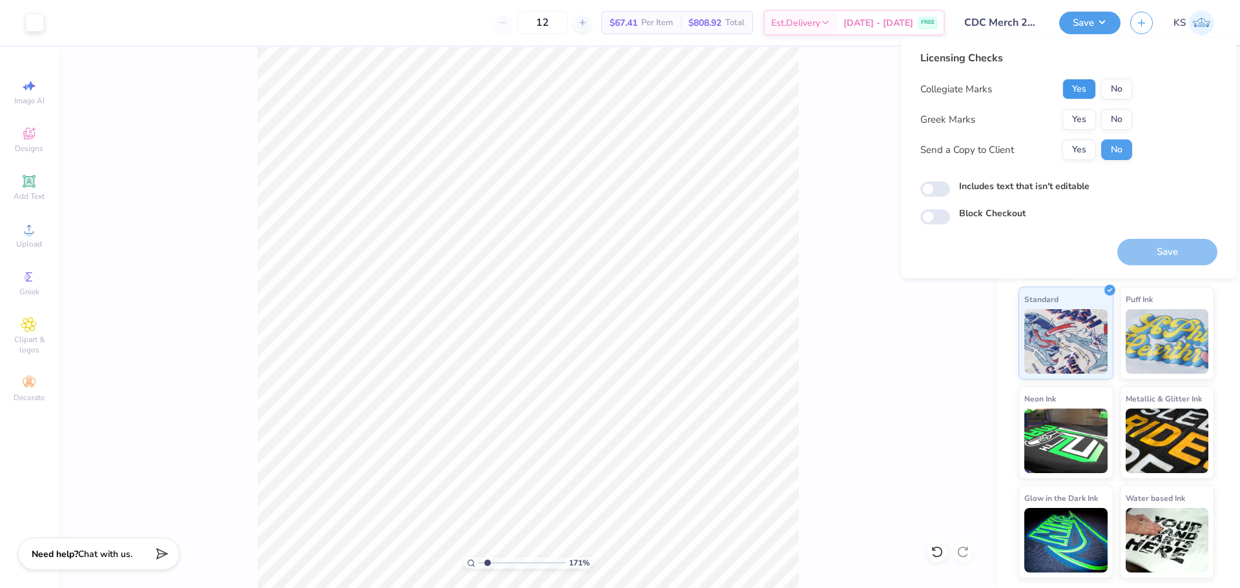
click at [1090, 94] on button "Yes" at bounding box center [1079, 89] width 34 height 21
click at [1116, 122] on button "No" at bounding box center [1116, 119] width 31 height 21
click at [1084, 152] on button "Yes" at bounding box center [1079, 149] width 34 height 21
click at [1143, 258] on button "Save" at bounding box center [1167, 252] width 100 height 26
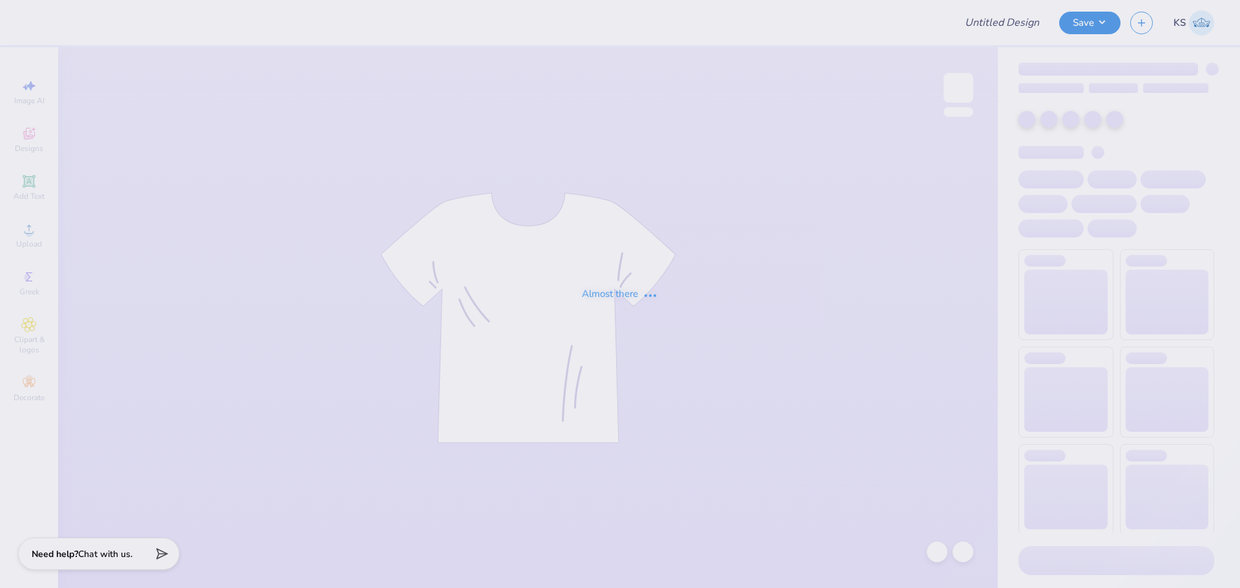
type input "Hoodie"
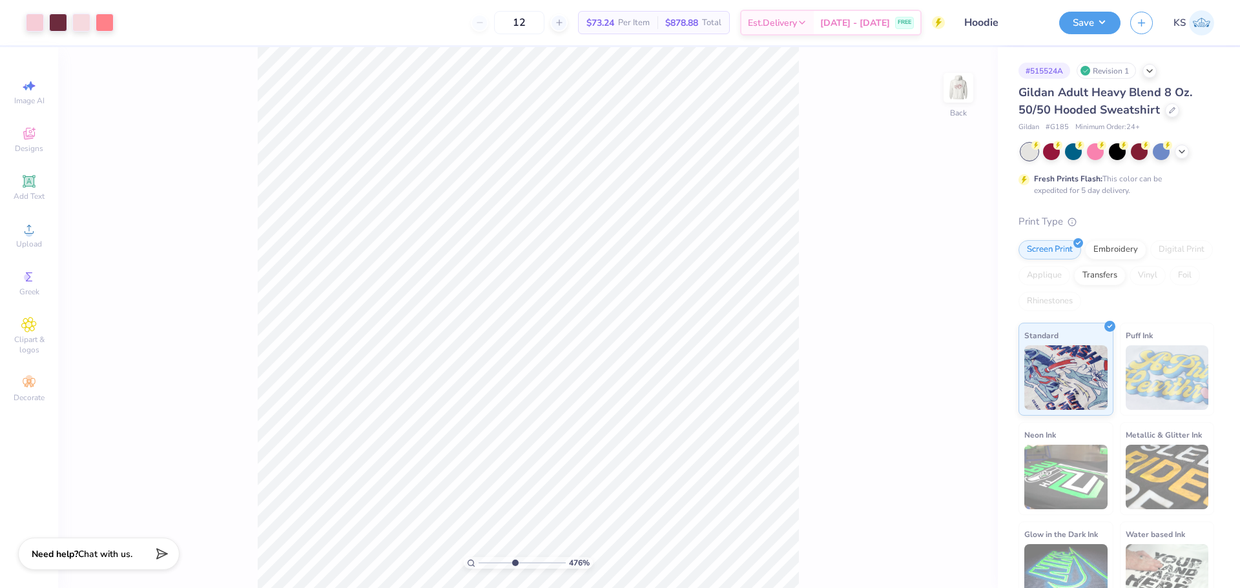
drag, startPoint x: 498, startPoint y: 566, endPoint x: 516, endPoint y: 557, distance: 20.5
type input "4.84"
click at [515, 565] on input "range" at bounding box center [521, 563] width 87 height 12
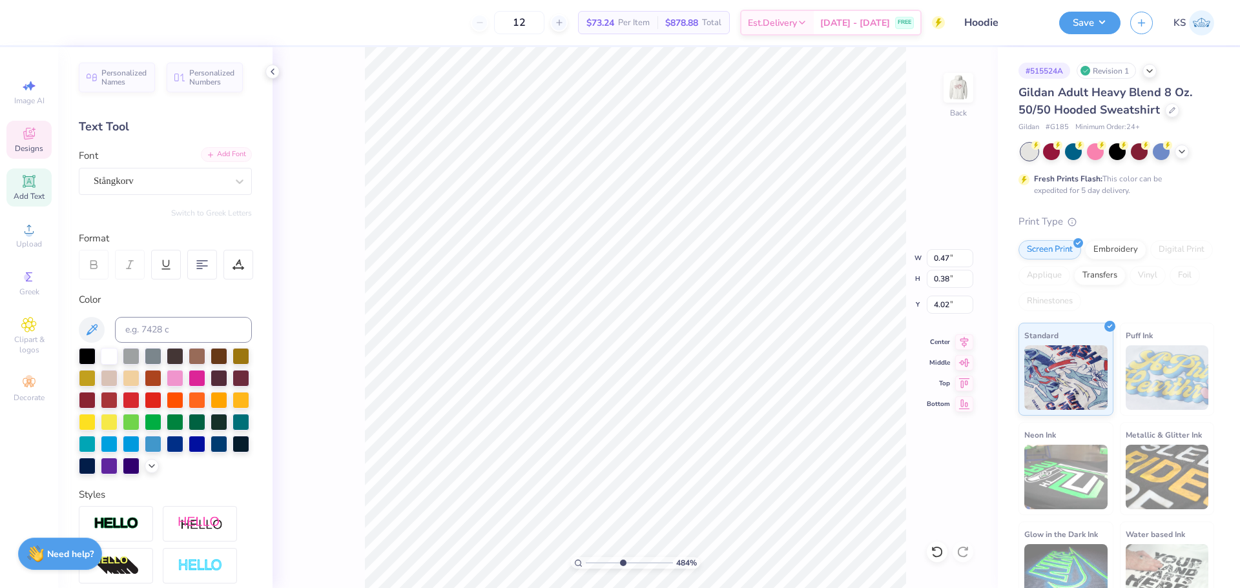
click at [227, 158] on div "Add Font" at bounding box center [226, 154] width 51 height 15
paste textarea
type textarea "SK"
click at [939, 553] on icon at bounding box center [936, 552] width 13 height 13
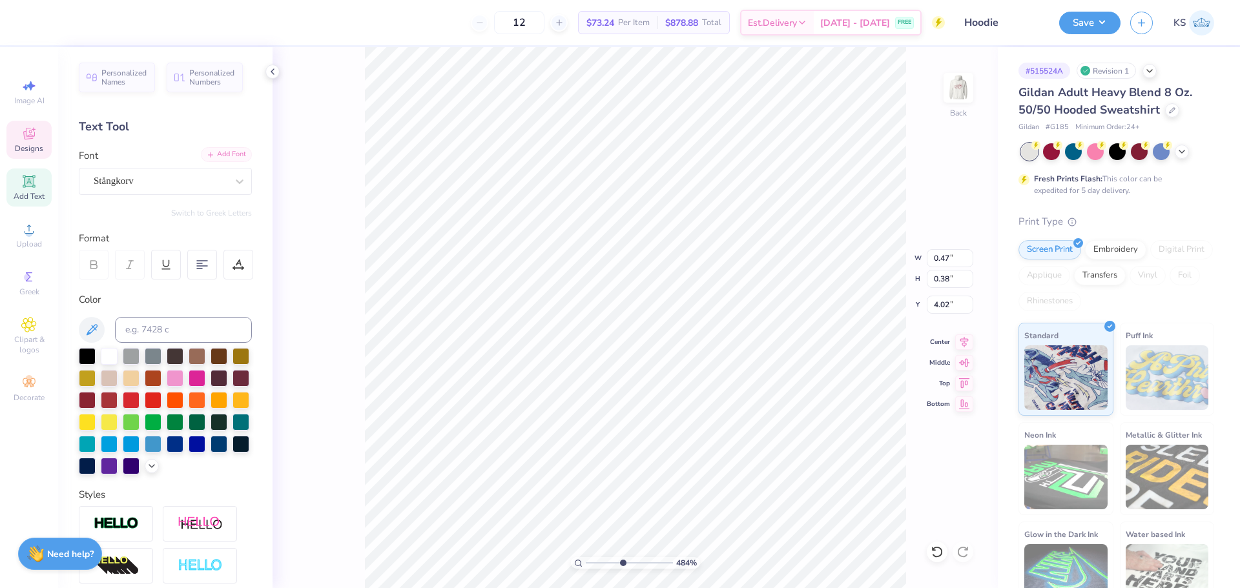
click at [218, 151] on div "Add Font" at bounding box center [226, 154] width 51 height 15
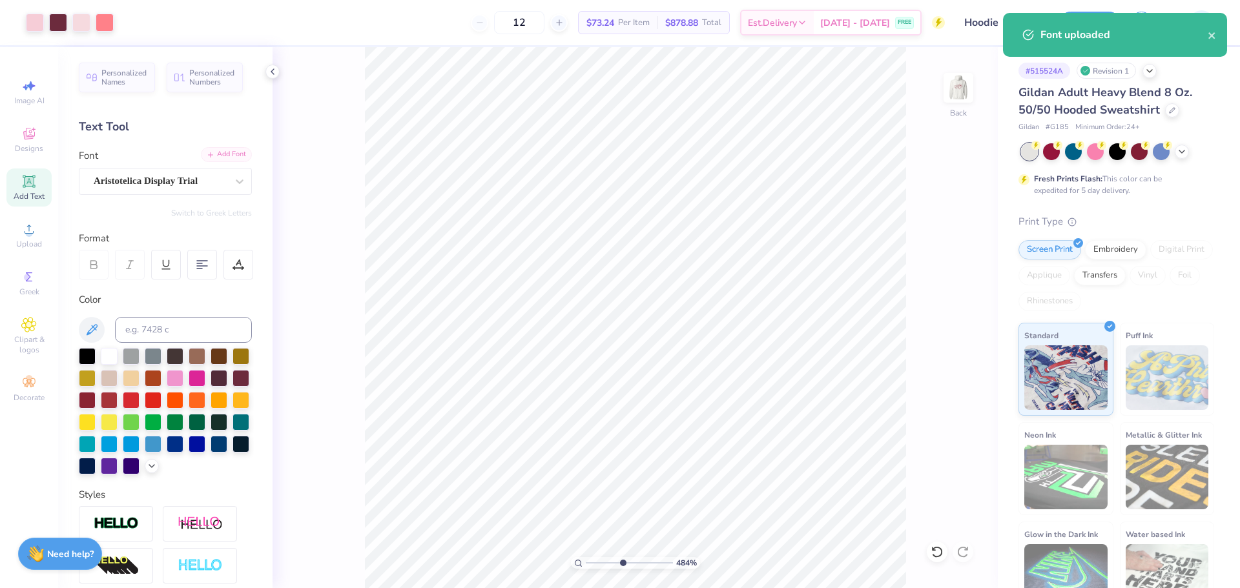
click at [229, 158] on div "Add Font" at bounding box center [226, 154] width 51 height 15
paste textarea "S"
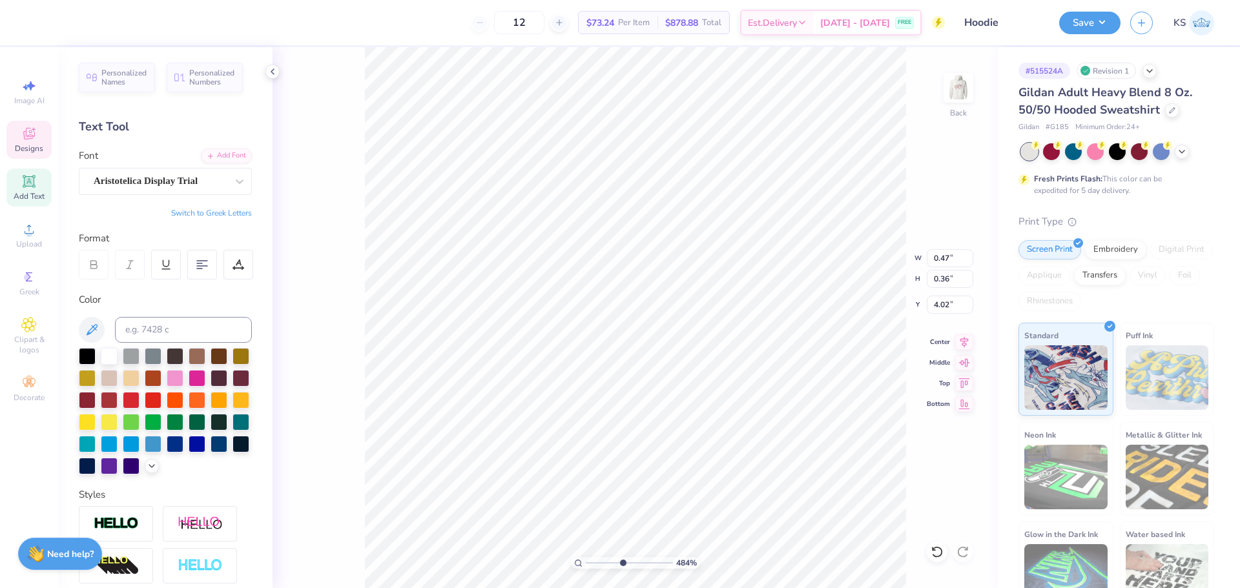
paste textarea
paste textarea "S"
type textarea "SK"
click at [222, 154] on div "Add Font" at bounding box center [226, 154] width 51 height 15
click at [220, 150] on div "Add Font" at bounding box center [226, 154] width 51 height 15
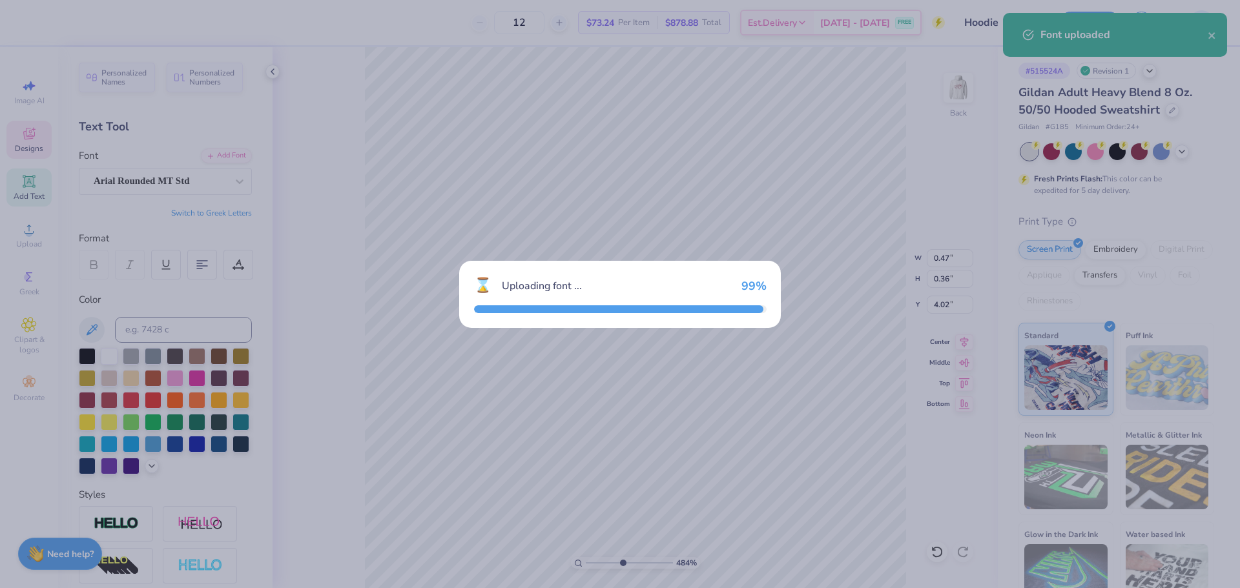
type input "0.54"
type input "0.42"
type input "3.99"
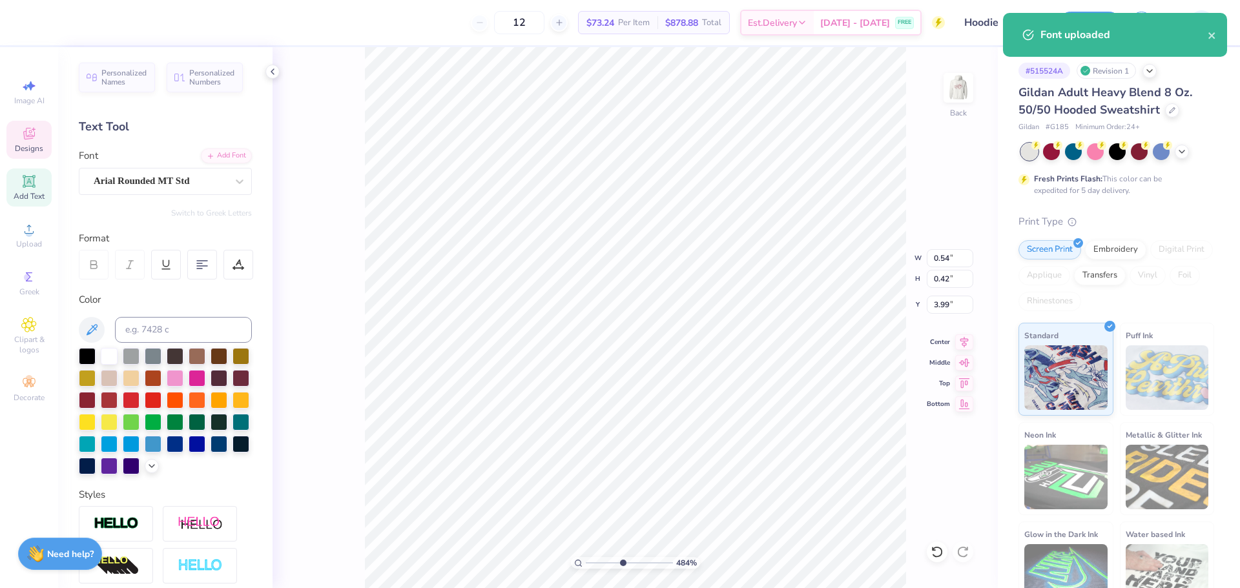
scroll to position [11, 2]
type textarea "AZWS"
type input "1.15"
type input "0.59"
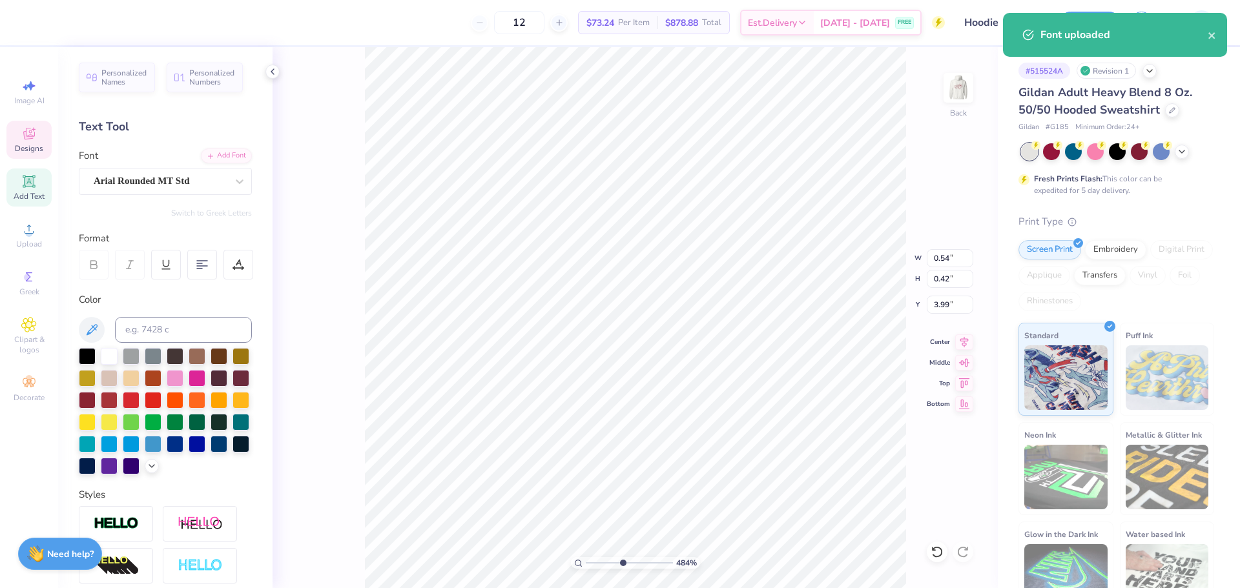
type input "3.90"
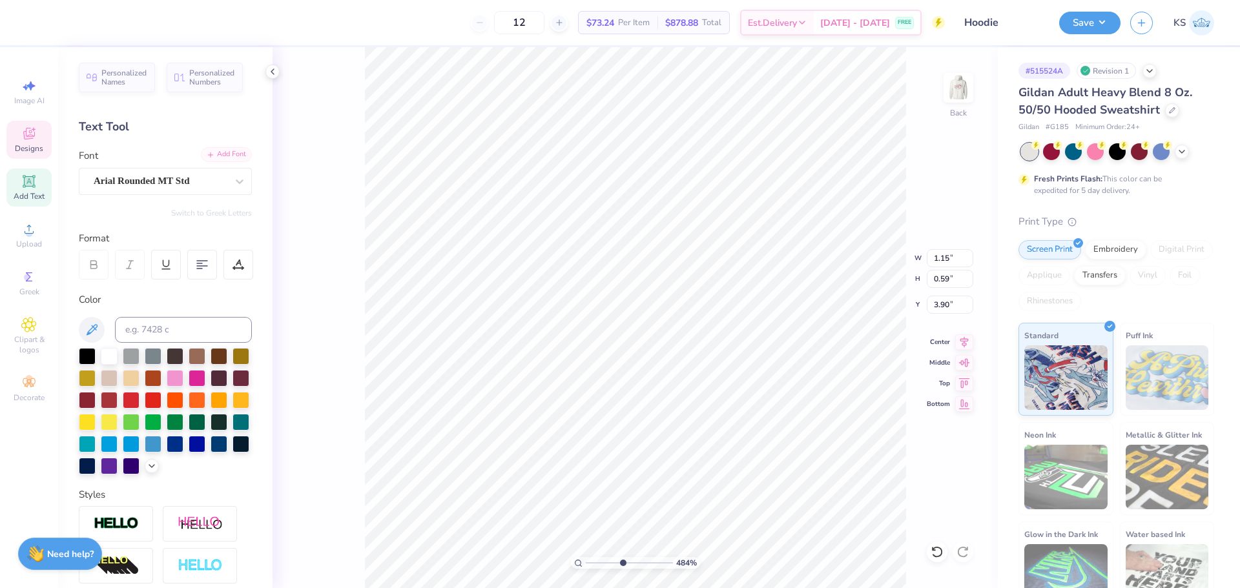
click at [220, 150] on div "Add Font" at bounding box center [226, 154] width 51 height 15
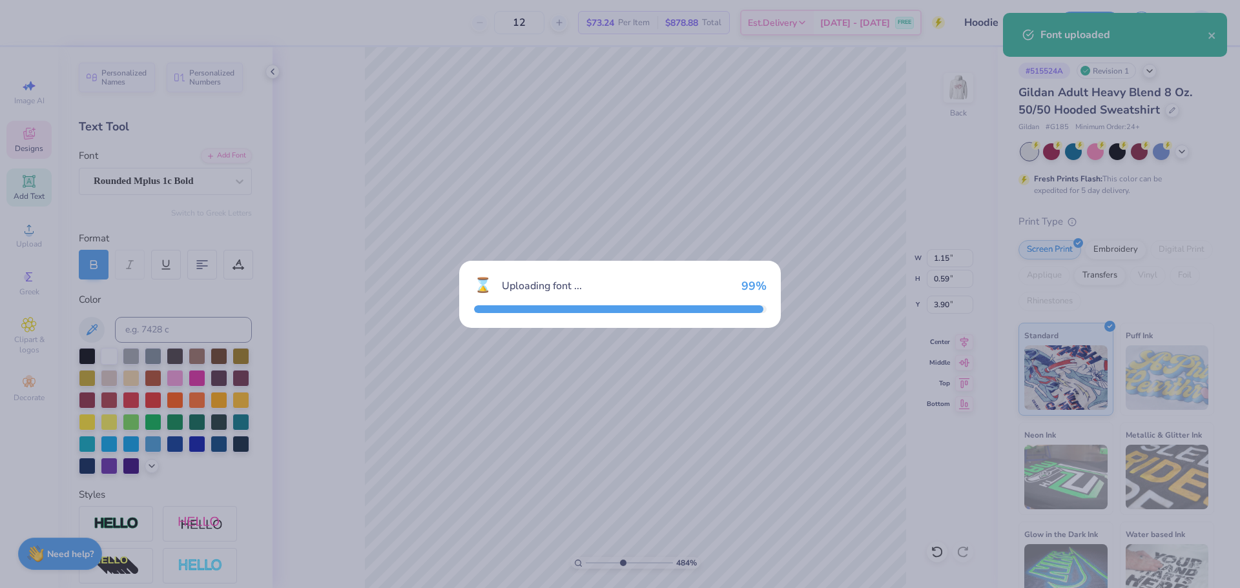
type input "1.11"
type input "0.57"
type input "3.91"
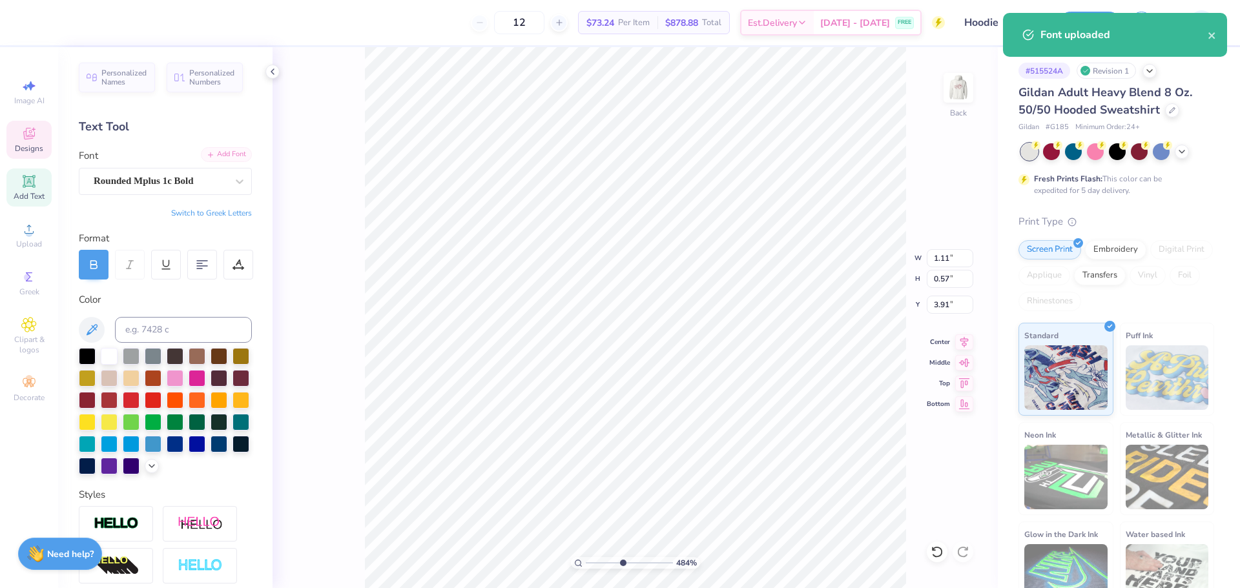
click at [197, 162] on div "Add Font Font Rounded Mplus 1c Bold" at bounding box center [165, 171] width 173 height 46
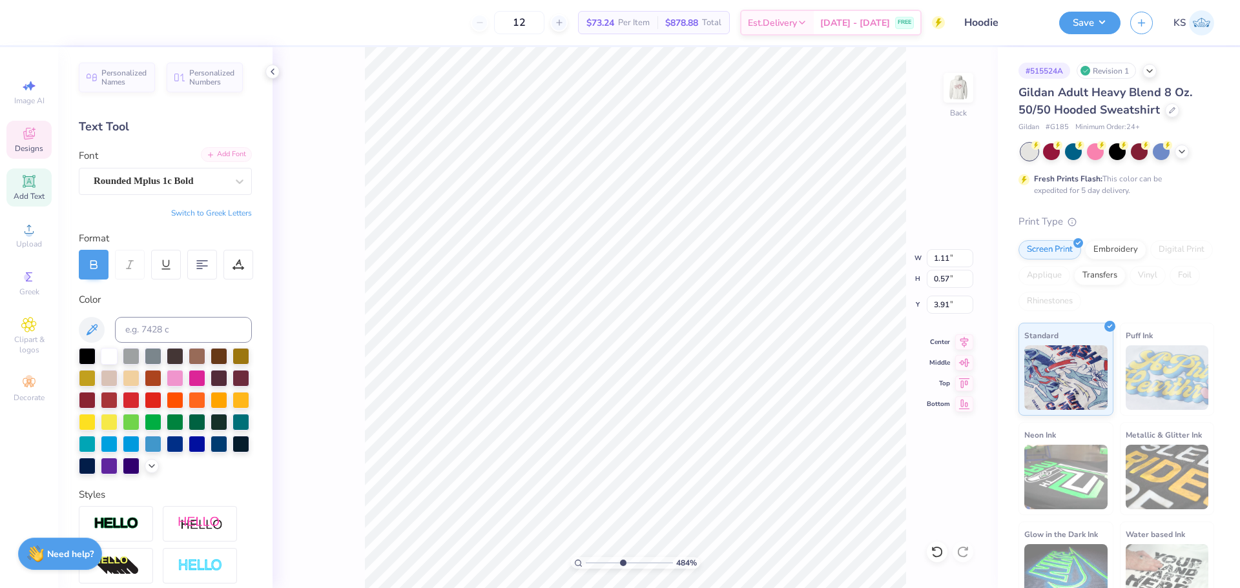
click at [207, 156] on div "Add Font" at bounding box center [226, 154] width 51 height 15
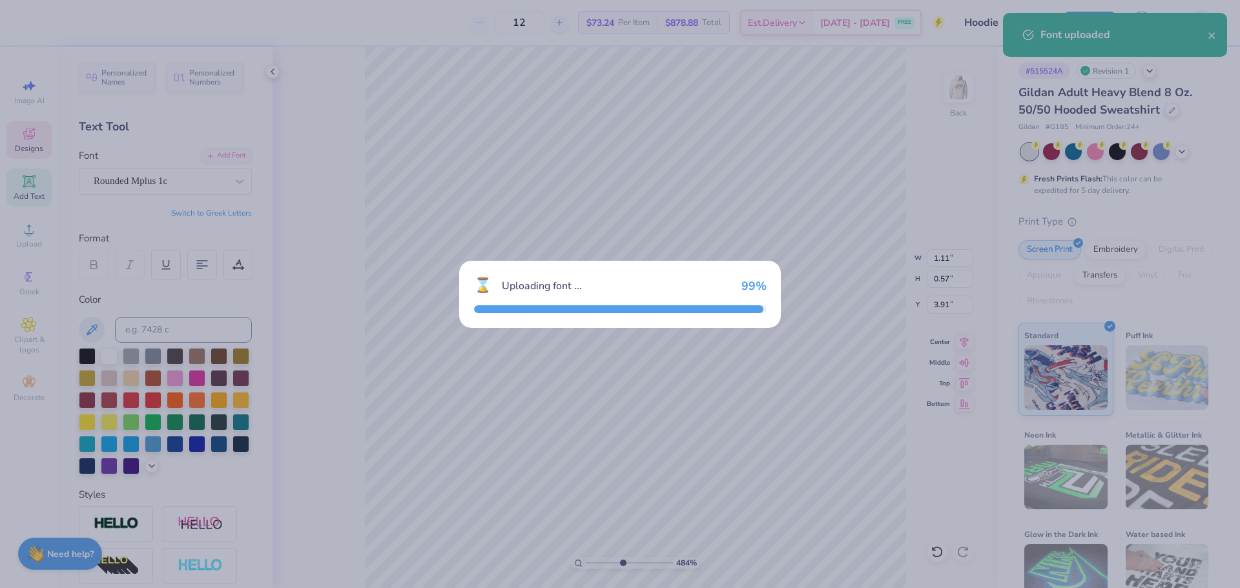
type input "1.08"
type input "0.56"
type input "3.92"
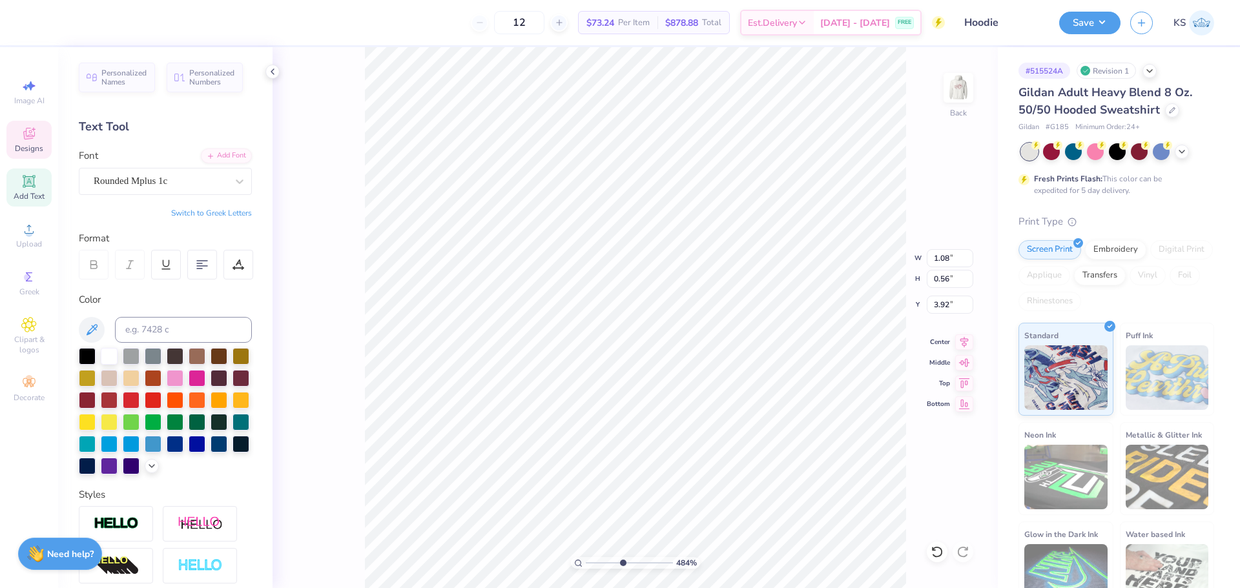
scroll to position [11, 2]
paste textarea
type textarea "SAS"
type input "0.69"
type input "0.46"
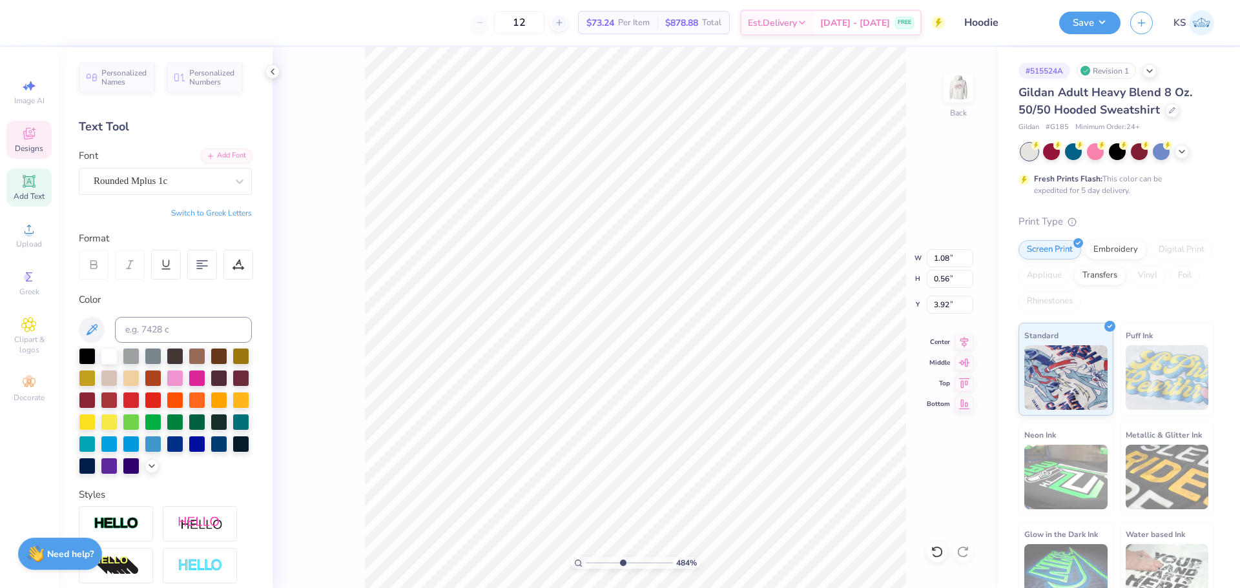
type input "3.96"
drag, startPoint x: 618, startPoint y: 559, endPoint x: 599, endPoint y: 560, distance: 19.4
type input "2.23"
click at [599, 560] on input "range" at bounding box center [629, 563] width 87 height 12
click at [14, 238] on div "Upload" at bounding box center [28, 235] width 45 height 38
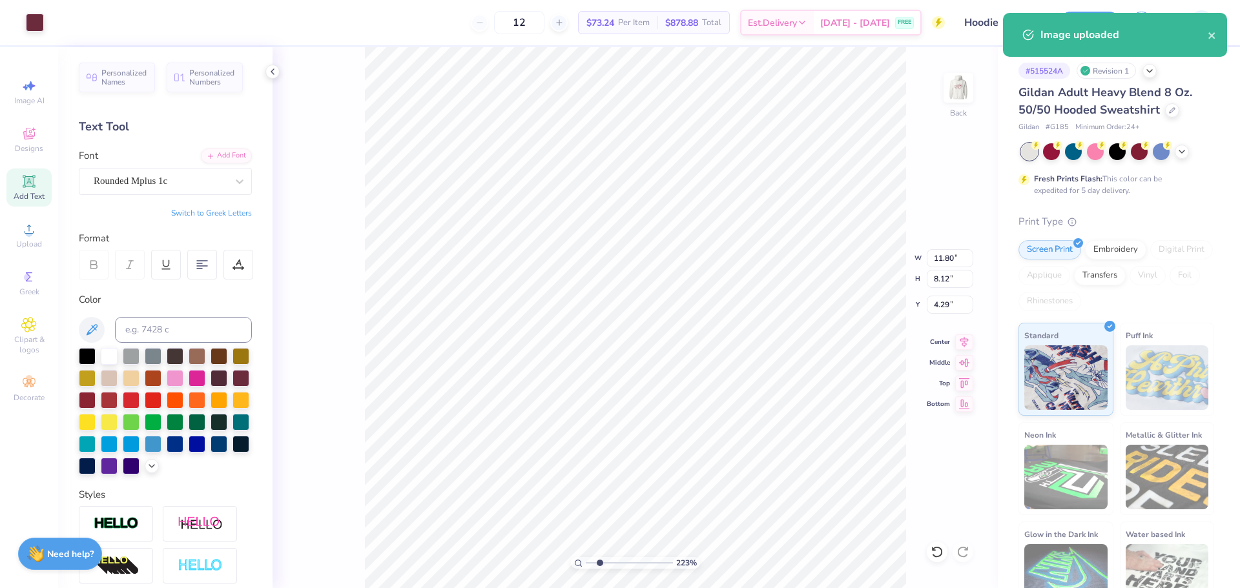
type input "11.80"
type input "8.12"
type input "4.29"
type input "0.96"
type input "0.30"
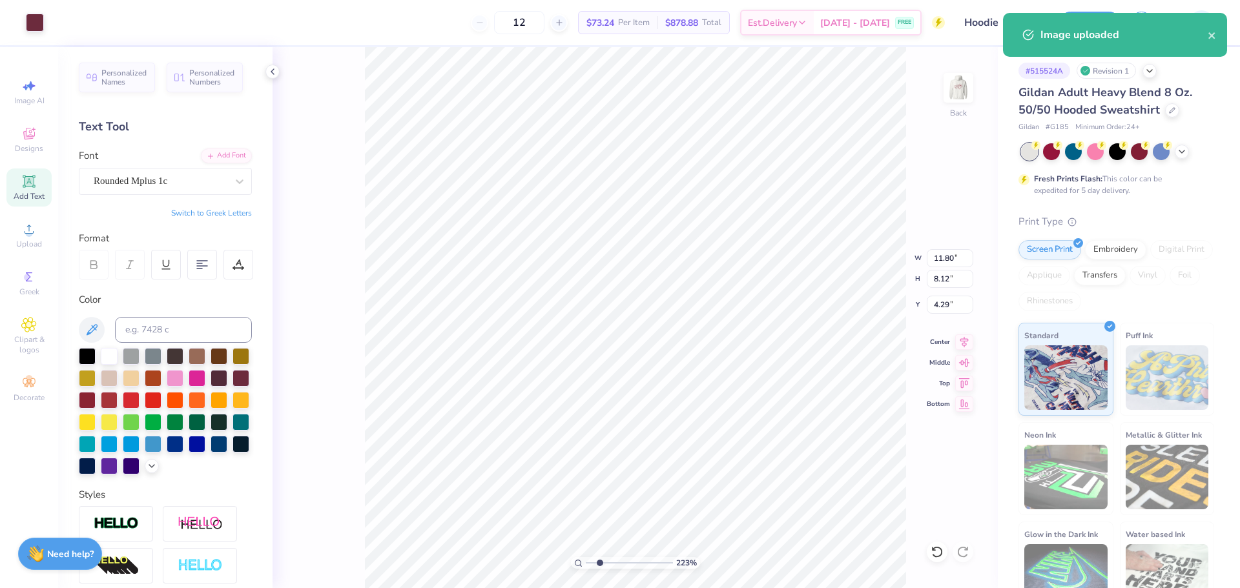
type input "2.08"
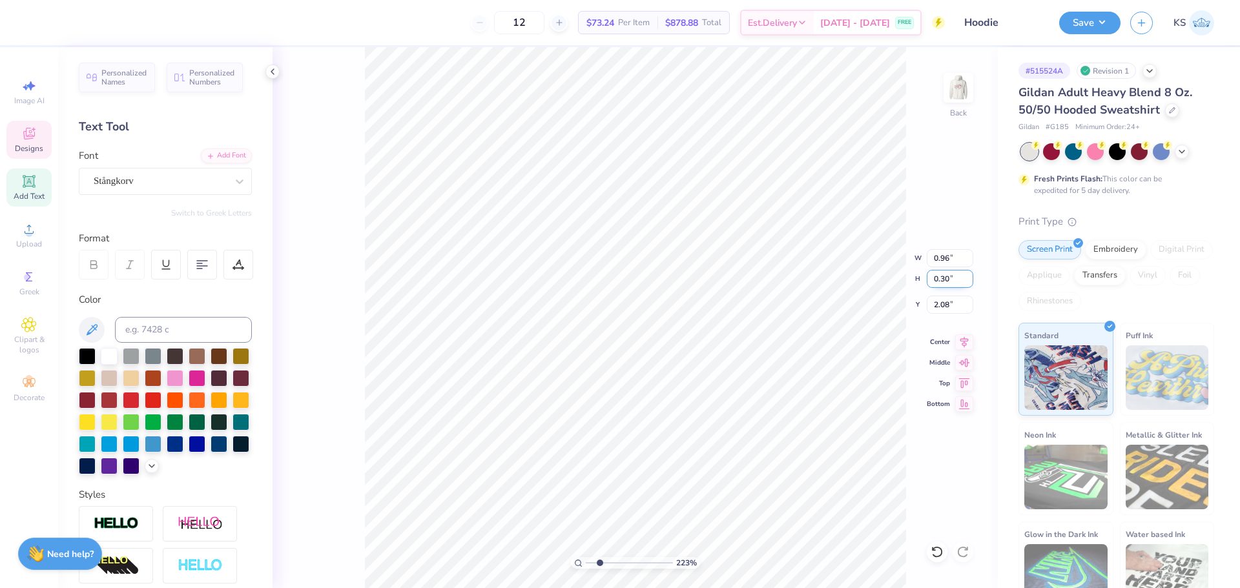
click at [950, 271] on input "0.30" at bounding box center [949, 279] width 46 height 18
type input "11.80"
type input "8.12"
type input "4.29"
click at [946, 285] on input "8.12" at bounding box center [949, 279] width 46 height 18
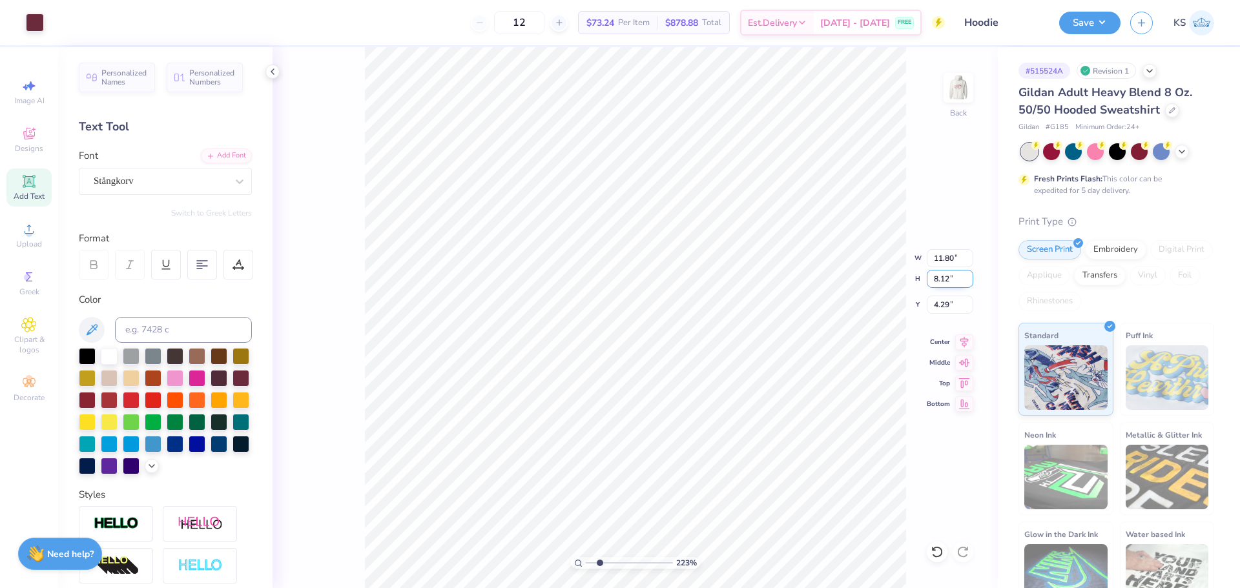
paste input "0.30"
type input "0.30"
type input "0.44"
type input "4.32"
drag, startPoint x: 603, startPoint y: 561, endPoint x: 613, endPoint y: 560, distance: 10.3
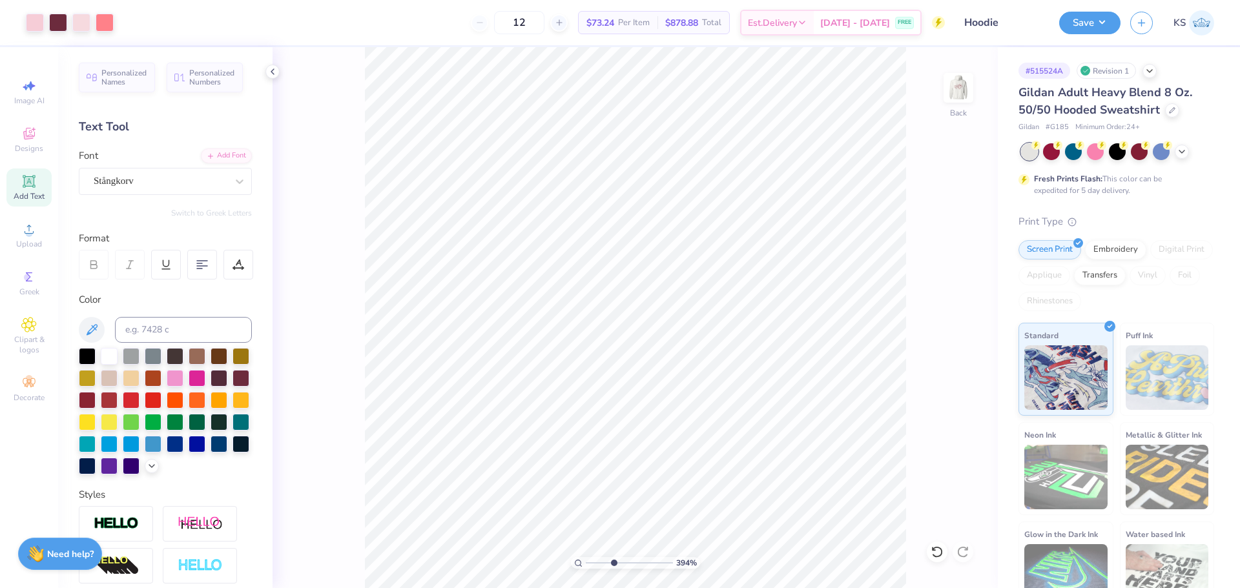
type input "3.87"
click at [613, 560] on input "range" at bounding box center [629, 563] width 87 height 12
click at [515, 448] on li "Group" at bounding box center [514, 446] width 101 height 25
type input "1.69"
type input "1.93"
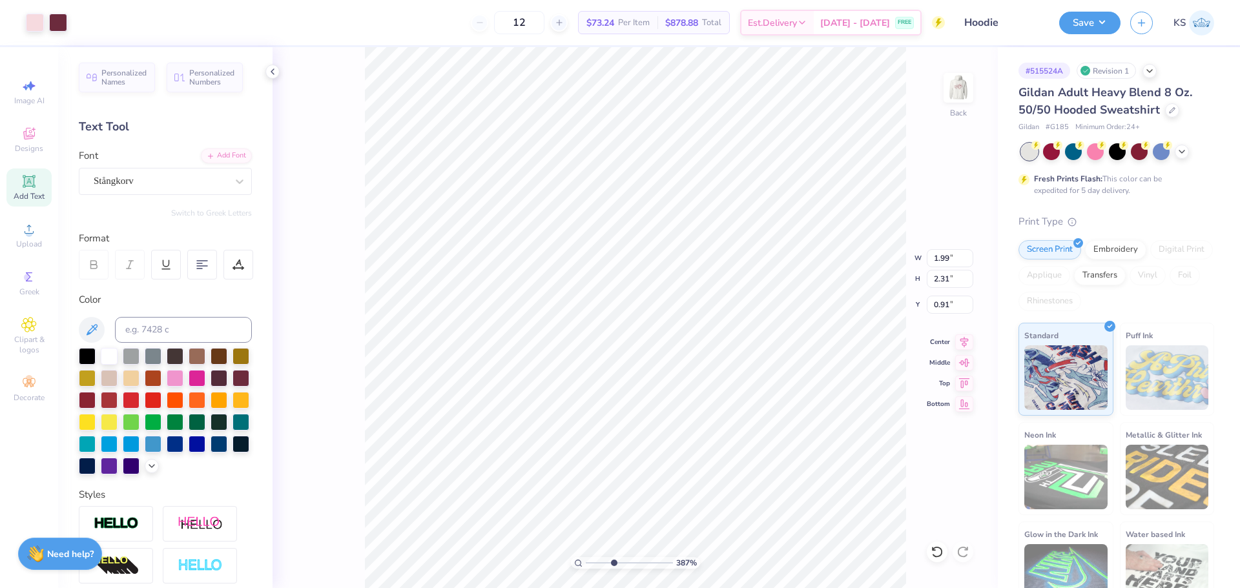
type input "1.51"
click at [661, 445] on li "Group" at bounding box center [674, 446] width 101 height 25
type input "1.39"
type input "1.53"
type input "3.56"
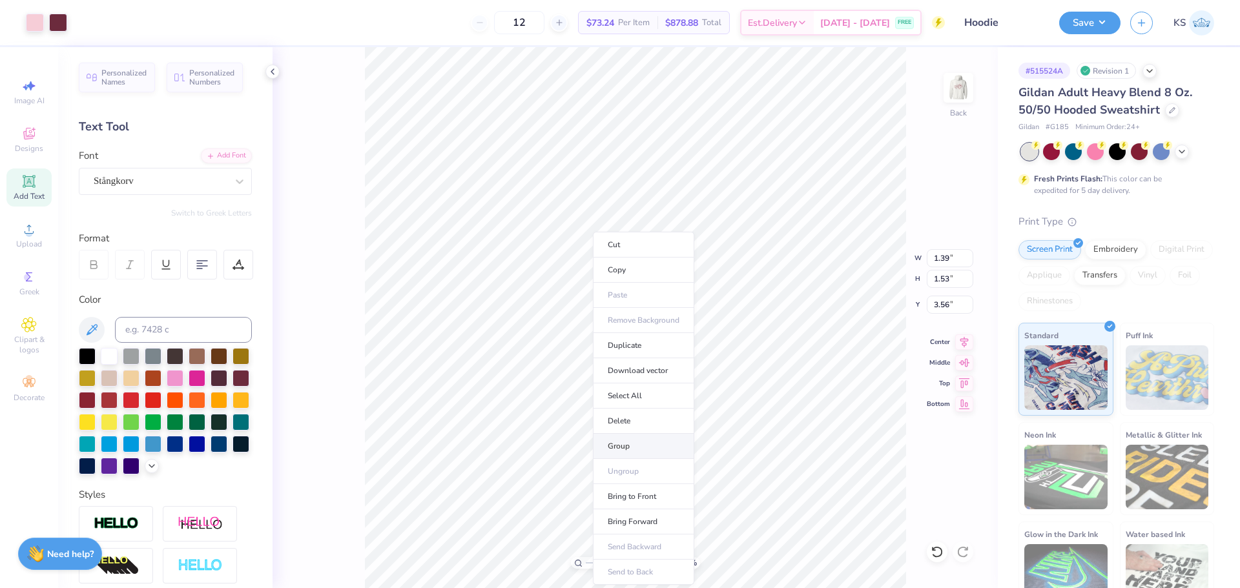
click at [638, 442] on li "Group" at bounding box center [643, 446] width 101 height 25
type input "2.95"
type input "4.18"
type input "0.91"
type input "1.69"
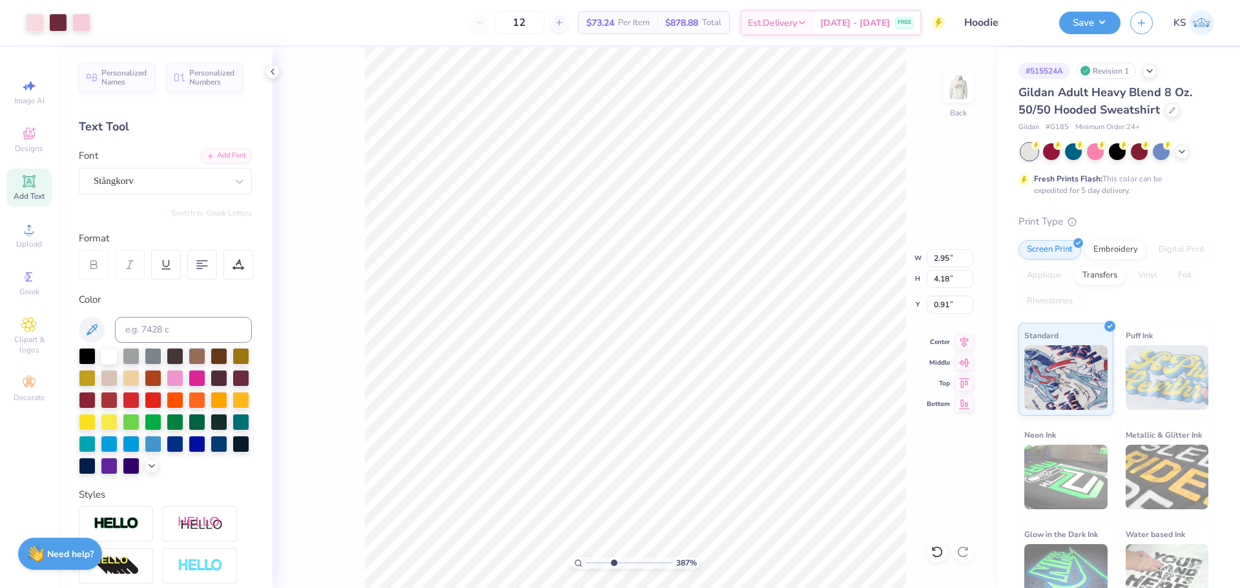
type input "1.93"
type input "1.51"
drag, startPoint x: 970, startPoint y: 555, endPoint x: 951, endPoint y: 550, distance: 19.9
click at [966, 555] on div at bounding box center [962, 552] width 21 height 21
type input "2.52"
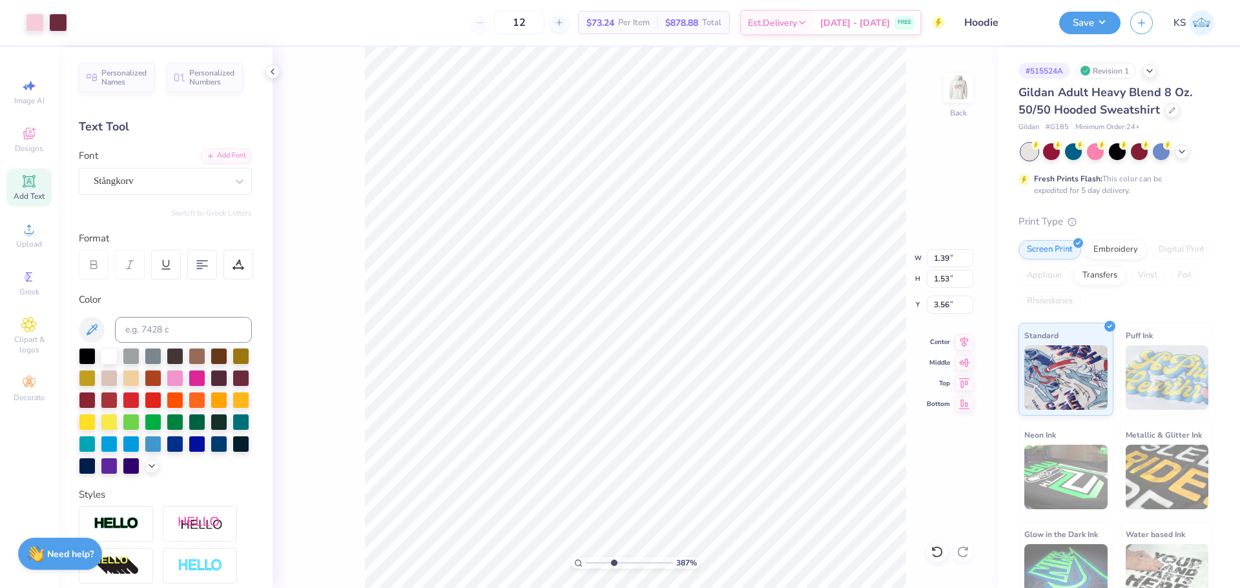
type input "3.58"
type input "1.51"
click at [543, 440] on li "Group" at bounding box center [545, 446] width 101 height 25
click at [935, 552] on icon at bounding box center [936, 552] width 13 height 13
type input "1.69"
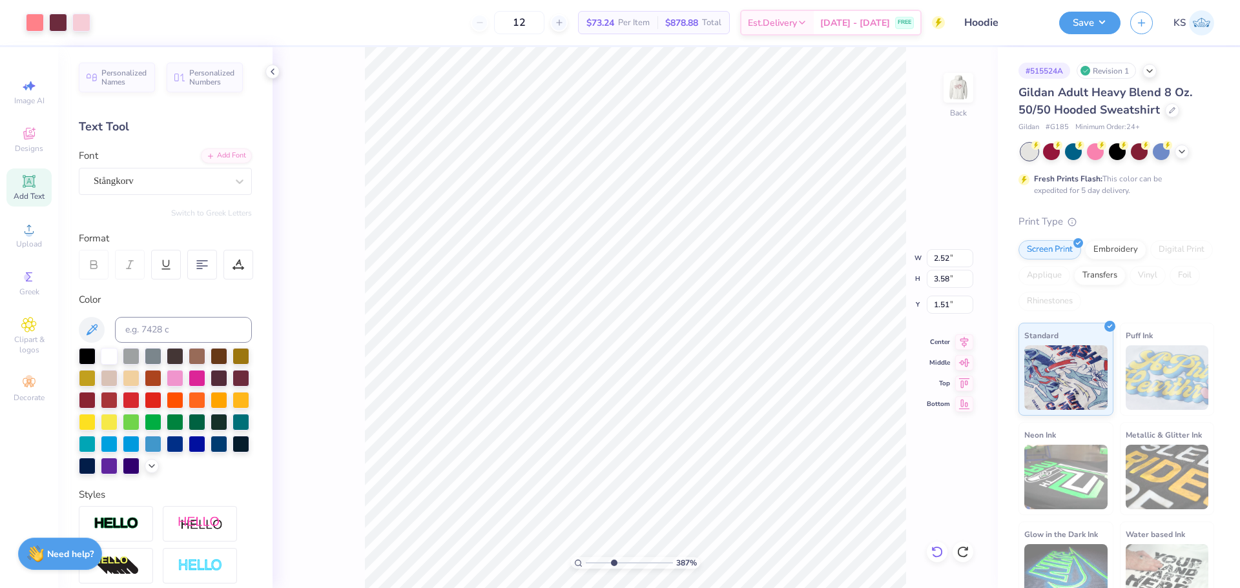
type input "1.93"
type input "4.07"
type input "2.53"
type input "0.91"
click at [629, 567] on li "Send to Back" at bounding box center [629, 572] width 101 height 25
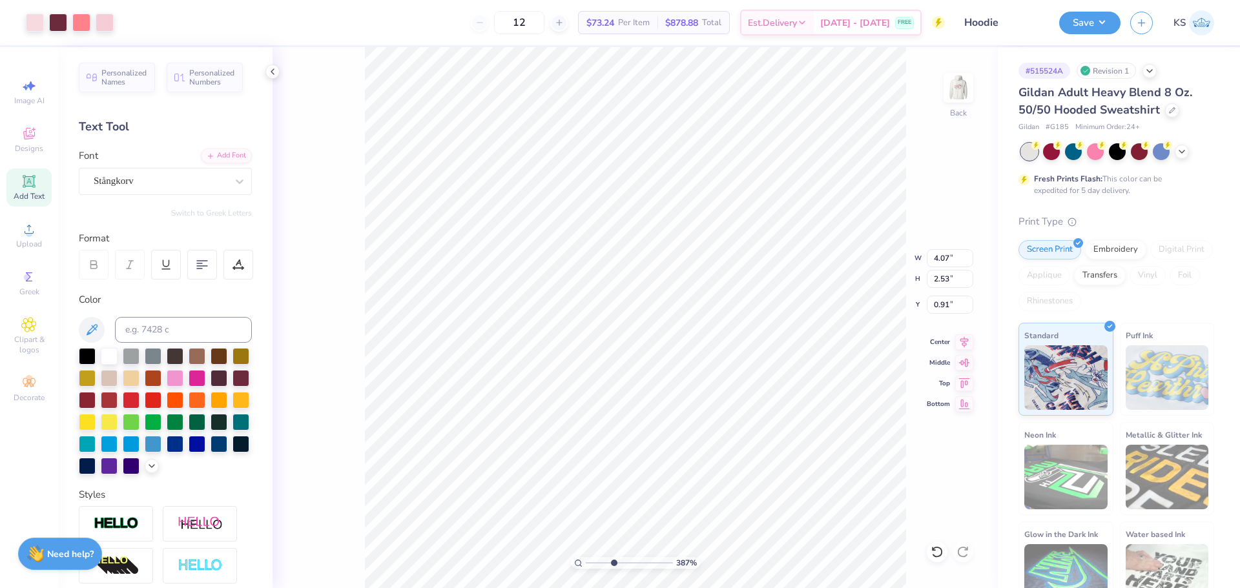
type input "4.18"
drag, startPoint x: 615, startPoint y: 558, endPoint x: 647, endPoint y: 550, distance: 33.2
type input "7.74"
click at [647, 557] on input "range" at bounding box center [629, 563] width 87 height 12
type input "4.05"
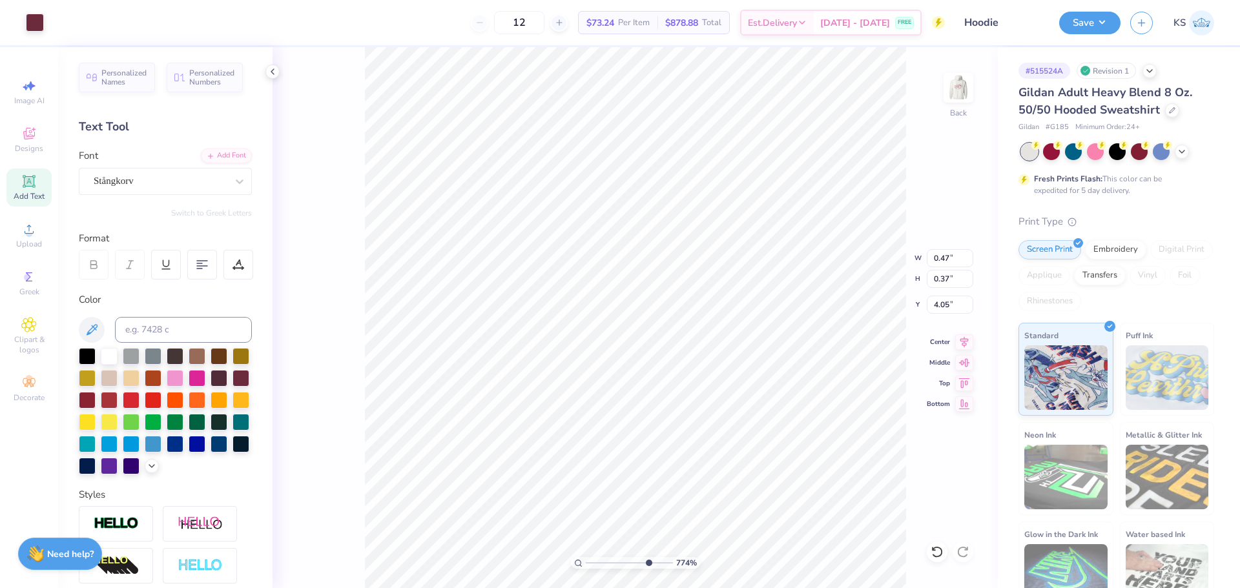
type input "0.47"
type input "0.37"
type input "4.02"
drag, startPoint x: 645, startPoint y: 560, endPoint x: 598, endPoint y: 553, distance: 47.8
click at [598, 557] on input "range" at bounding box center [629, 563] width 87 height 12
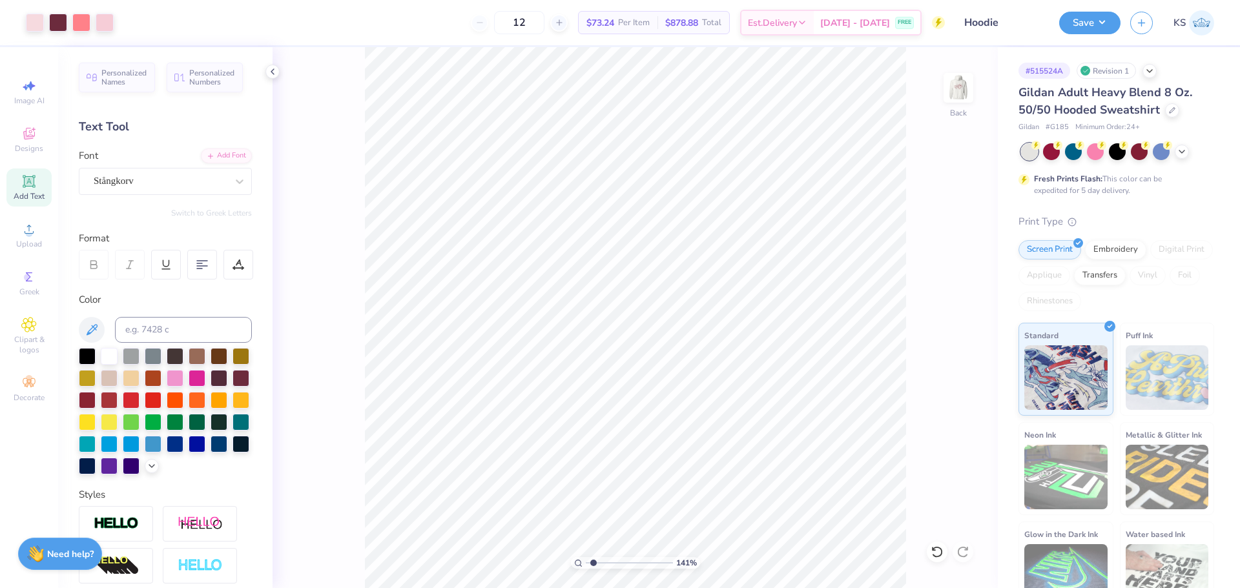
type input "1.63"
click at [594, 564] on input "range" at bounding box center [629, 563] width 87 height 12
click at [946, 303] on input "0.91" at bounding box center [949, 305] width 46 height 18
type input "1.00"
click at [944, 303] on input "1.00" at bounding box center [949, 305] width 46 height 18
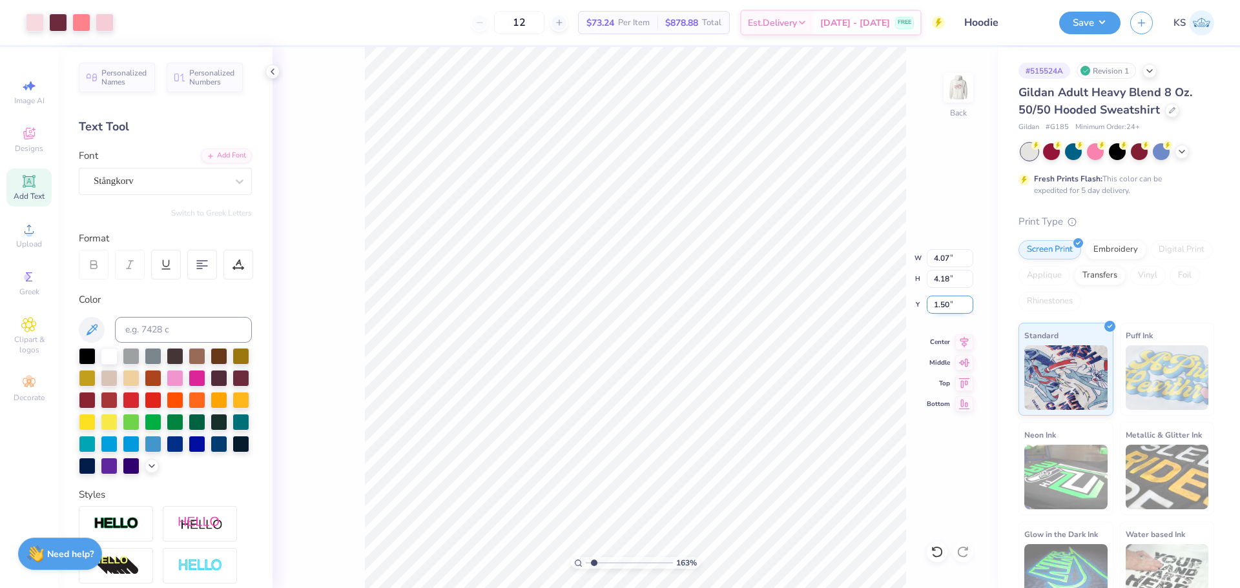
type input "1.50"
click at [954, 88] on img at bounding box center [958, 88] width 52 height 52
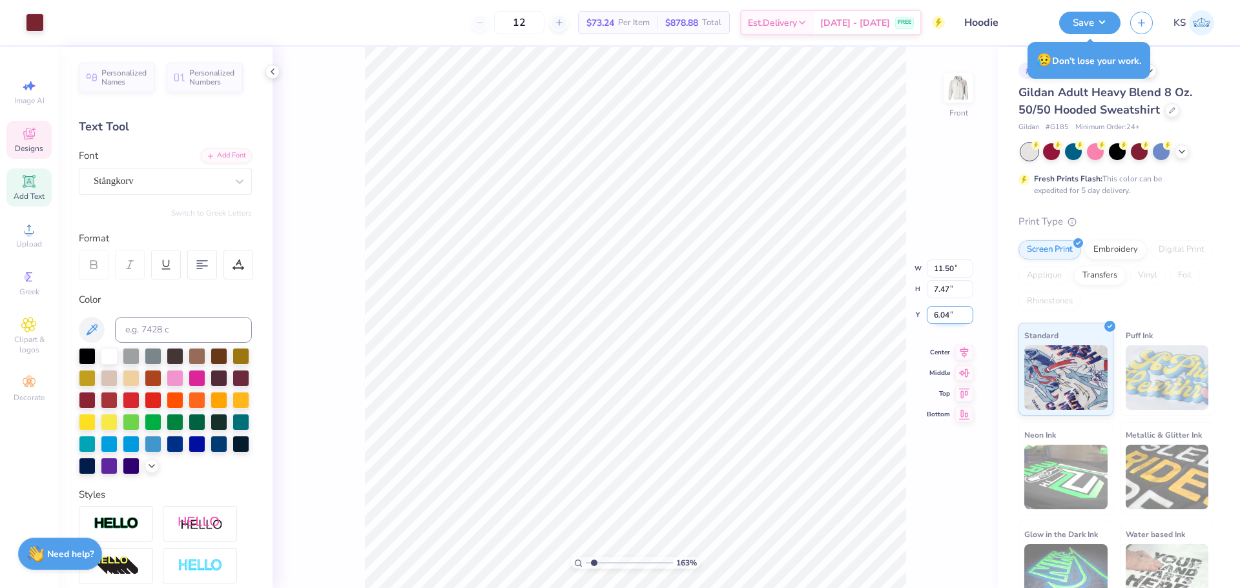
click at [951, 316] on input "6.04" at bounding box center [949, 315] width 46 height 18
type input "6.00"
type input "2.97"
click at [606, 563] on input "range" at bounding box center [629, 563] width 87 height 12
click at [939, 553] on icon at bounding box center [936, 552] width 13 height 13
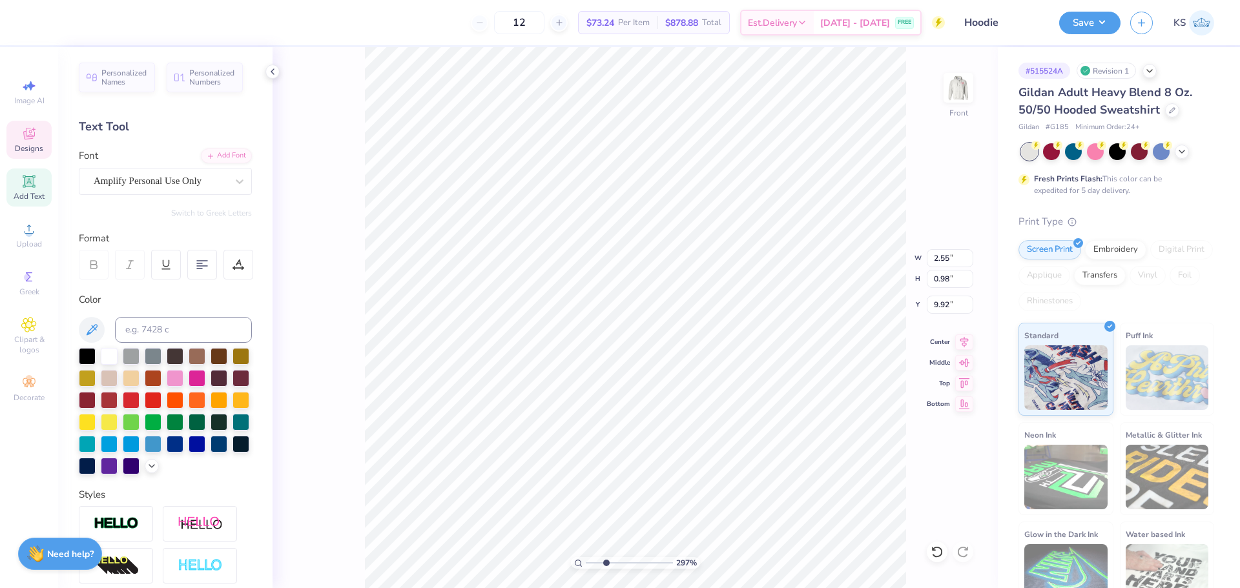
scroll to position [11, 4]
paste textarea "le"
type textarea "Charleston"
drag, startPoint x: 620, startPoint y: 560, endPoint x: 628, endPoint y: 560, distance: 7.1
type input "5.51"
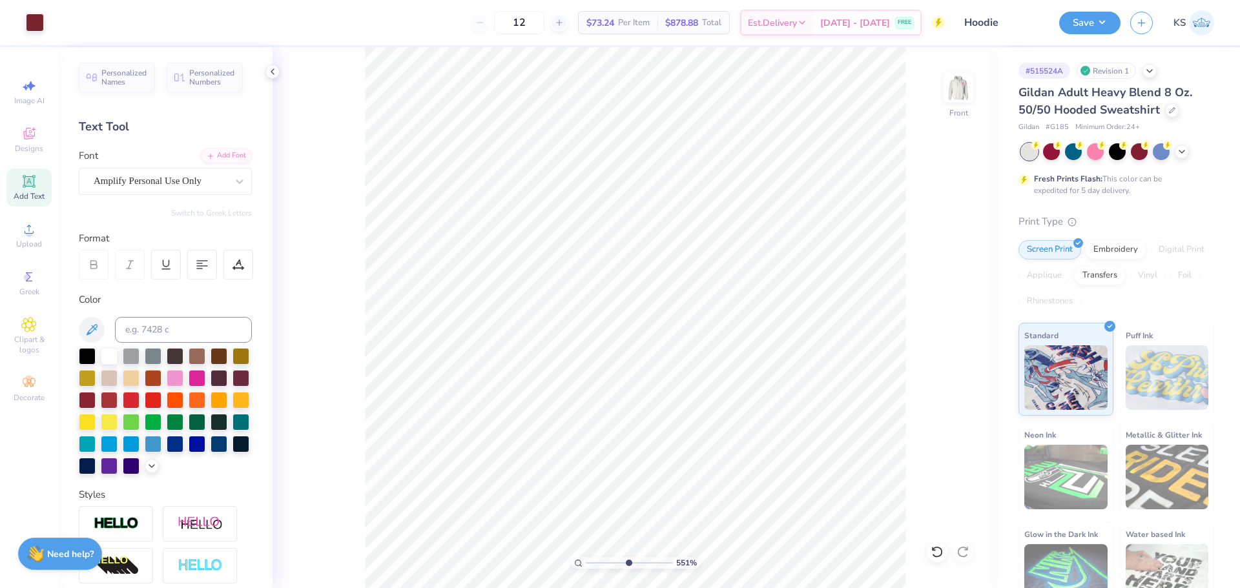
click at [628, 560] on input "range" at bounding box center [629, 563] width 87 height 12
type input "0.26"
type input "0.23"
type input "10.78"
click at [948, 257] on input "0.26" at bounding box center [949, 258] width 46 height 18
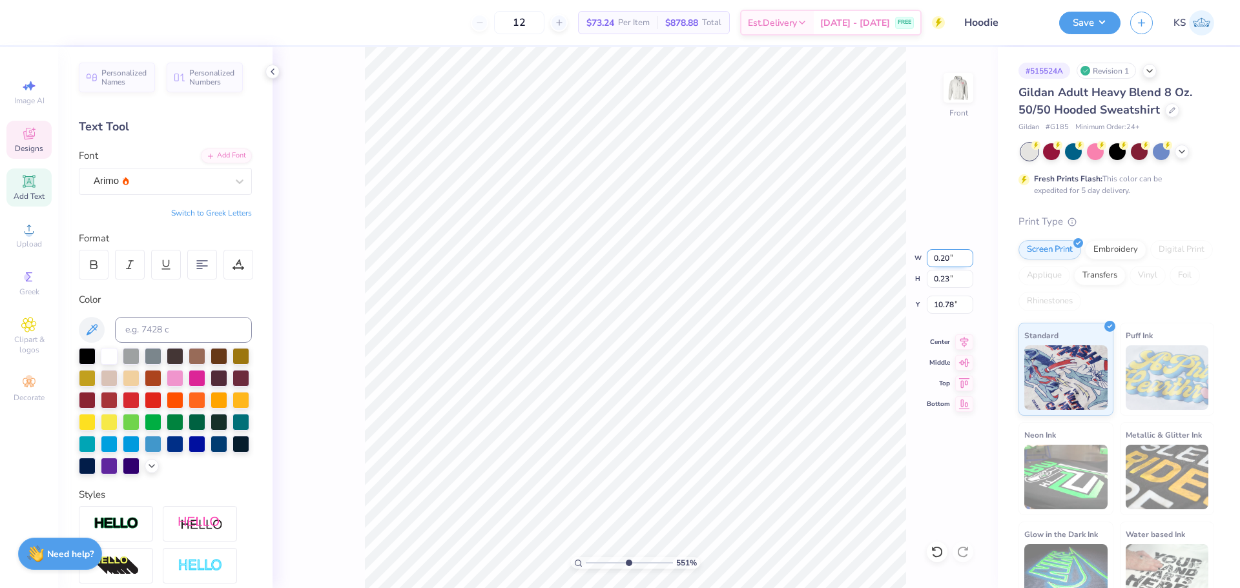
type input "0.20"
type input "0.18"
type input "10.81"
type input "0.21"
type input "0.10"
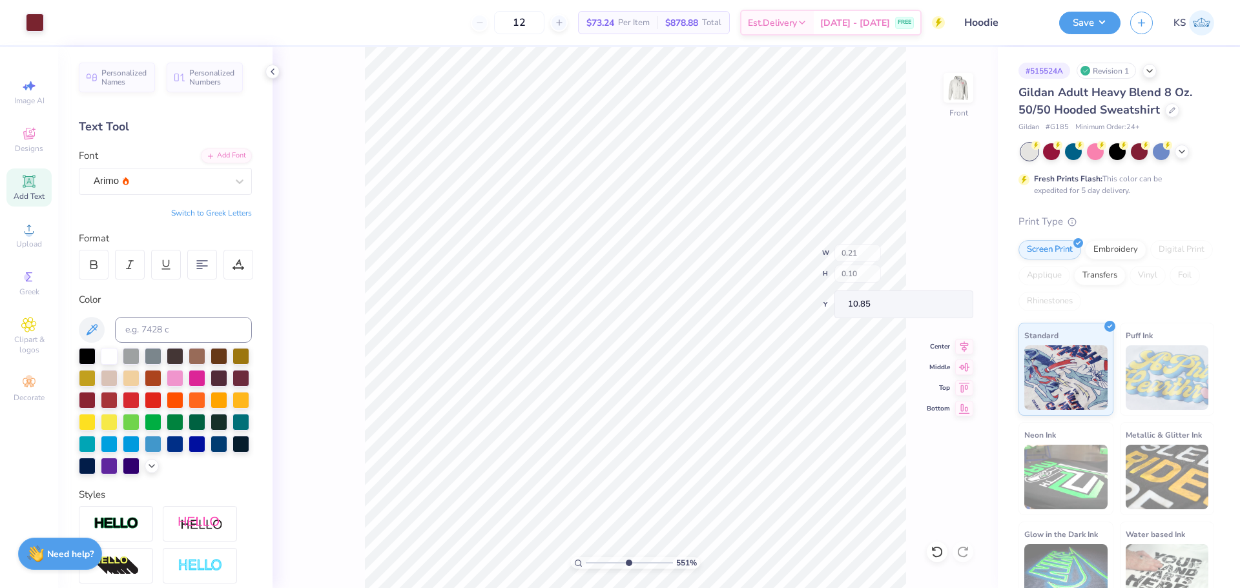
type input "10.85"
click at [938, 545] on div at bounding box center [936, 552] width 21 height 21
type input "0.20"
type input "0.18"
type input "10.81"
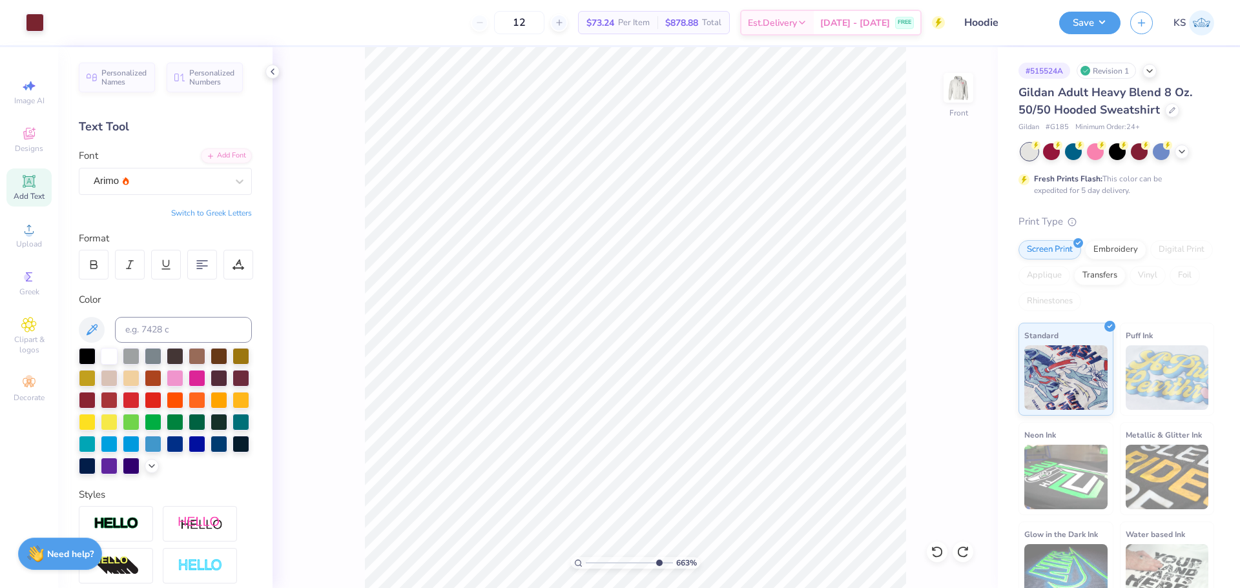
drag, startPoint x: 629, startPoint y: 561, endPoint x: 661, endPoint y: 556, distance: 32.7
type input "9.38"
click at [661, 557] on input "range" at bounding box center [629, 563] width 87 height 12
type input "0.15"
type input "10.51"
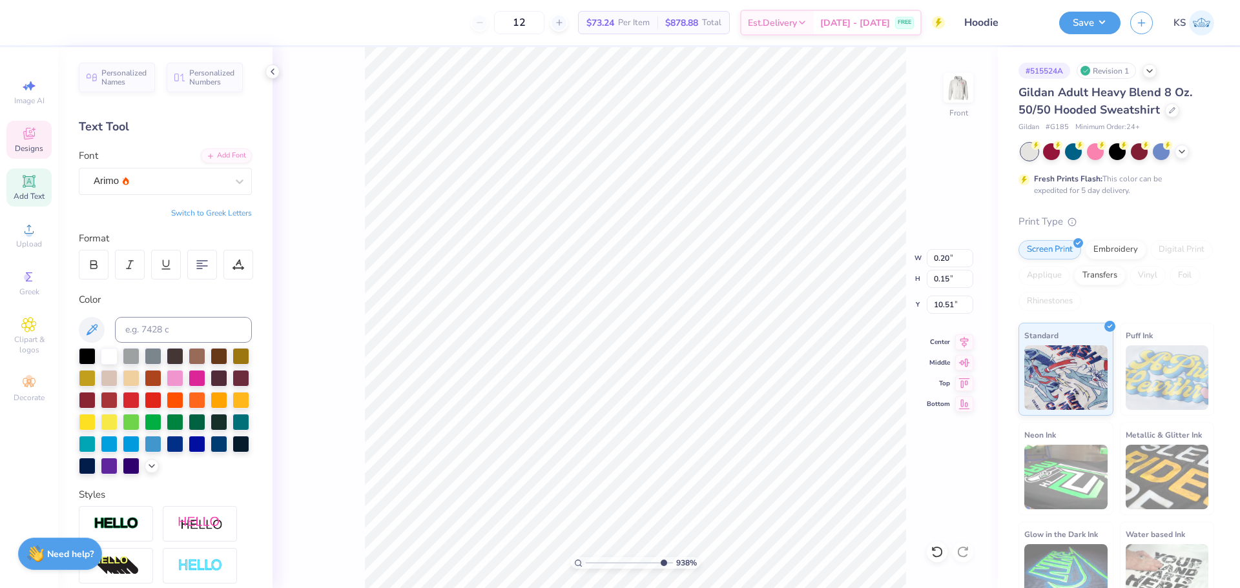
type input "0.16"
type input "10.50"
drag, startPoint x: 658, startPoint y: 561, endPoint x: 564, endPoint y: 544, distance: 95.9
type input "1"
click at [586, 557] on input "range" at bounding box center [629, 563] width 87 height 12
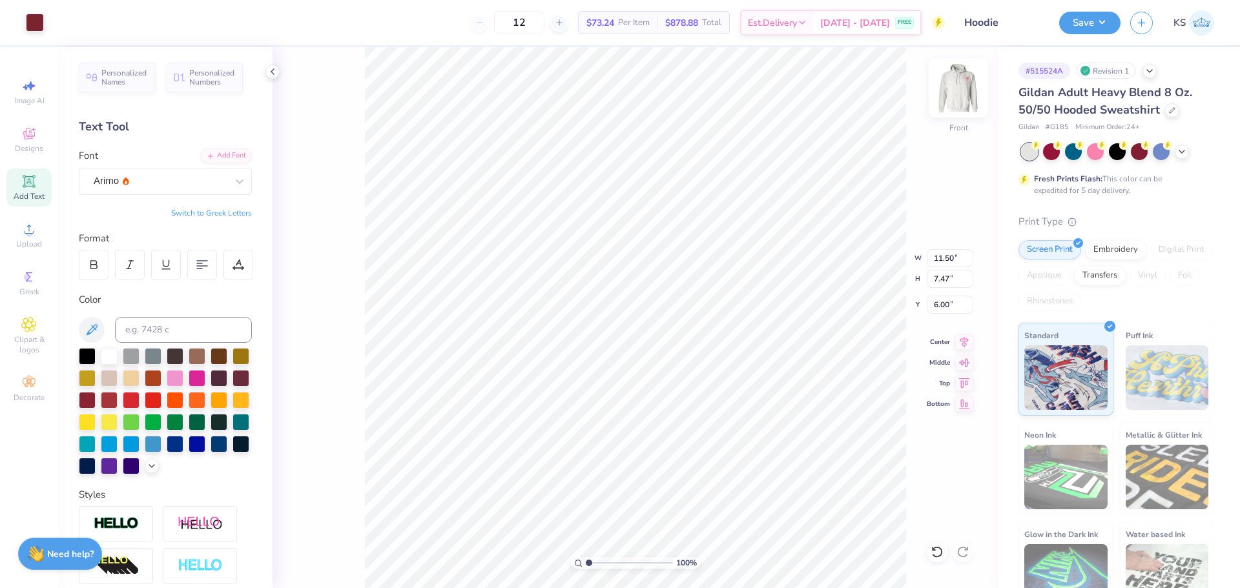
click at [965, 95] on img at bounding box center [958, 88] width 52 height 52
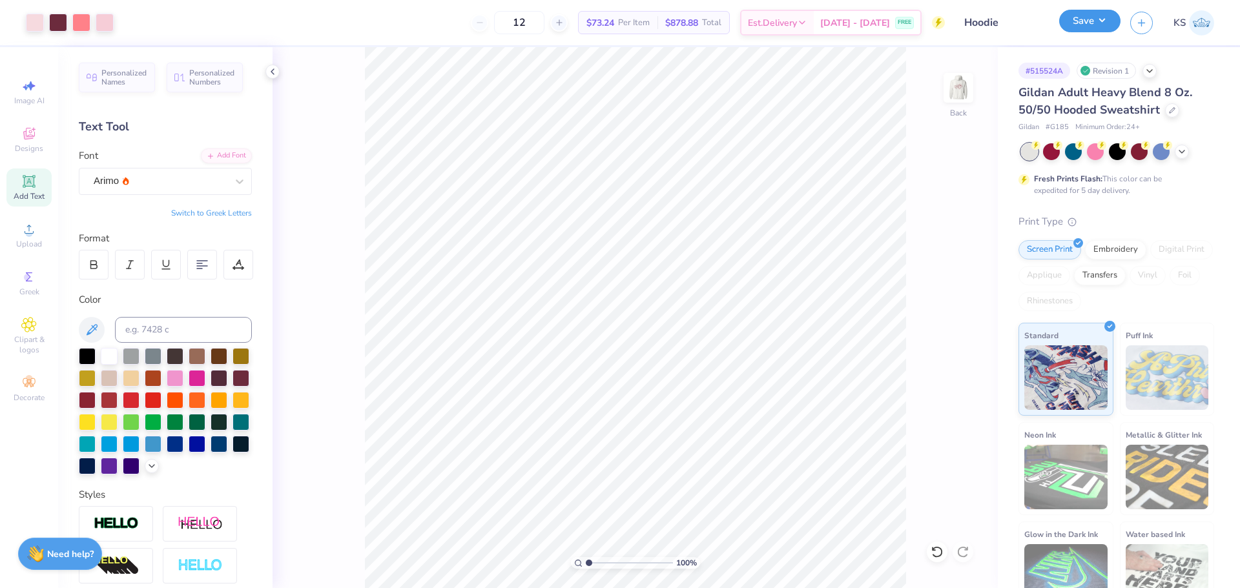
click at [1086, 19] on button "Save" at bounding box center [1089, 21] width 61 height 23
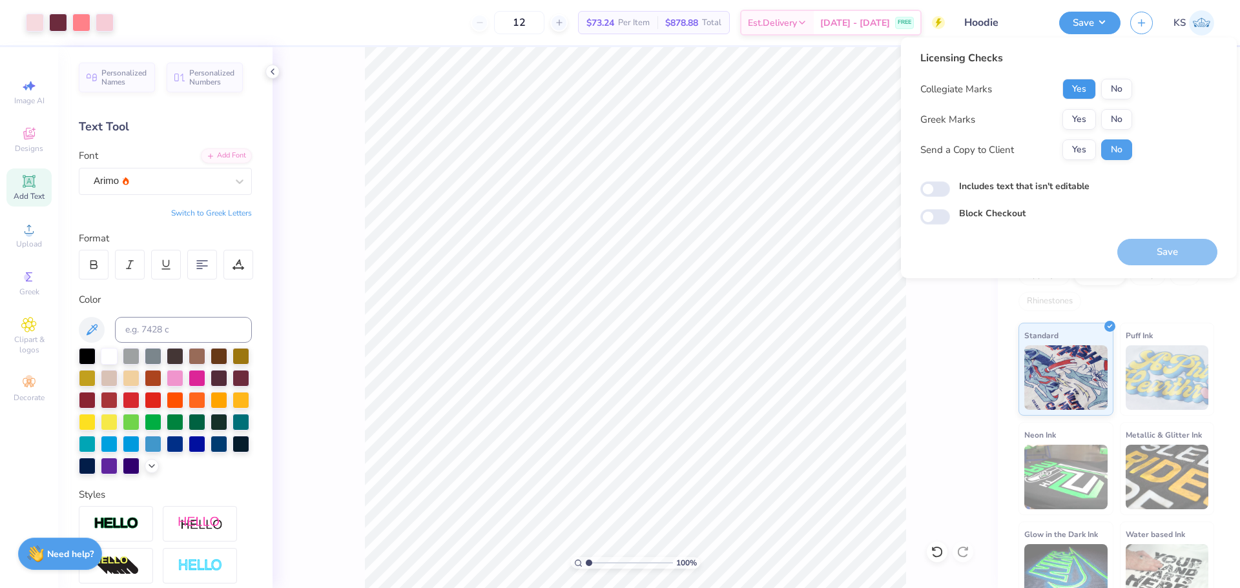
click at [1077, 95] on button "Yes" at bounding box center [1079, 89] width 34 height 21
drag, startPoint x: 1080, startPoint y: 119, endPoint x: 1081, endPoint y: 134, distance: 14.9
click at [1080, 120] on button "Yes" at bounding box center [1079, 119] width 34 height 21
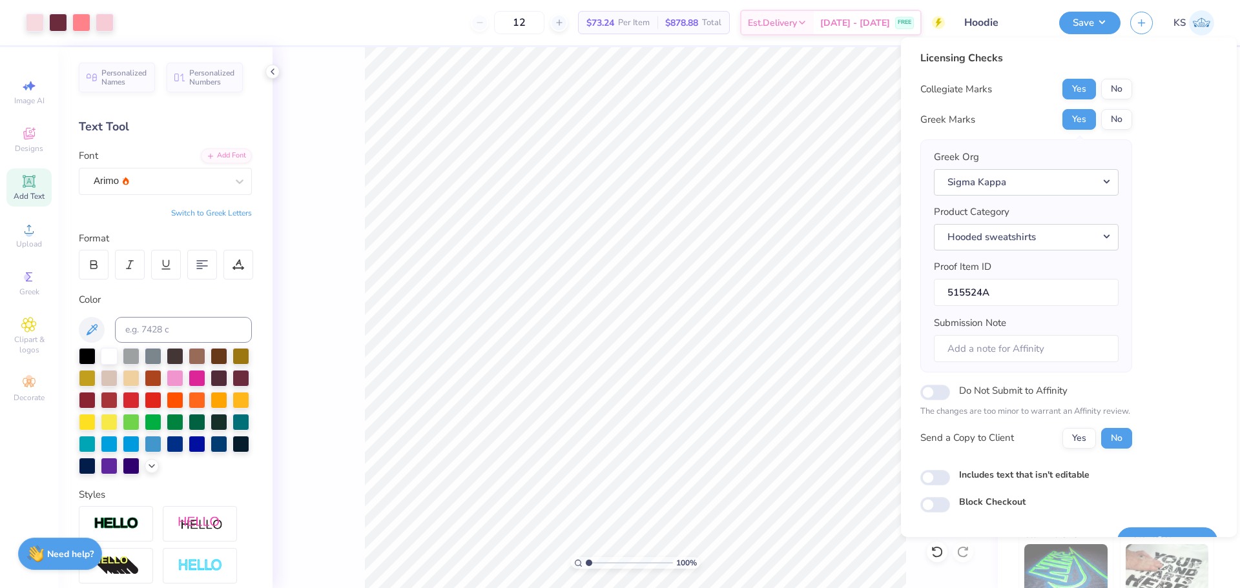
click at [1079, 165] on div "Greek Org Sigma Kappa" at bounding box center [1026, 172] width 185 height 45
click at [1086, 440] on button "Yes" at bounding box center [1079, 438] width 34 height 21
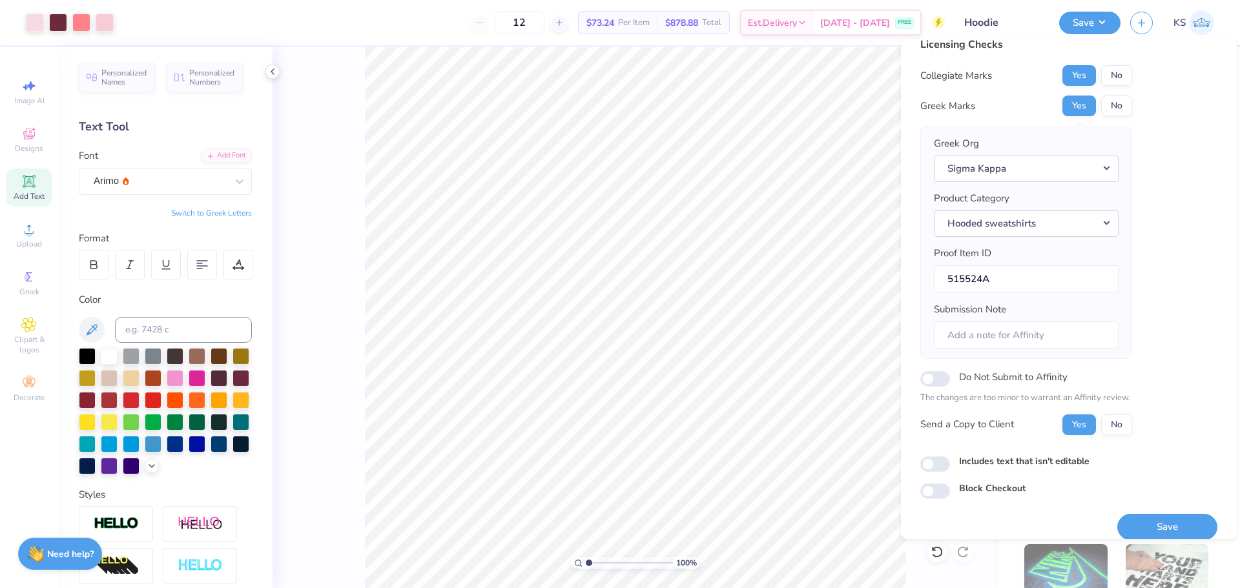
scroll to position [29, 0]
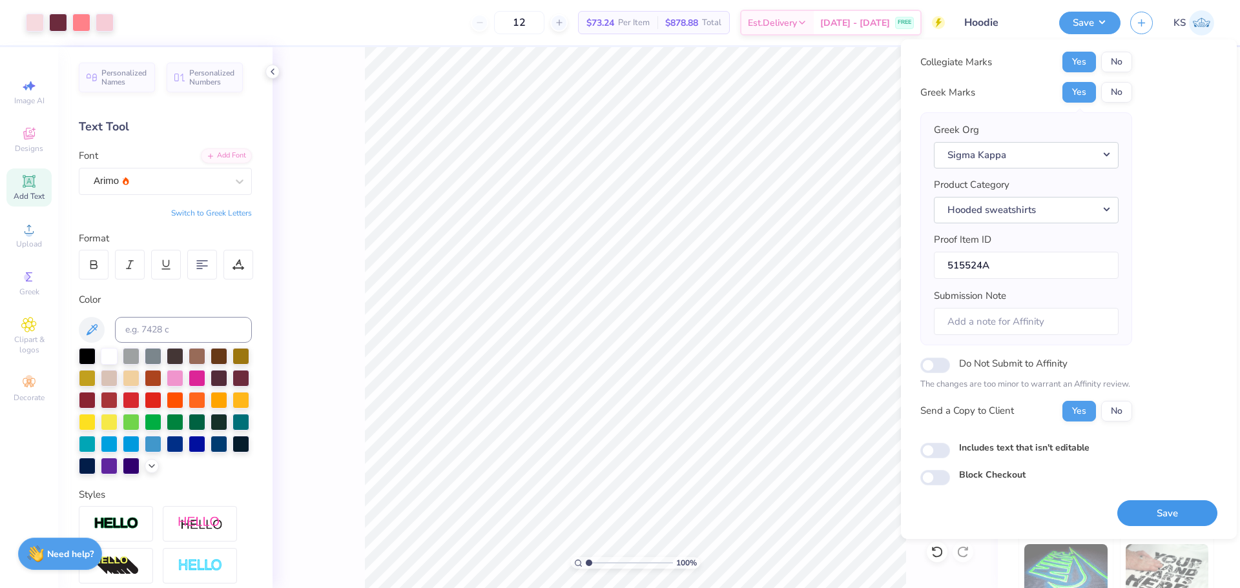
click at [1162, 513] on button "Save" at bounding box center [1167, 513] width 100 height 26
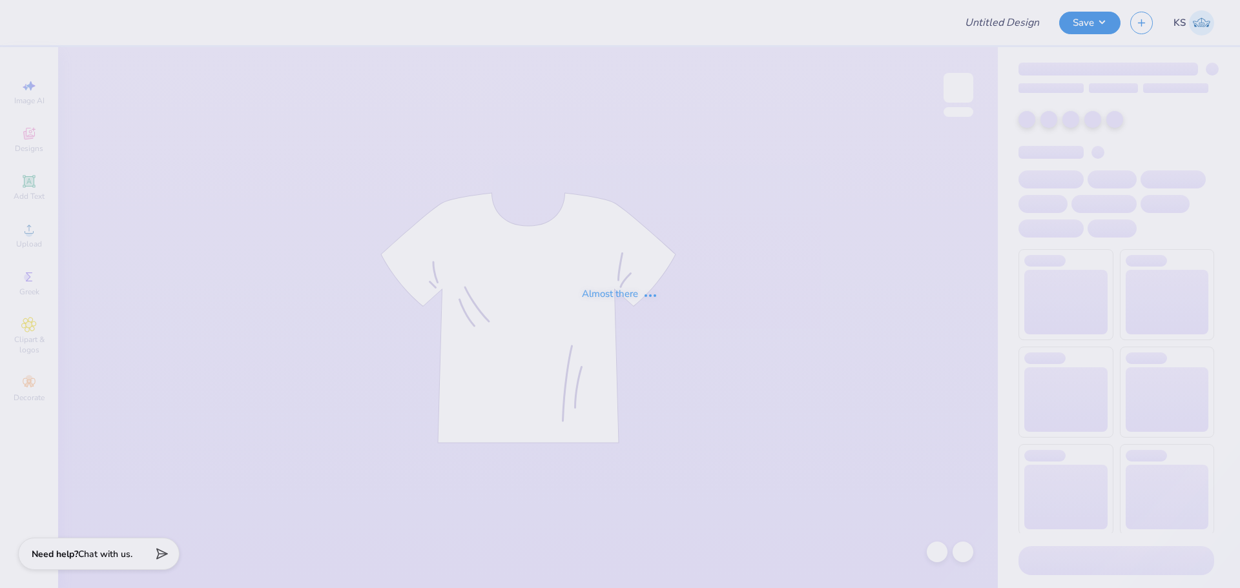
type input "qzip"
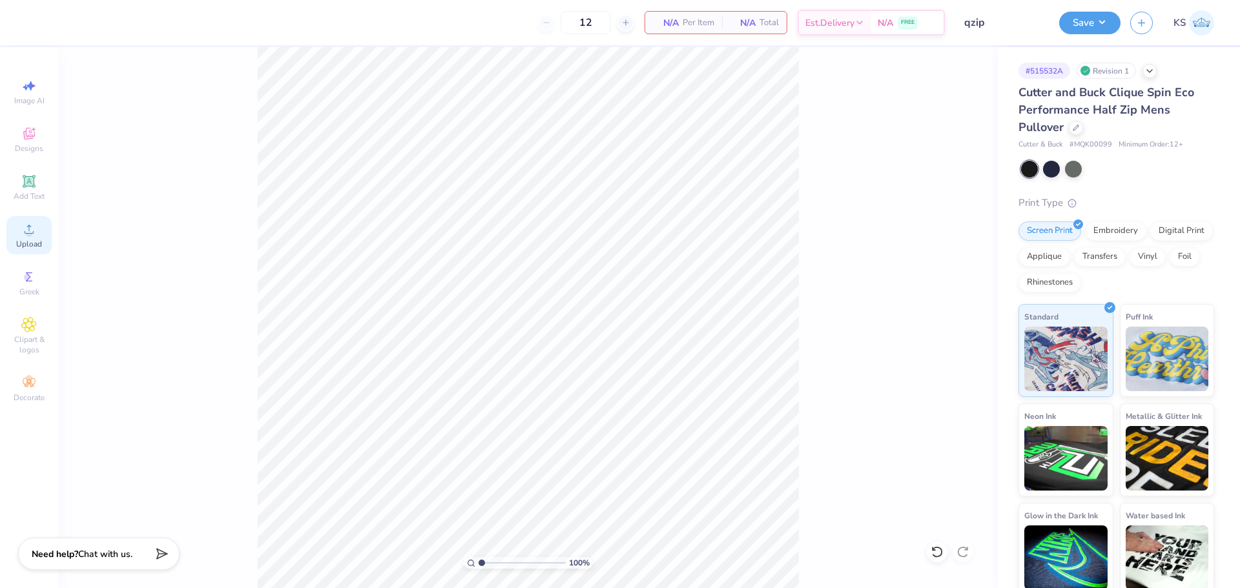
click at [26, 231] on circle at bounding box center [28, 233] width 7 height 7
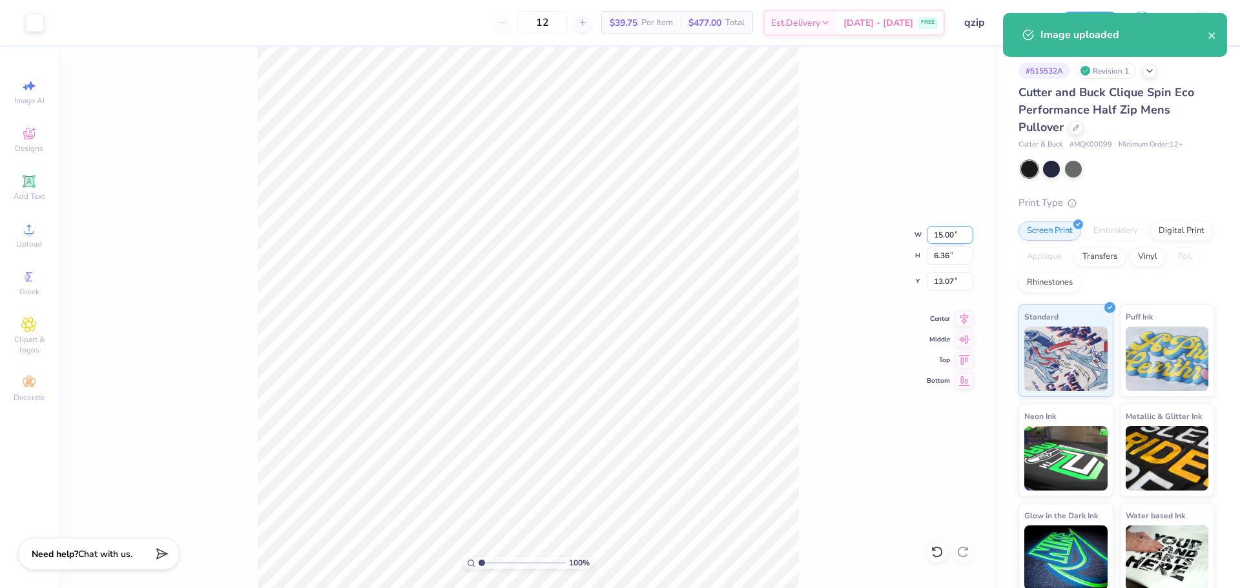
click at [948, 233] on input "15.00" at bounding box center [949, 235] width 46 height 18
type input "5.00"
type input "2.12"
type input "15.19"
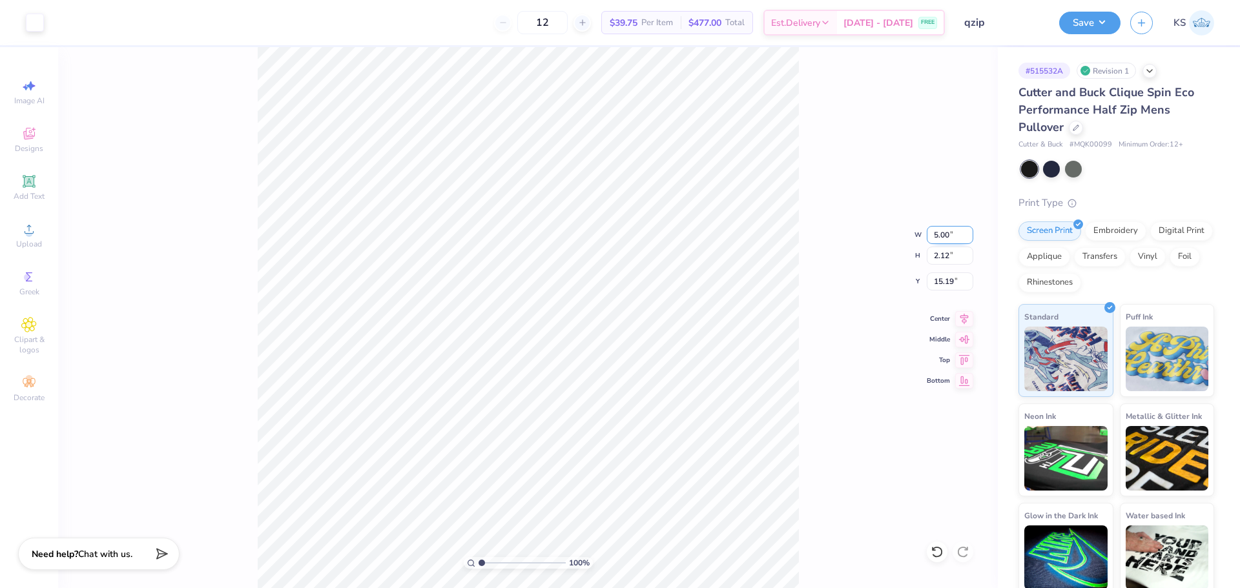
click at [955, 236] on input "5.00" at bounding box center [949, 235] width 46 height 18
type input "6.00"
type input "2.55"
type input "3.51"
click at [489, 562] on input "range" at bounding box center [521, 563] width 87 height 12
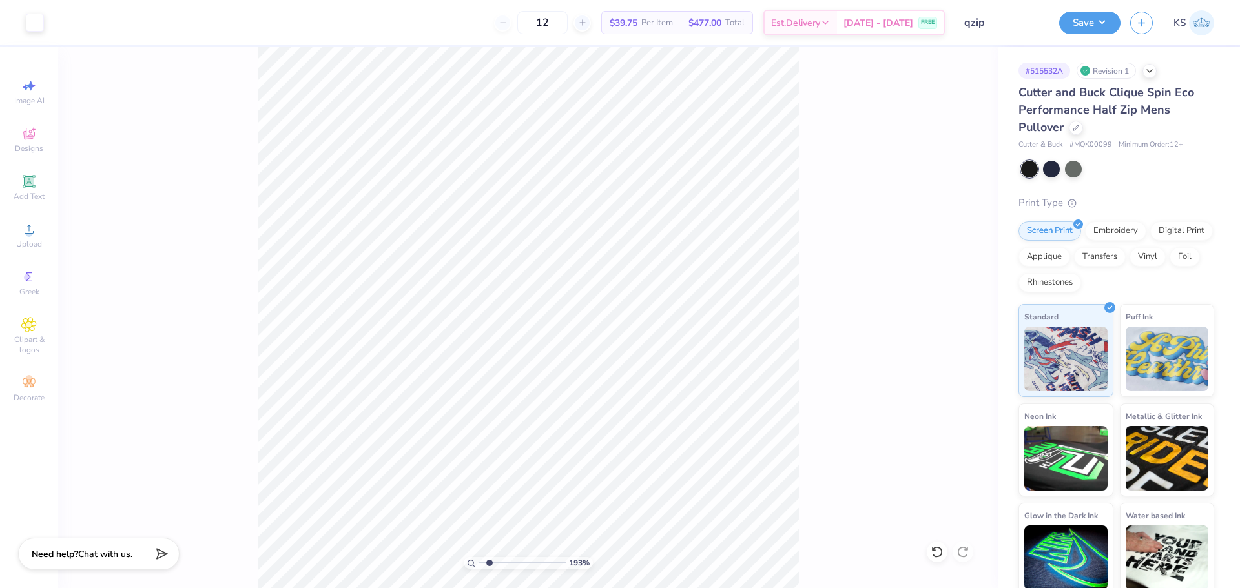
type input "1.93"
click at [947, 236] on input "6.00" at bounding box center [949, 235] width 46 height 18
type input "7"
type input "1.93"
type input "7.00"
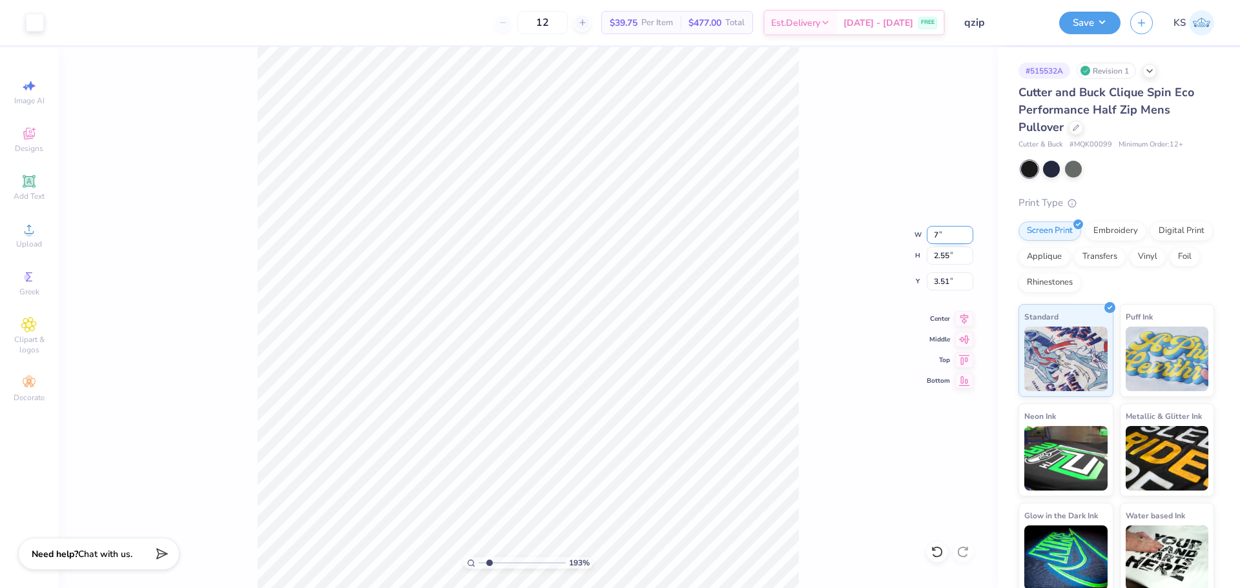
type input "2.97"
type input "3.29"
type input "1.93"
type input "3.00"
click at [939, 551] on icon at bounding box center [936, 552] width 13 height 13
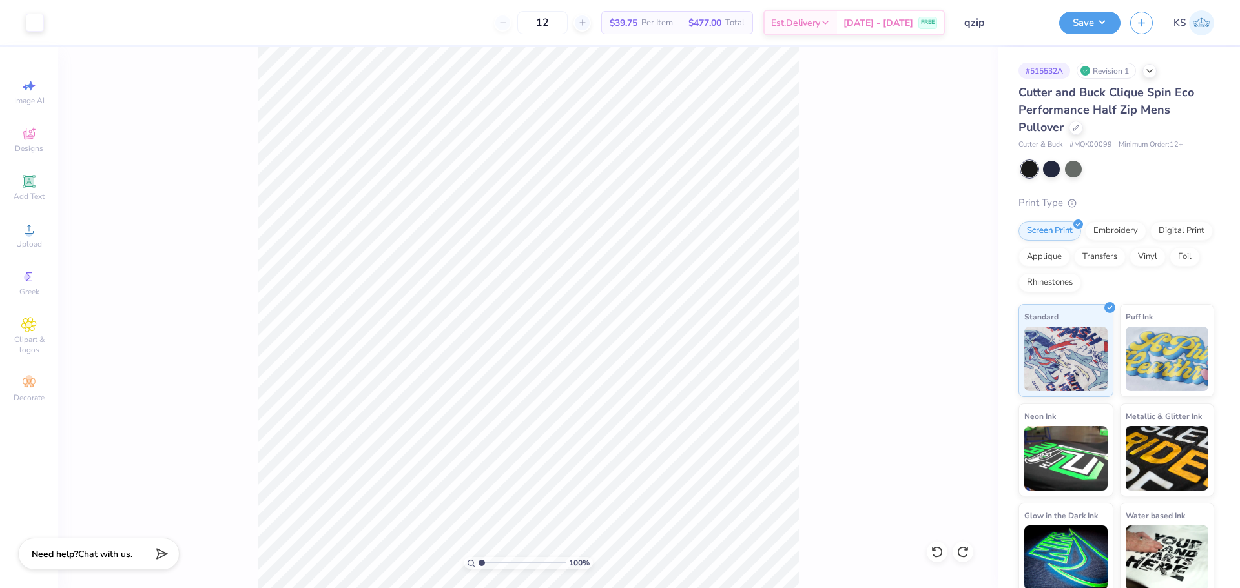
drag, startPoint x: 489, startPoint y: 564, endPoint x: 439, endPoint y: 560, distance: 49.9
click at [478, 560] on input "range" at bounding box center [521, 563] width 87 height 12
click at [1089, 36] on div "Save KS" at bounding box center [1149, 22] width 181 height 45
click at [1092, 30] on button "Save" at bounding box center [1089, 21] width 61 height 23
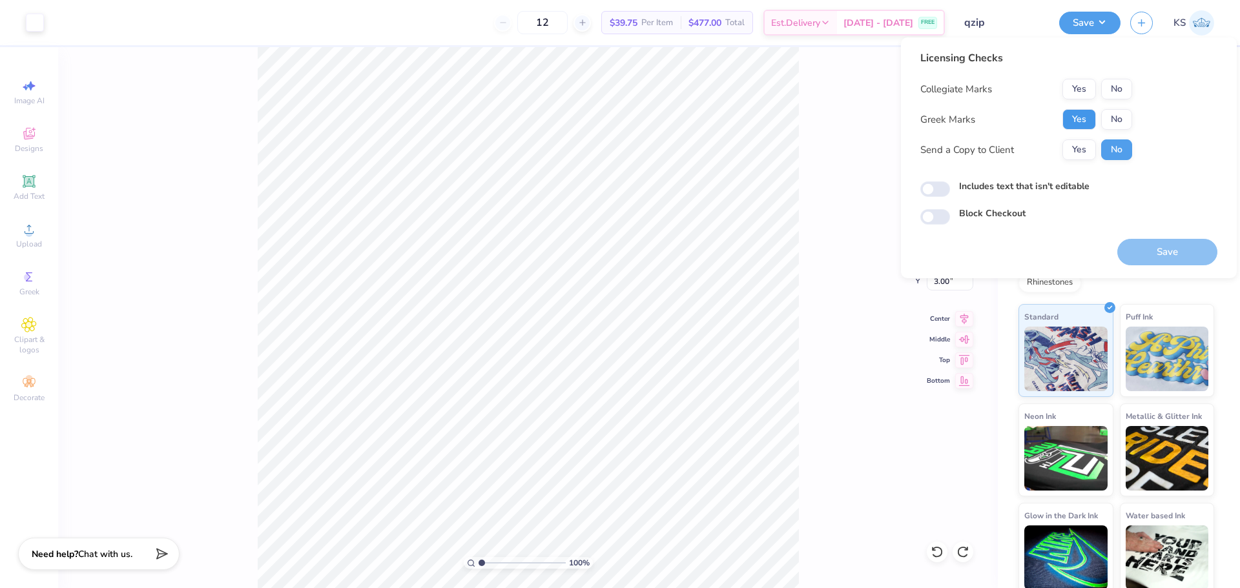
click at [1074, 122] on button "Yes" at bounding box center [1079, 119] width 34 height 21
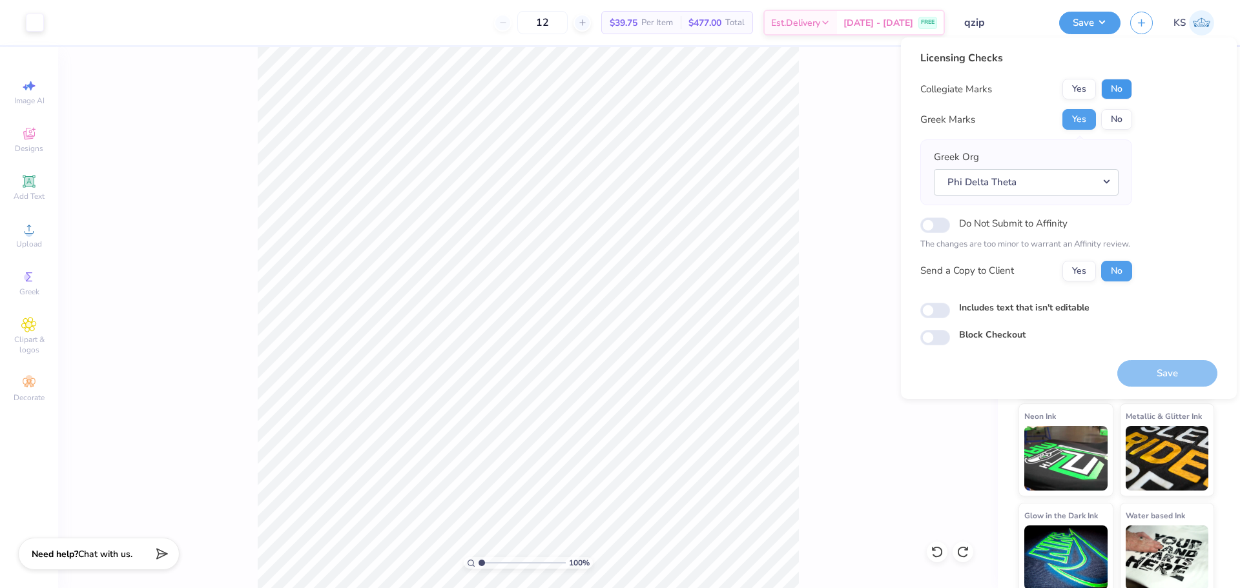
click at [1112, 90] on button "No" at bounding box center [1116, 89] width 31 height 21
click at [1083, 271] on button "Yes" at bounding box center [1079, 271] width 34 height 21
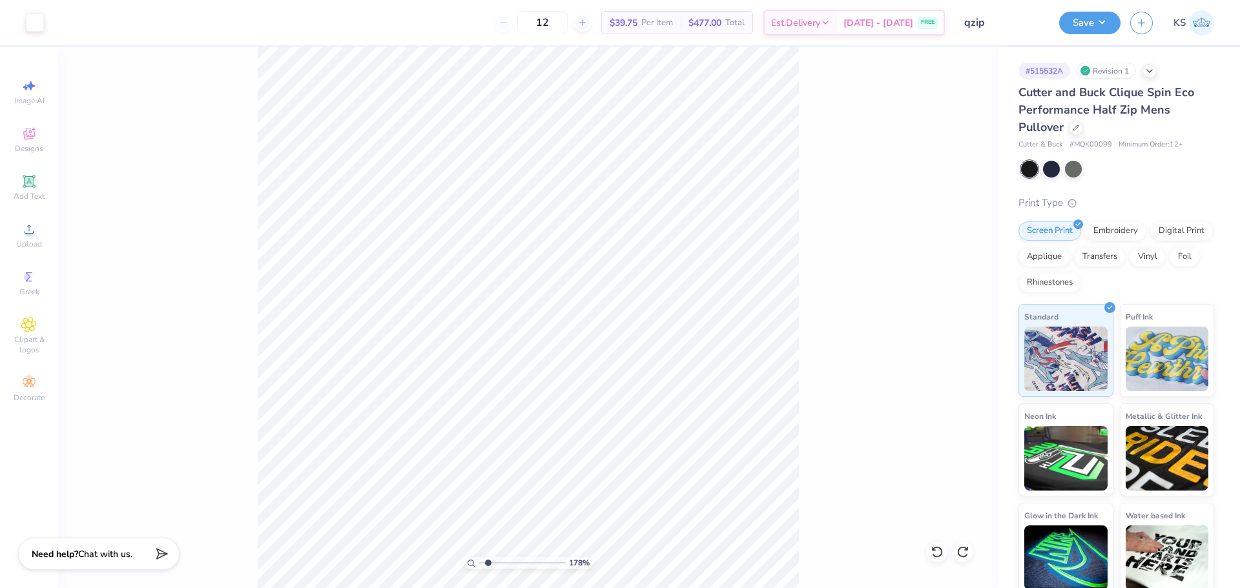
click at [488, 558] on input "range" at bounding box center [521, 563] width 87 height 12
drag, startPoint x: 487, startPoint y: 561, endPoint x: 404, endPoint y: 531, distance: 88.4
type input "1"
click at [478, 557] on input "range" at bounding box center [521, 563] width 87 height 12
click at [1079, 17] on button "Save" at bounding box center [1089, 21] width 61 height 23
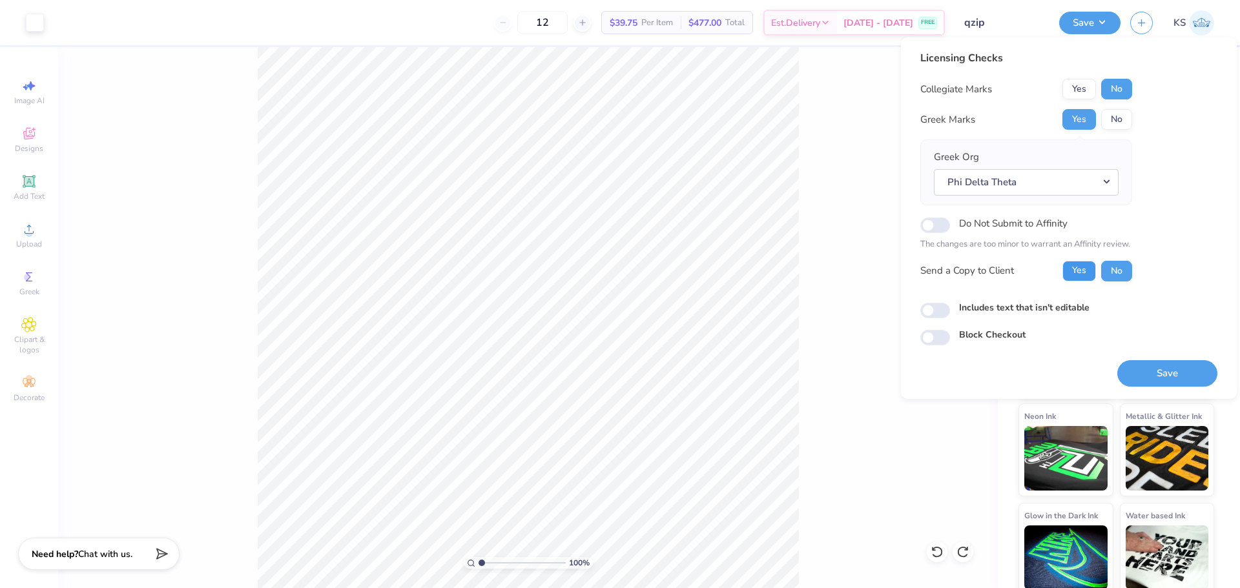
click at [1074, 265] on button "Yes" at bounding box center [1079, 271] width 34 height 21
click at [1138, 376] on button "Save" at bounding box center [1167, 373] width 100 height 26
